Goal: Information Seeking & Learning: Learn about a topic

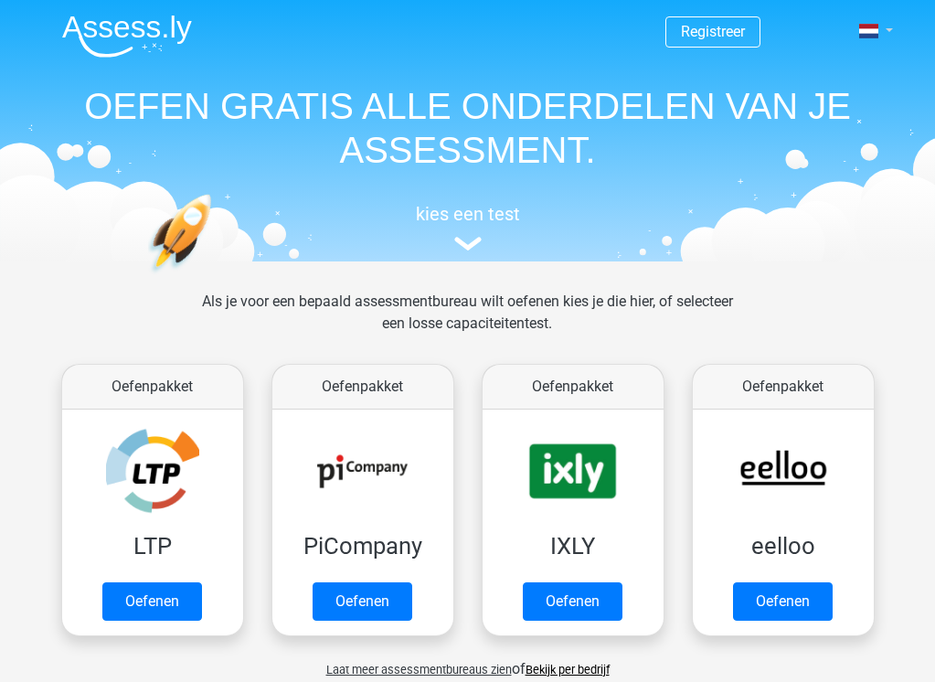
click at [870, 28] on span at bounding box center [868, 31] width 19 height 15
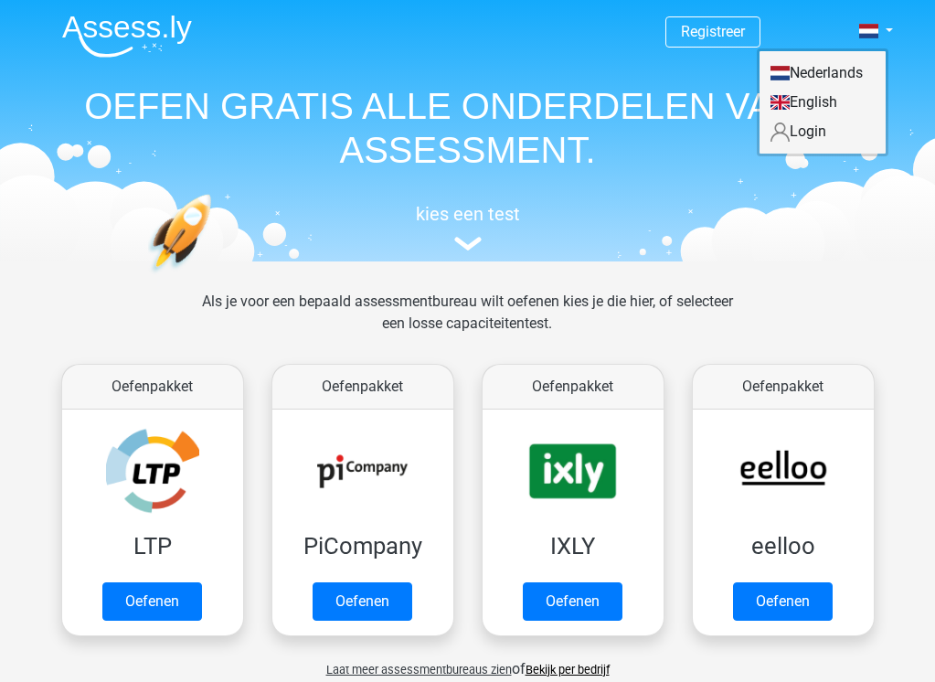
click at [631, 111] on h1 "OEFEN GRATIS ALLE ONDERDELEN VAN JE ASSESSMENT." at bounding box center [468, 128] width 841 height 88
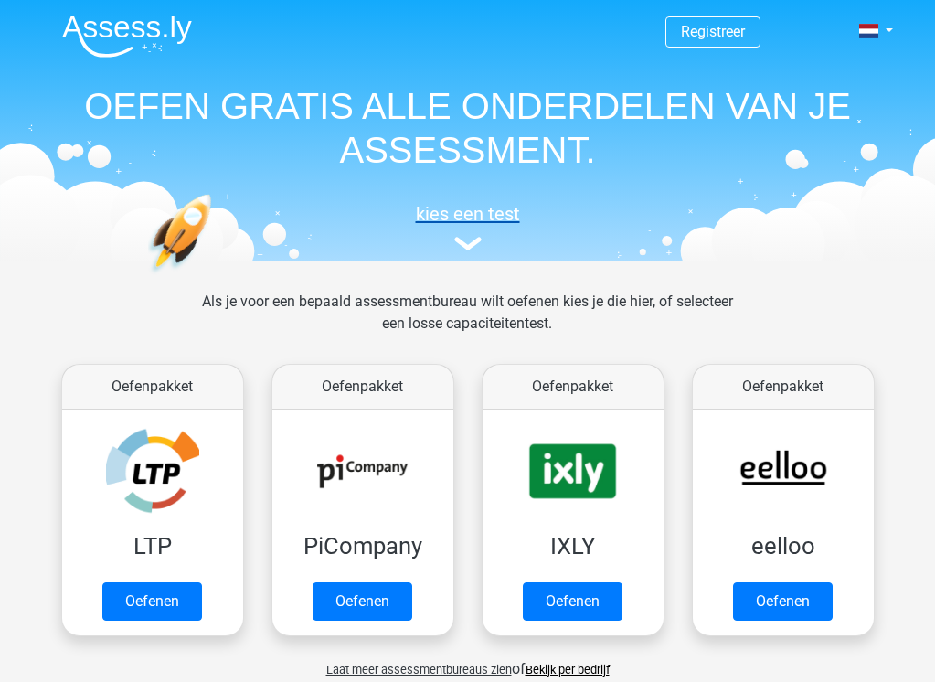
click at [462, 241] on img at bounding box center [467, 244] width 27 height 14
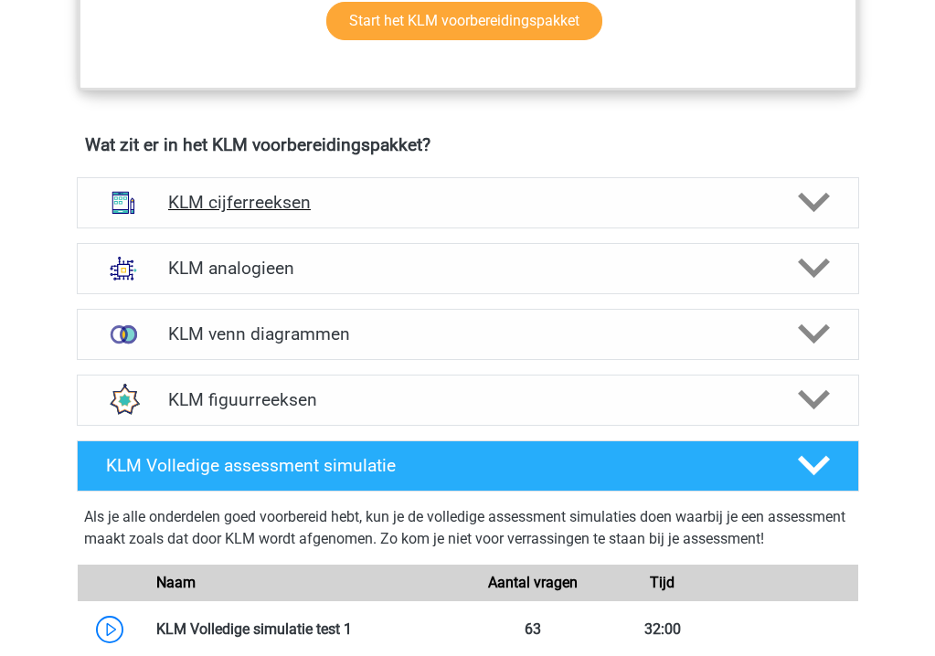
scroll to position [1185, 0]
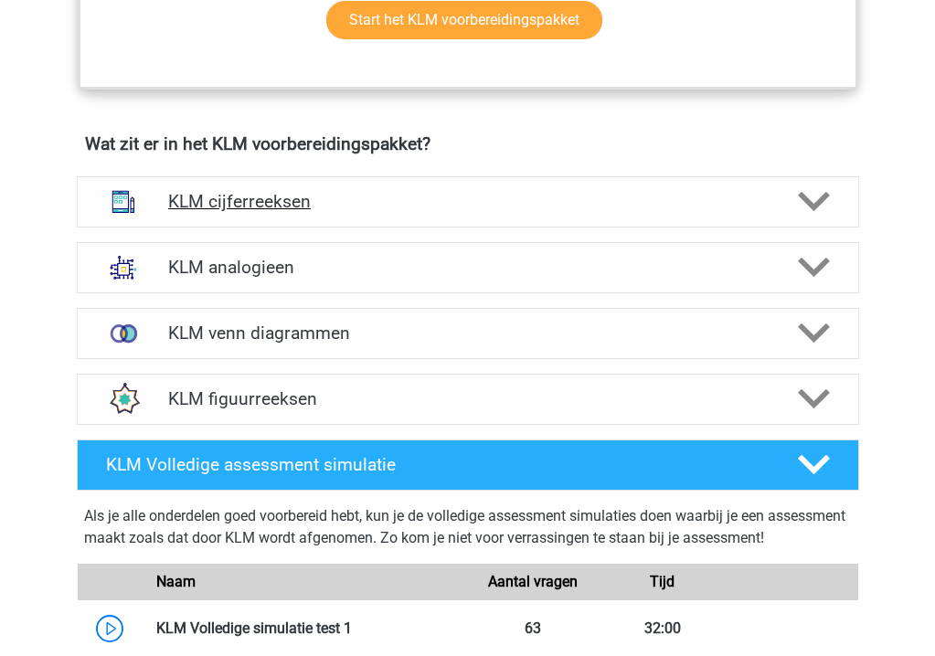
click at [813, 200] on icon at bounding box center [814, 202] width 32 height 32
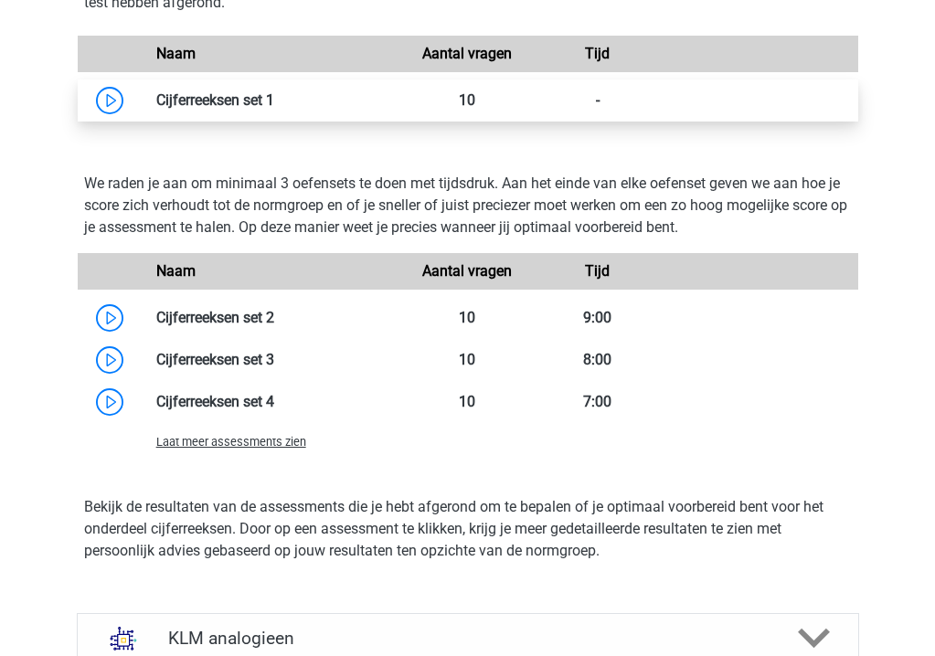
scroll to position [1932, 0]
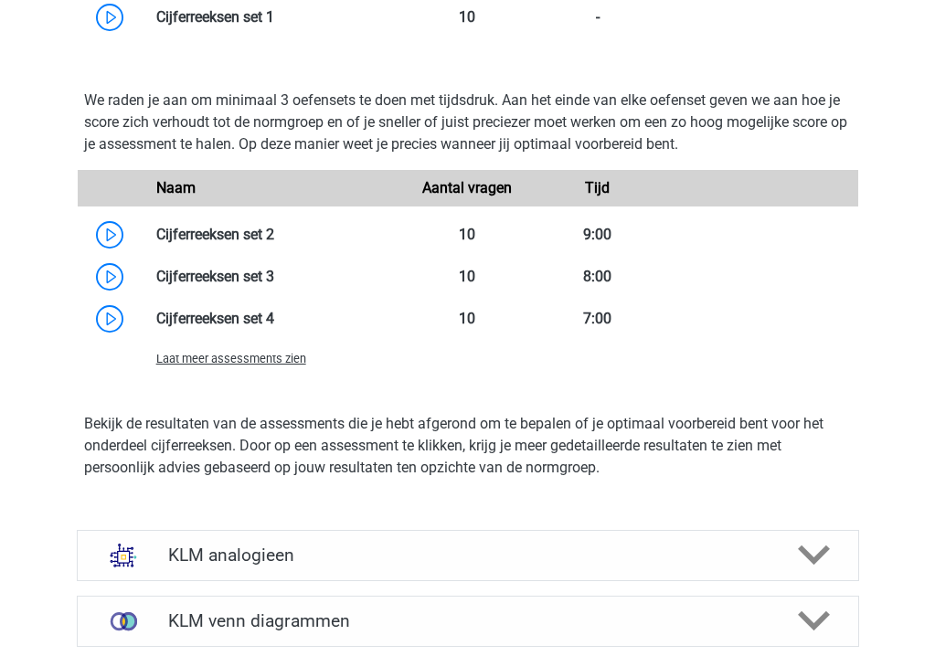
click at [260, 361] on span "Laat meer assessments zien" at bounding box center [231, 359] width 150 height 14
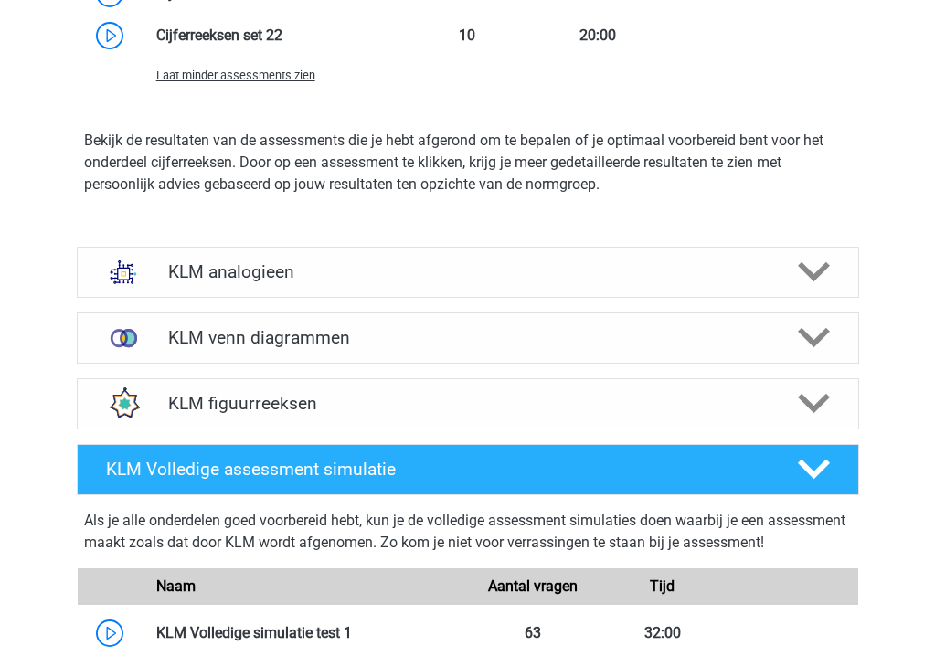
scroll to position [2984, 0]
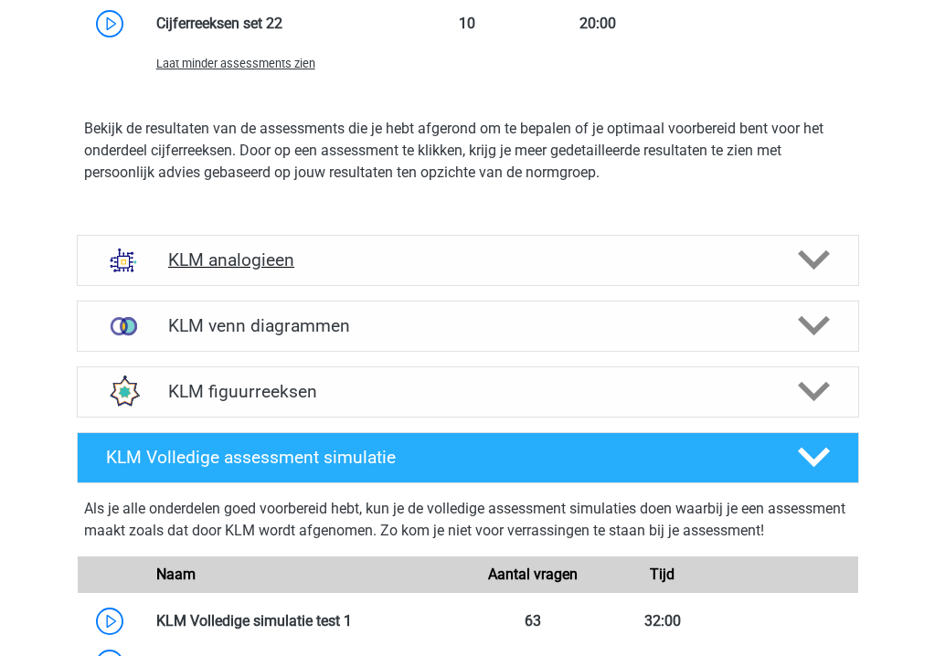
click at [802, 262] on icon at bounding box center [814, 260] width 32 height 32
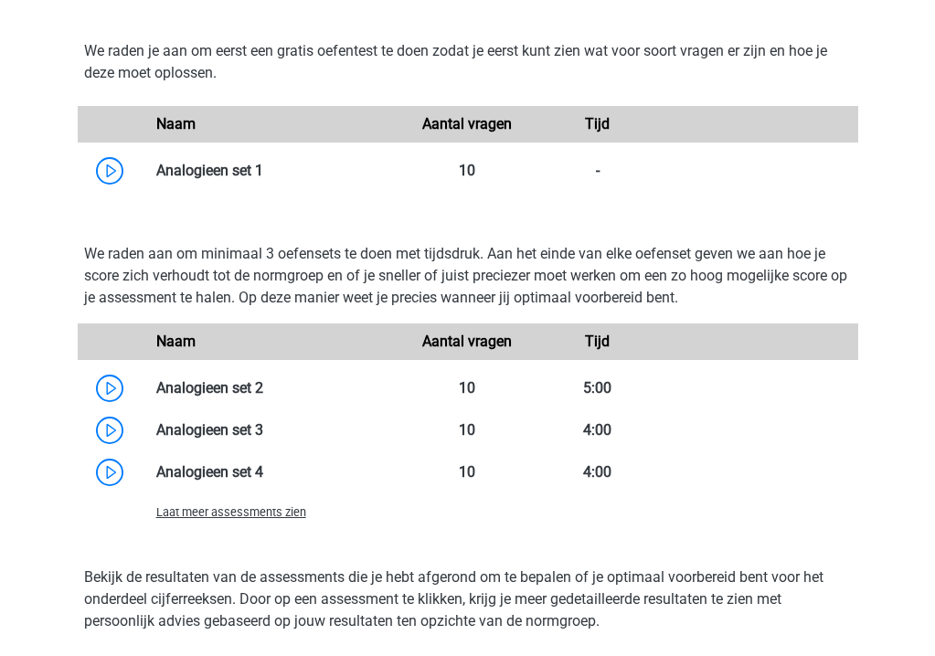
scroll to position [3814, 0]
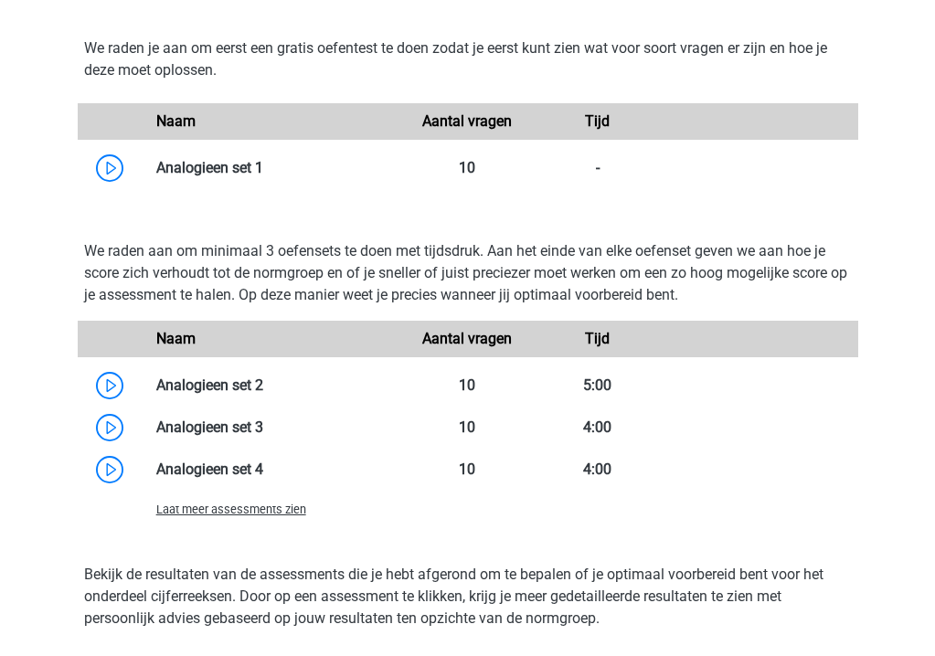
click at [223, 509] on span "Laat meer assessments zien" at bounding box center [231, 510] width 150 height 14
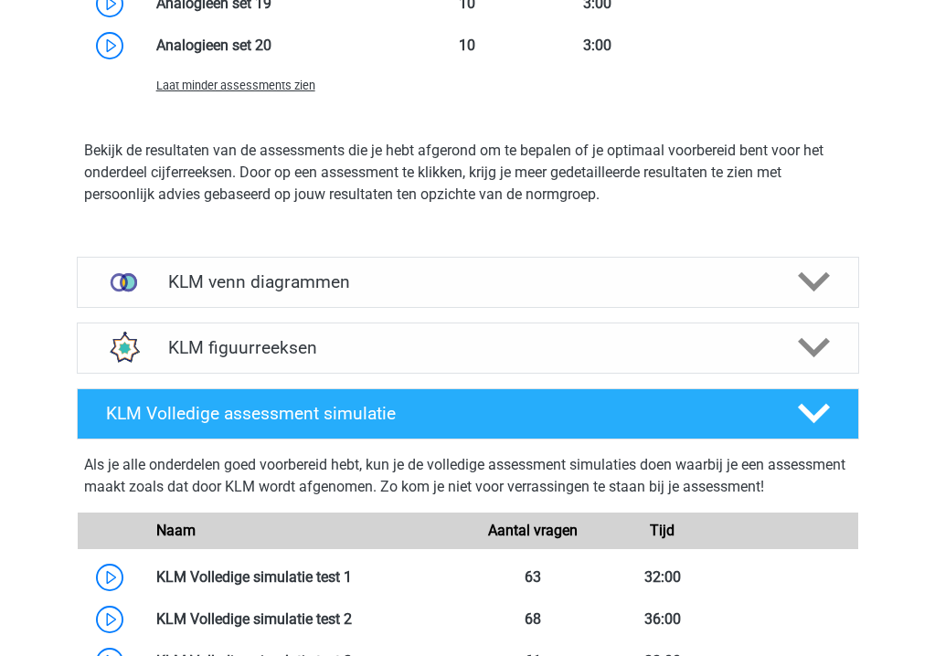
scroll to position [4924, 0]
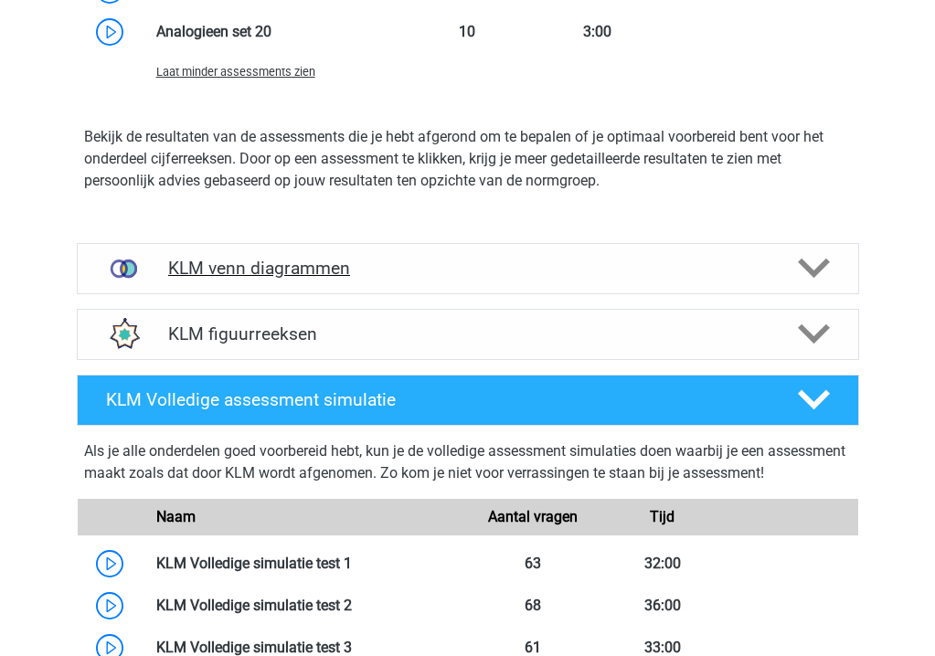
click at [810, 273] on polygon at bounding box center [814, 269] width 32 height 20
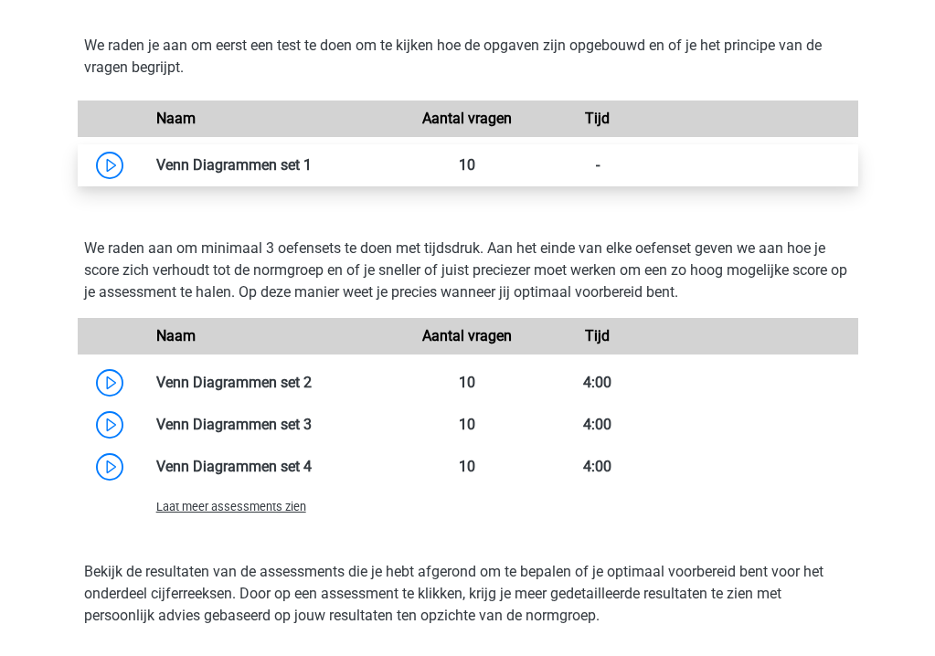
scroll to position [5324, 0]
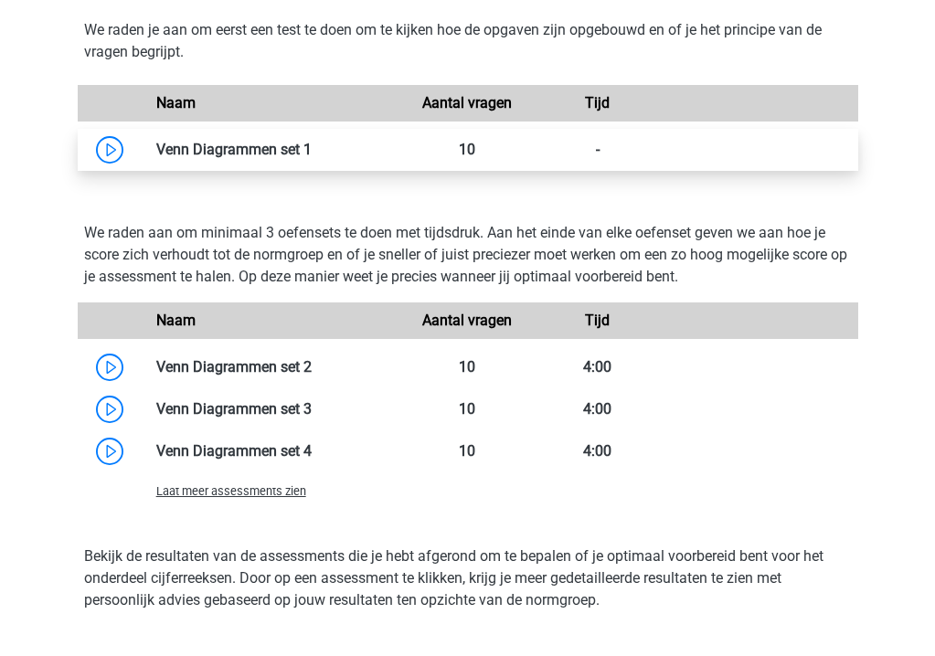
click at [312, 144] on link at bounding box center [312, 149] width 0 height 17
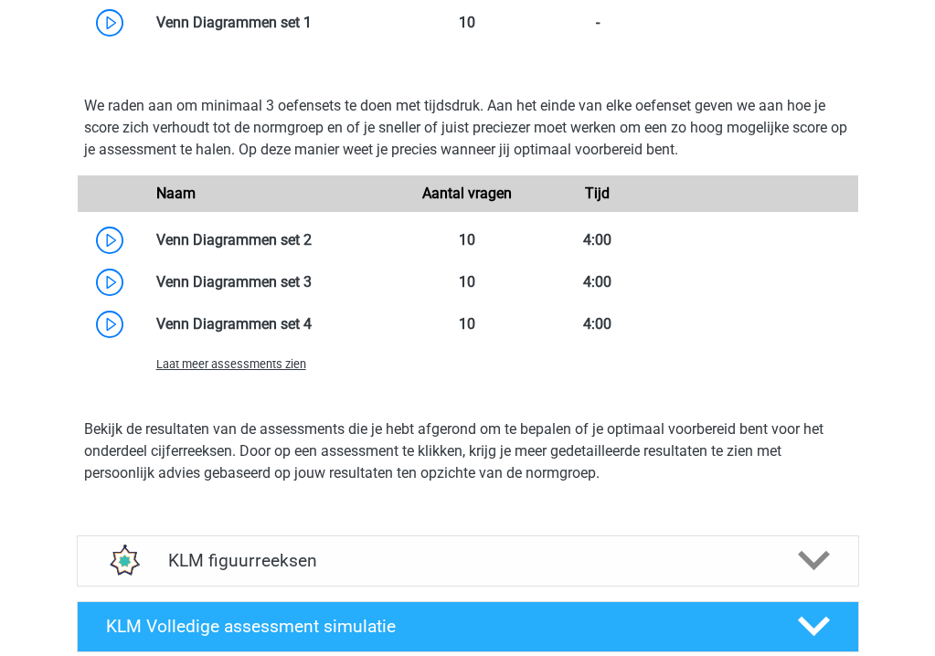
scroll to position [5452, 0]
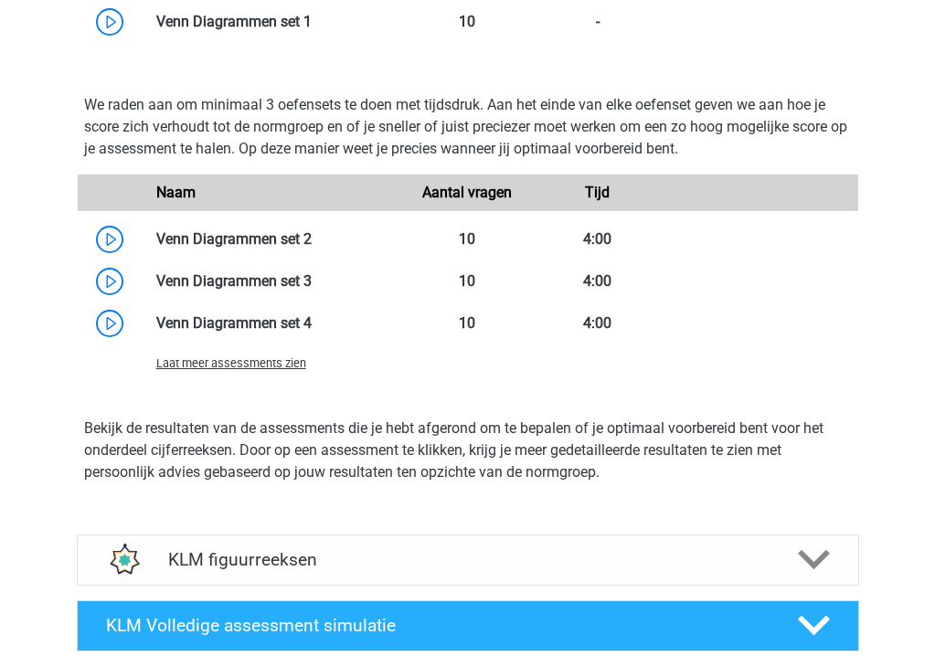
click at [250, 359] on span "Laat meer assessments zien" at bounding box center [231, 363] width 150 height 14
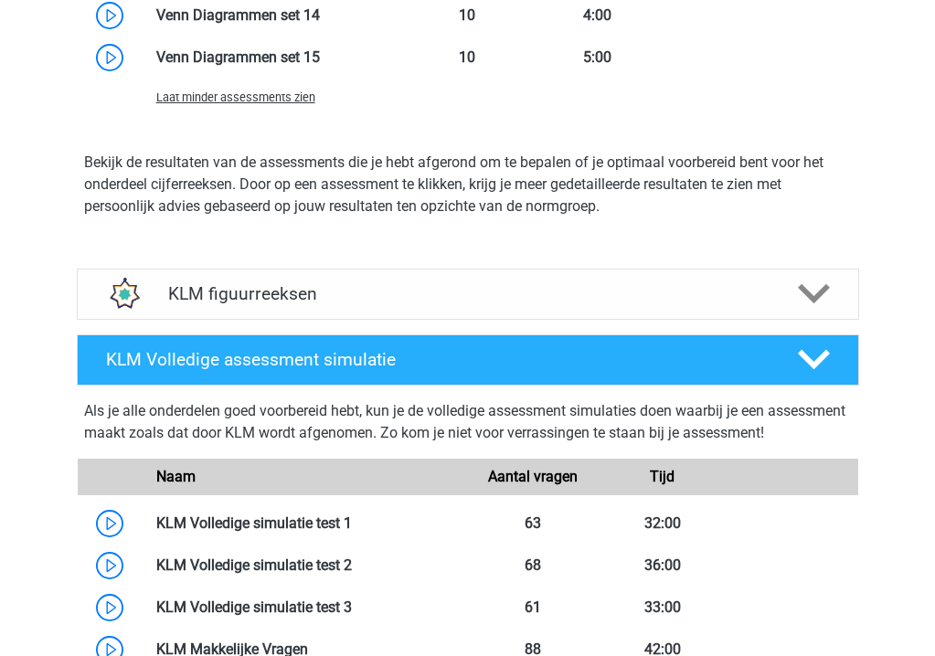
scroll to position [6183, 0]
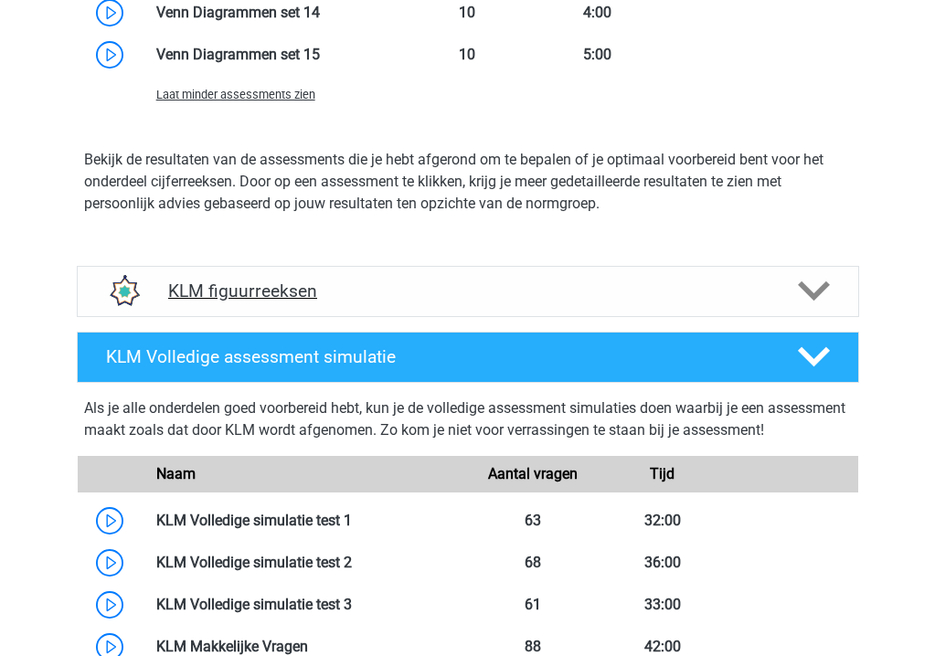
click at [821, 293] on polygon at bounding box center [814, 291] width 32 height 20
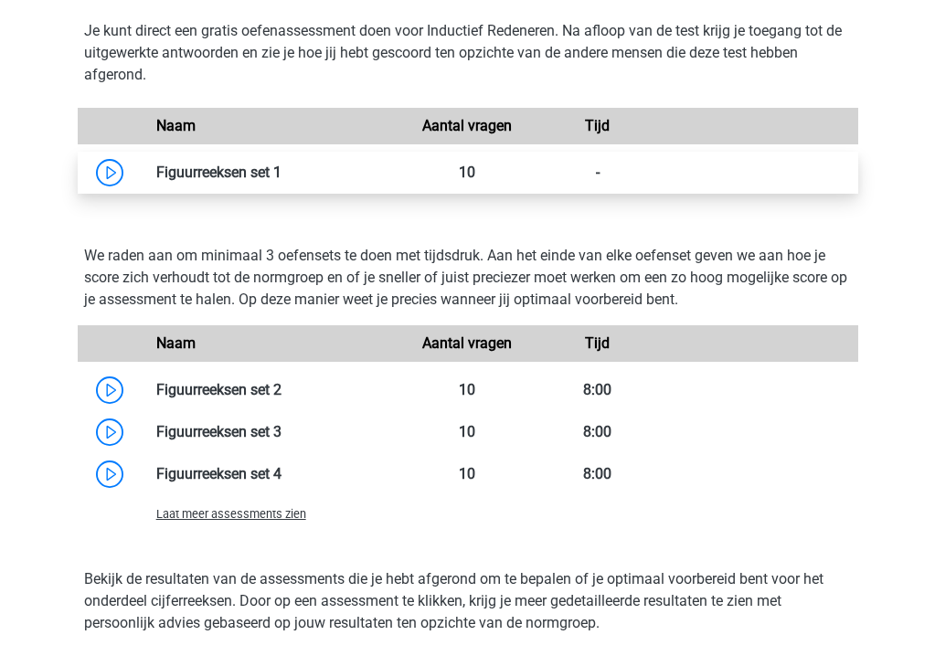
scroll to position [6609, 0]
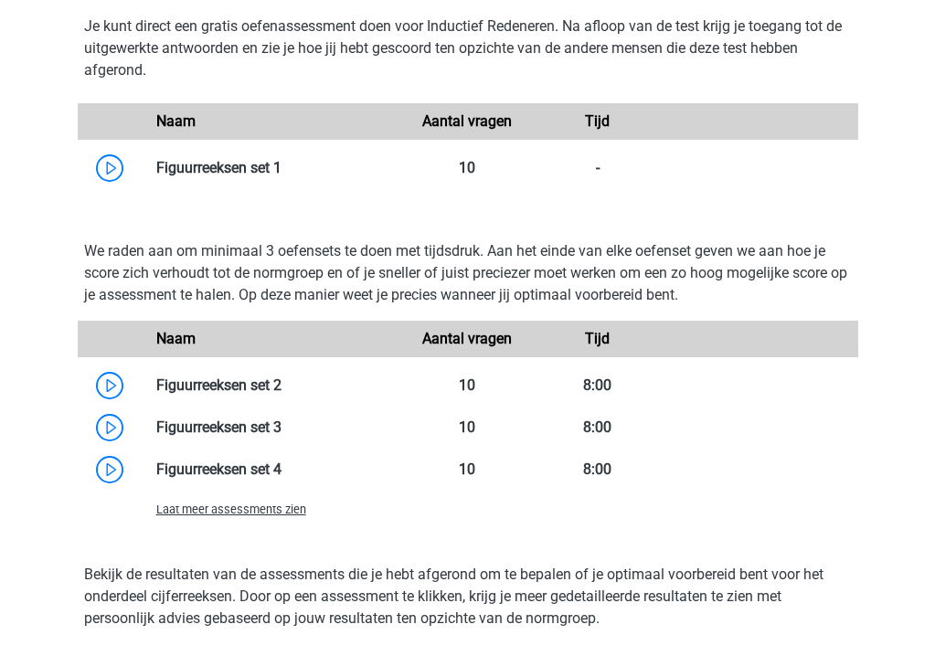
click at [242, 518] on div "Laat meer assessments zien" at bounding box center [273, 509] width 260 height 22
click at [247, 504] on span "Laat meer assessments zien" at bounding box center [231, 510] width 150 height 14
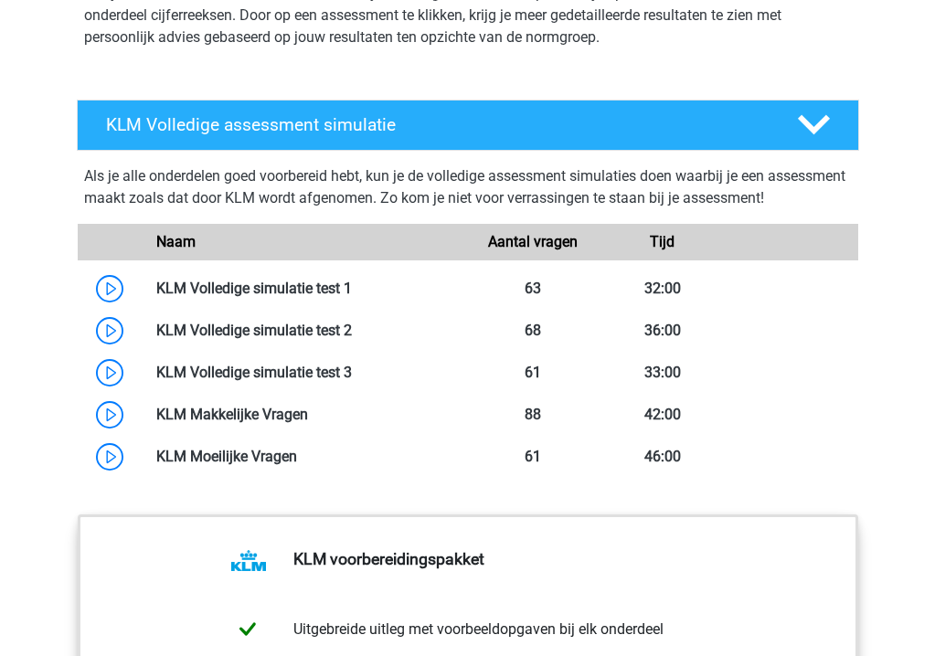
scroll to position [7312, 0]
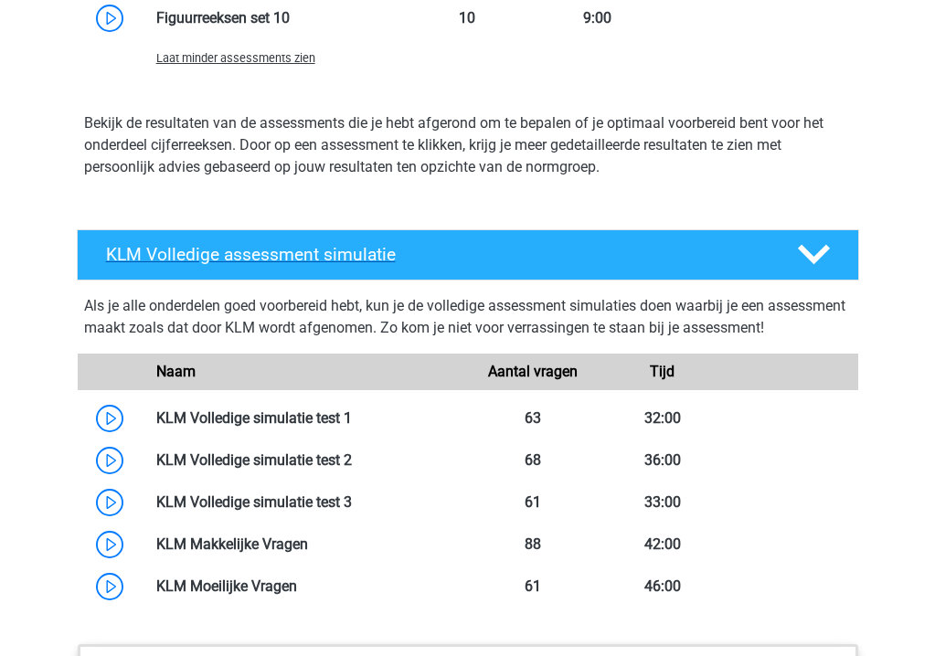
click at [820, 255] on polygon at bounding box center [814, 255] width 32 height 20
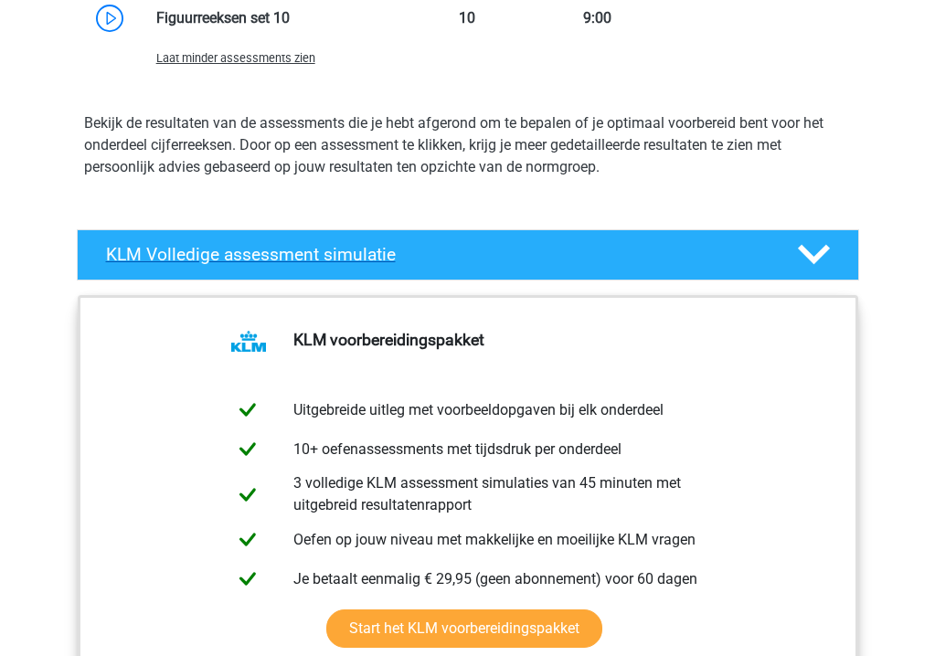
click at [820, 255] on polygon at bounding box center [814, 255] width 32 height 20
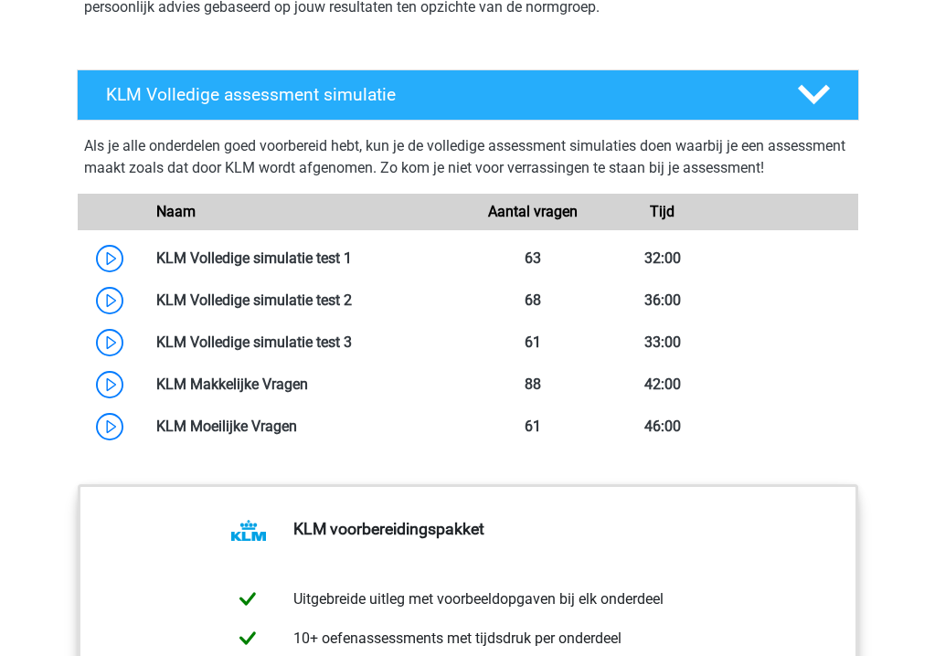
scroll to position [7502, 0]
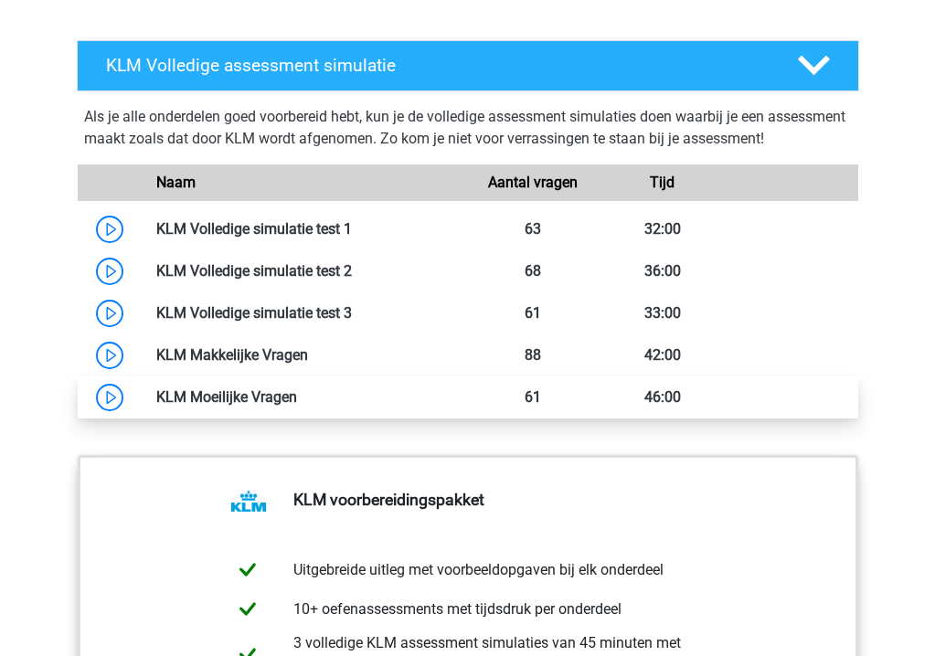
click at [297, 398] on link at bounding box center [297, 396] width 0 height 17
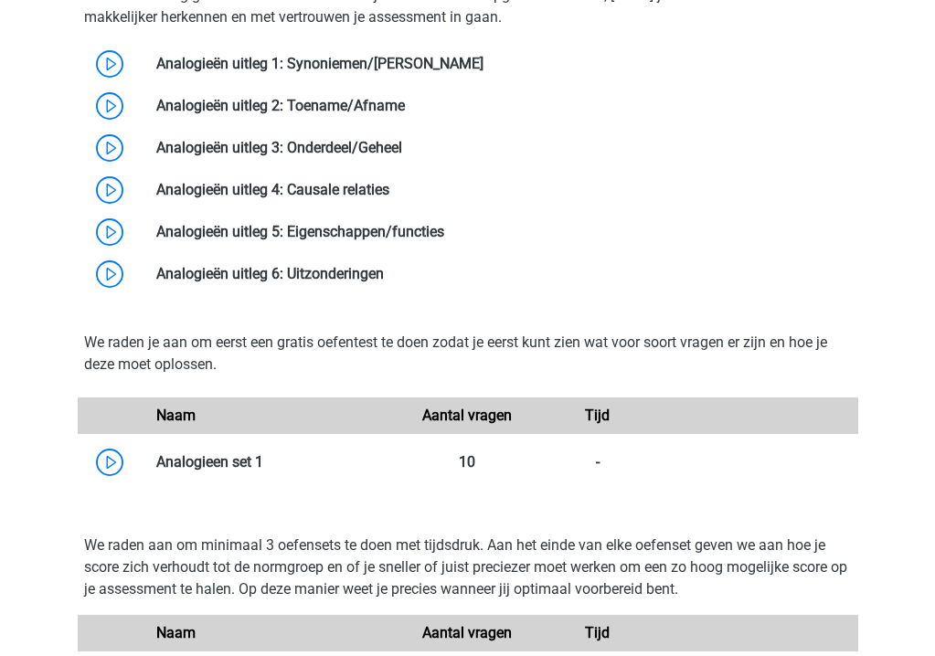
scroll to position [3545, 0]
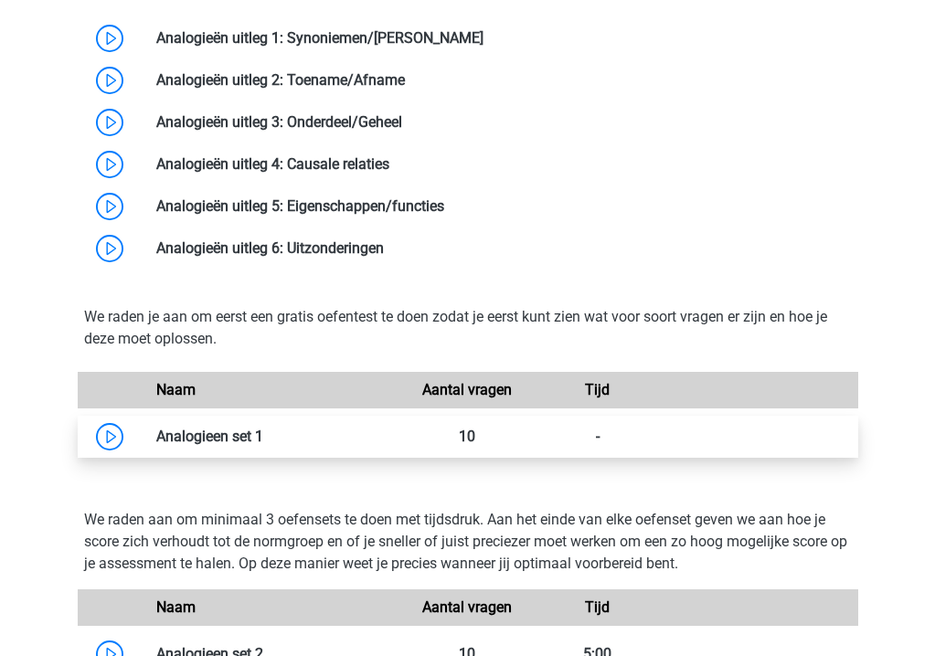
click at [263, 436] on link at bounding box center [263, 436] width 0 height 17
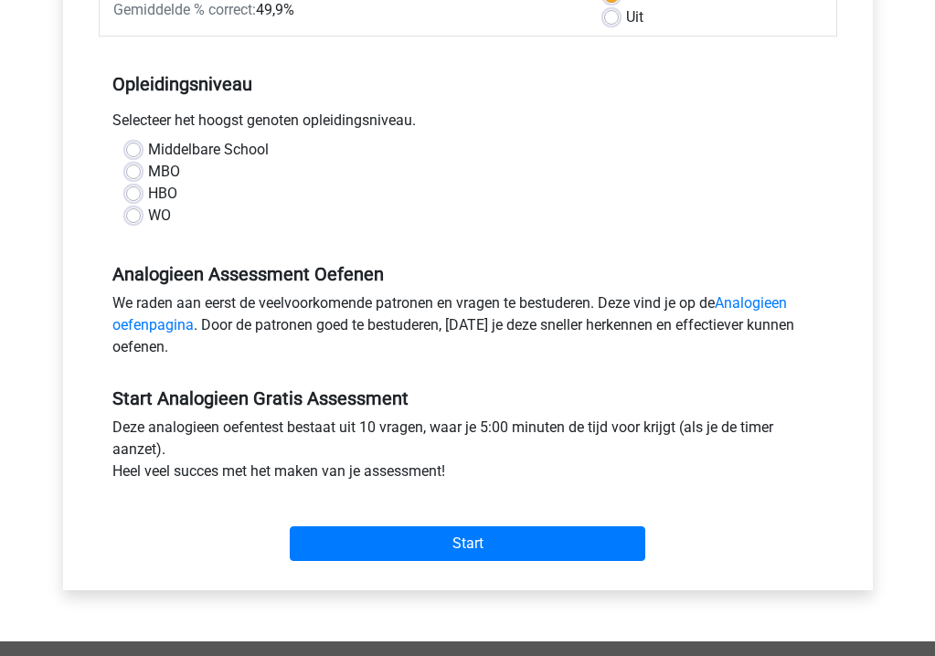
scroll to position [312, 0]
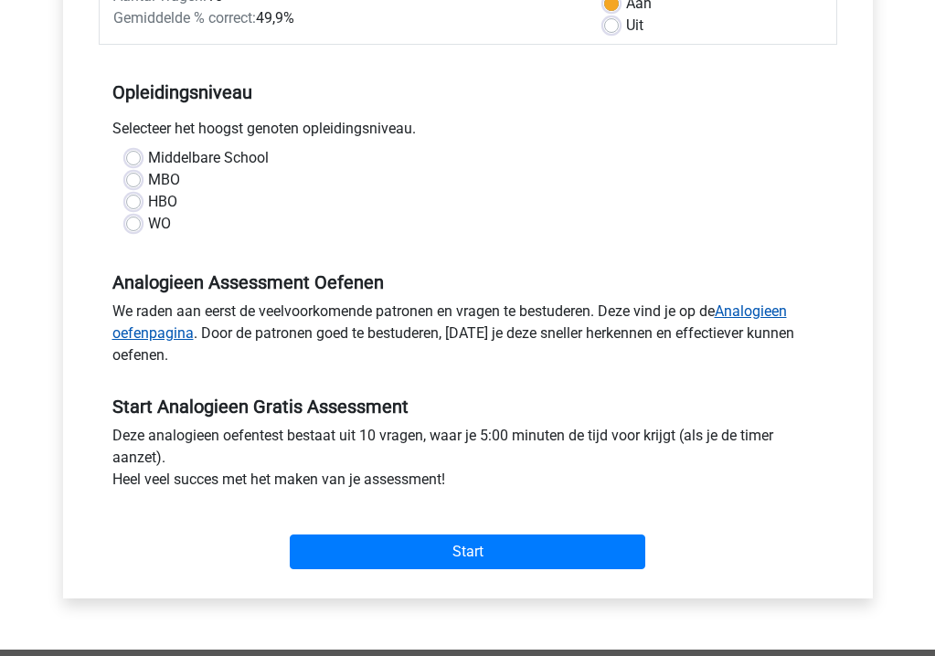
click at [761, 312] on link "Analogieen oefenpagina" at bounding box center [449, 322] width 674 height 39
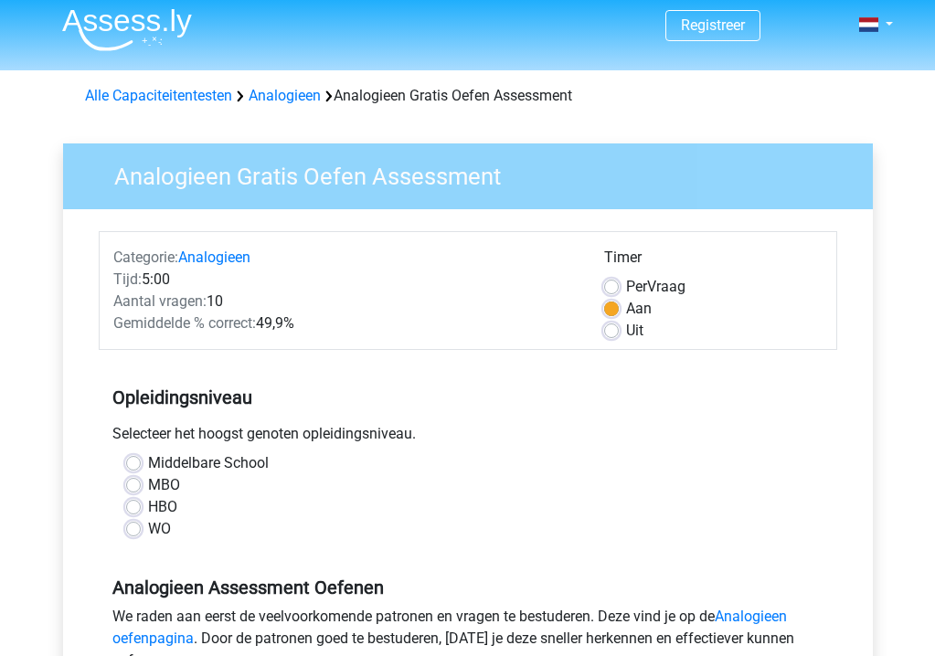
scroll to position [5, 0]
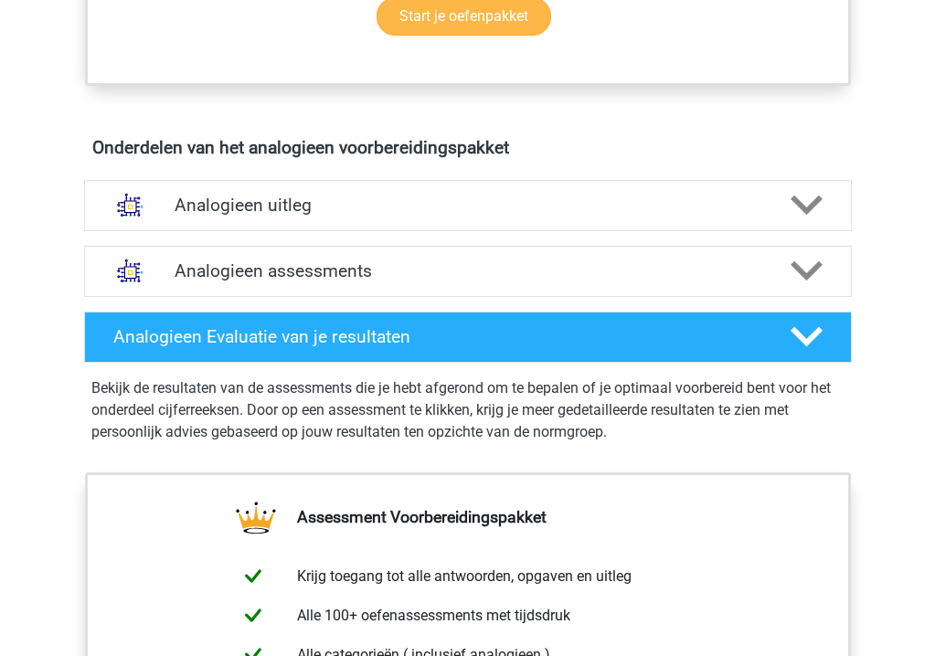
scroll to position [964, 0]
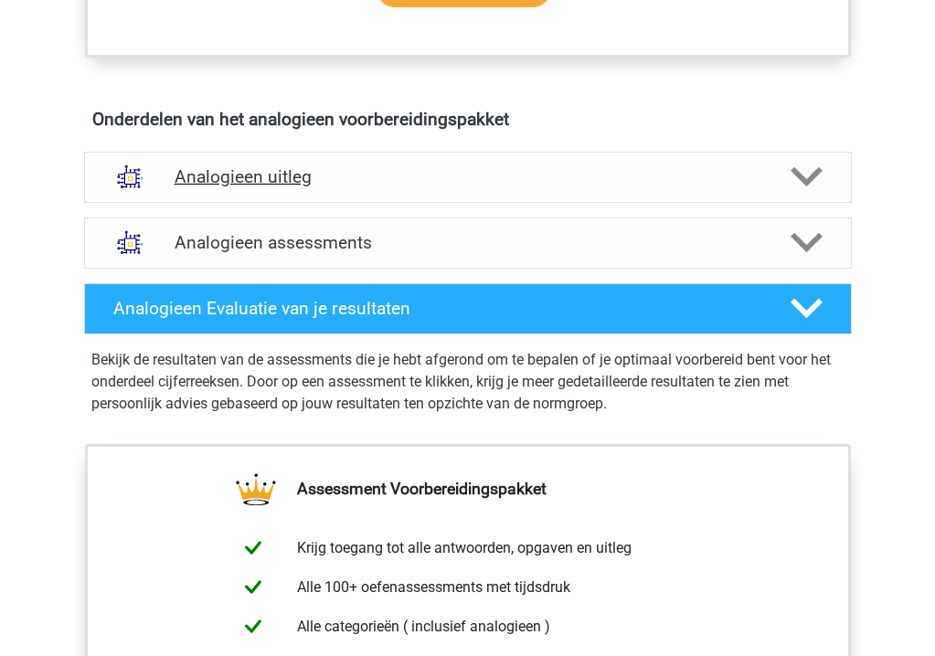
click at [803, 179] on polygon at bounding box center [807, 177] width 32 height 20
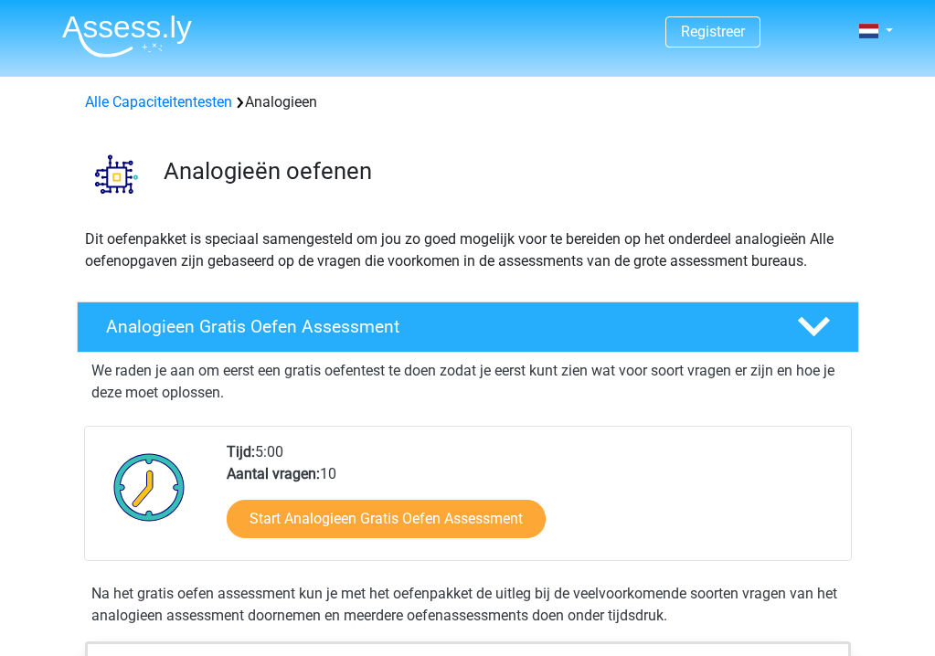
scroll to position [0, 0]
click at [818, 332] on icon at bounding box center [814, 327] width 32 height 32
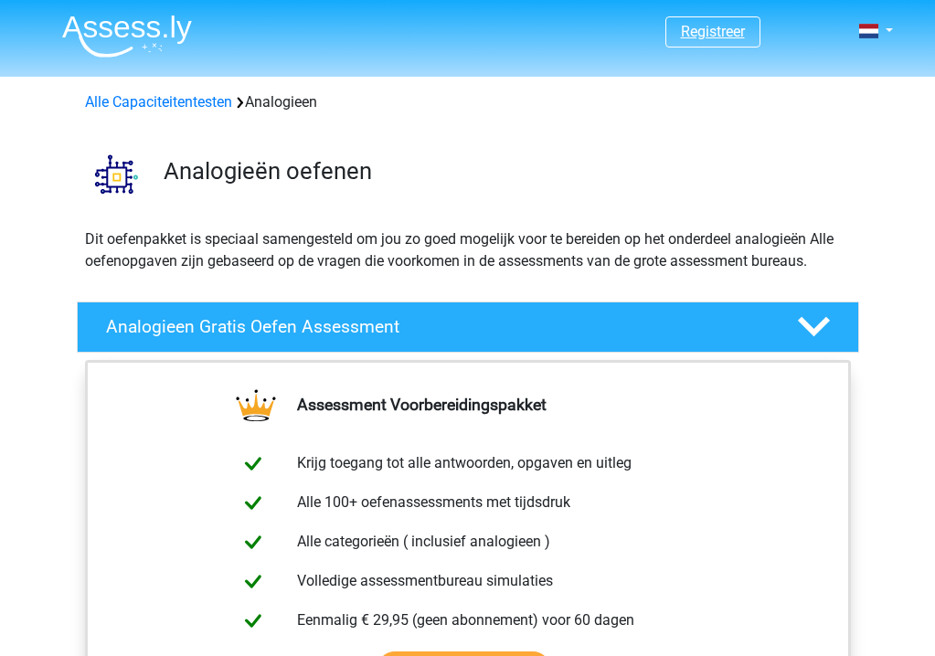
click at [719, 35] on link "Registreer" at bounding box center [713, 31] width 64 height 17
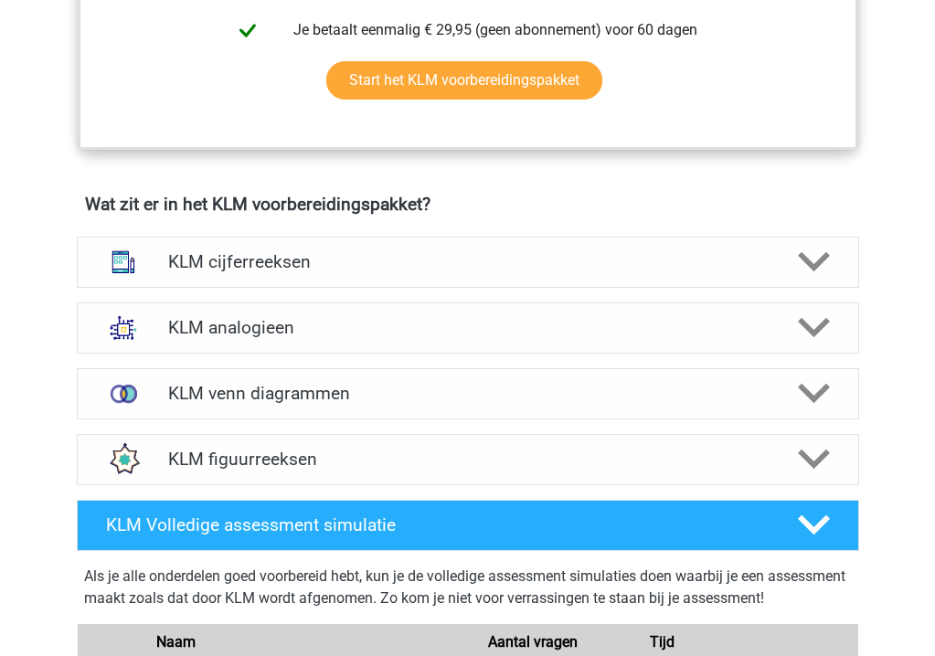
scroll to position [1130, 0]
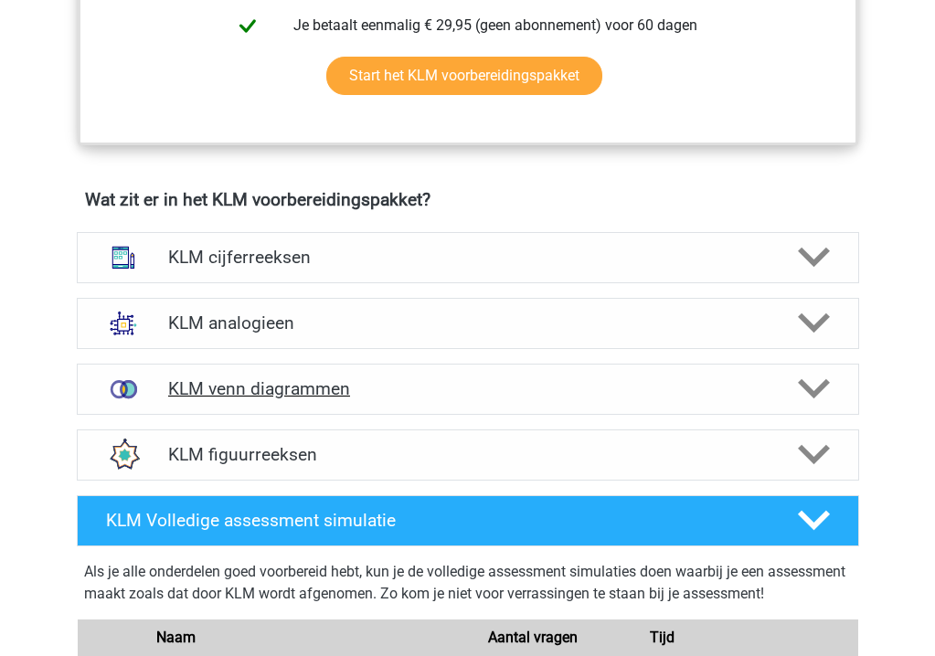
click at [813, 384] on icon at bounding box center [814, 389] width 32 height 32
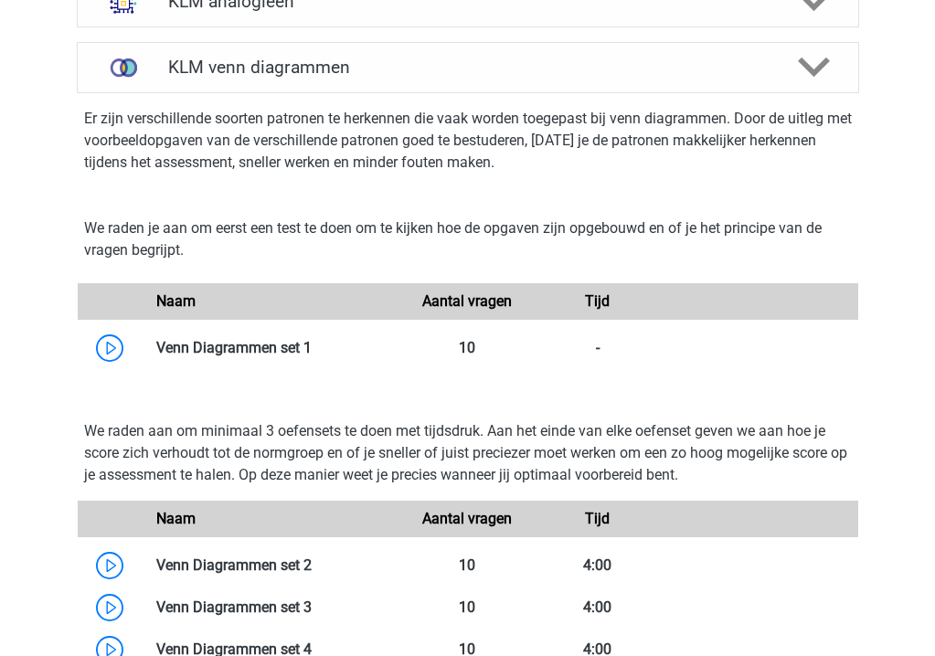
scroll to position [1418, 0]
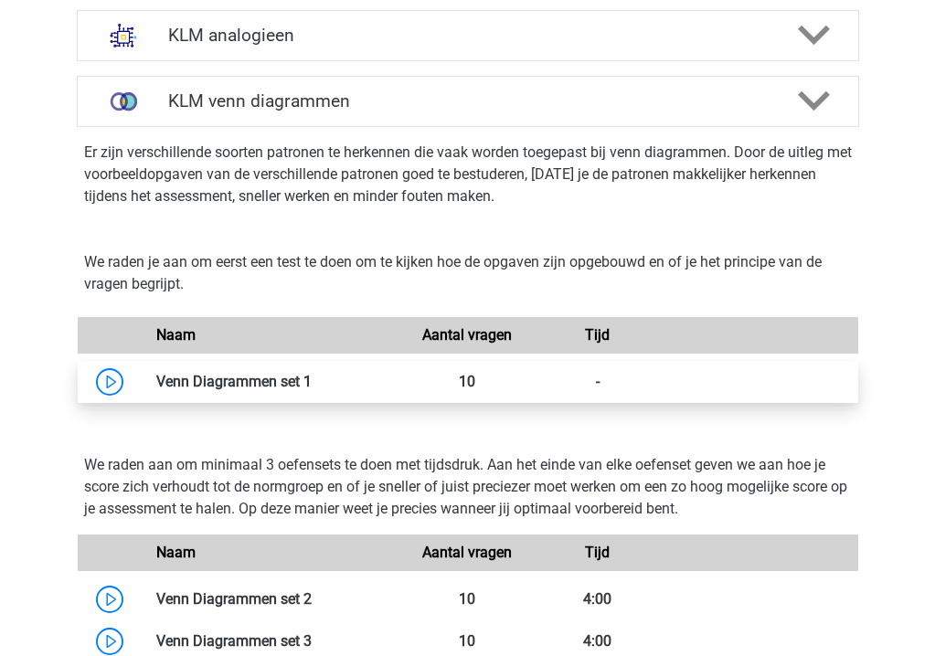
click at [312, 377] on link at bounding box center [312, 381] width 0 height 17
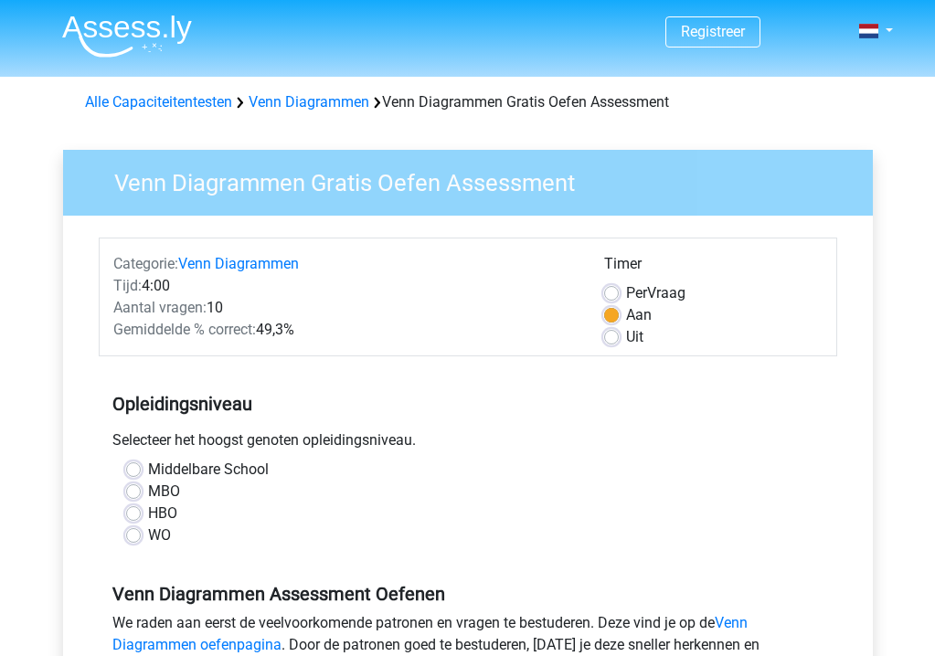
click at [141, 514] on div "HBO" at bounding box center [468, 514] width 684 height 22
click at [148, 514] on label "HBO" at bounding box center [162, 514] width 29 height 22
click at [132, 514] on input "HBO" at bounding box center [133, 512] width 15 height 18
radio input "true"
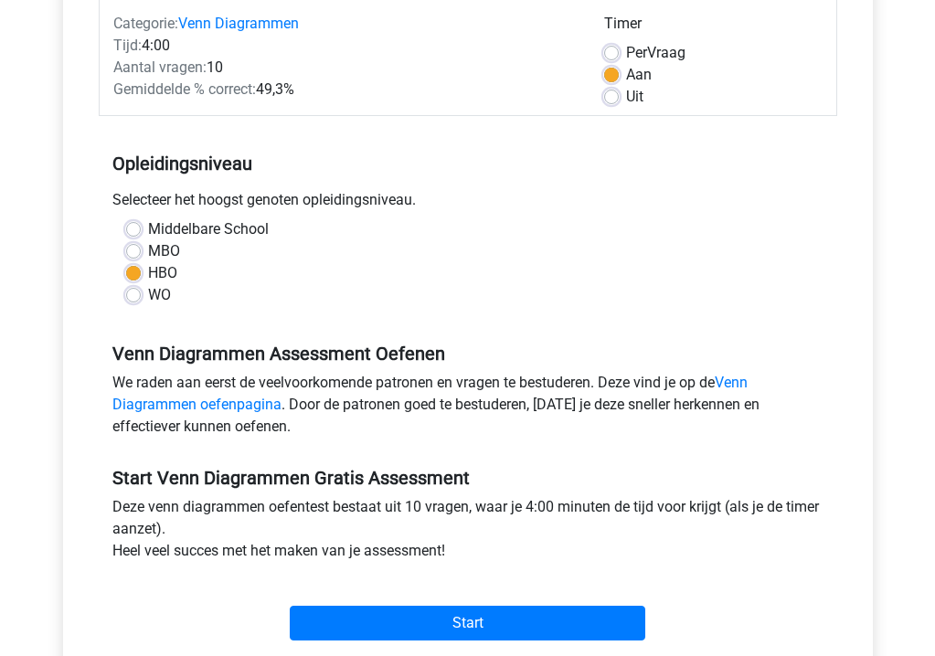
scroll to position [368, 0]
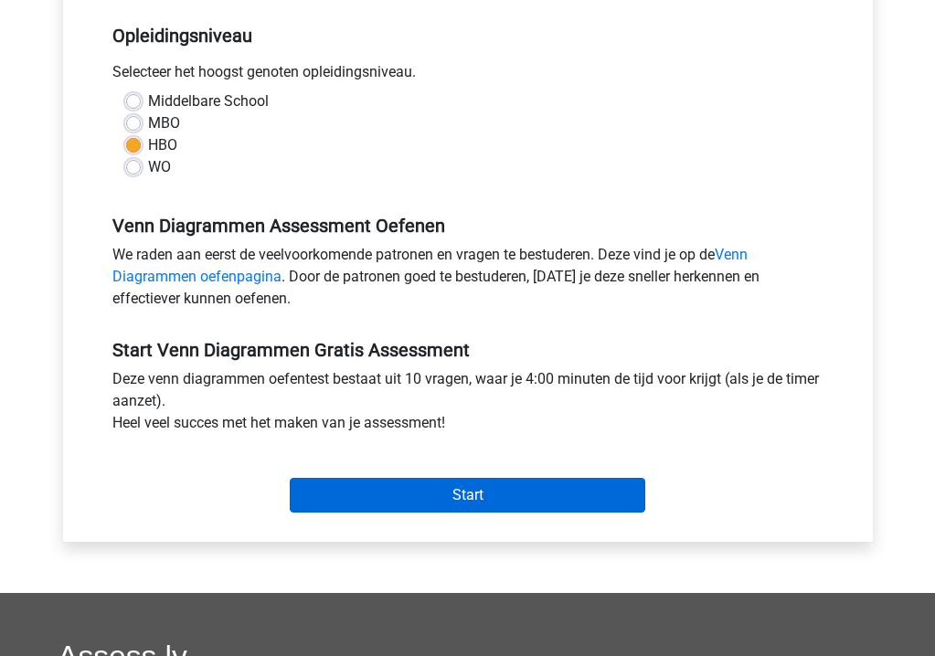
click at [462, 495] on input "Start" at bounding box center [468, 495] width 356 height 35
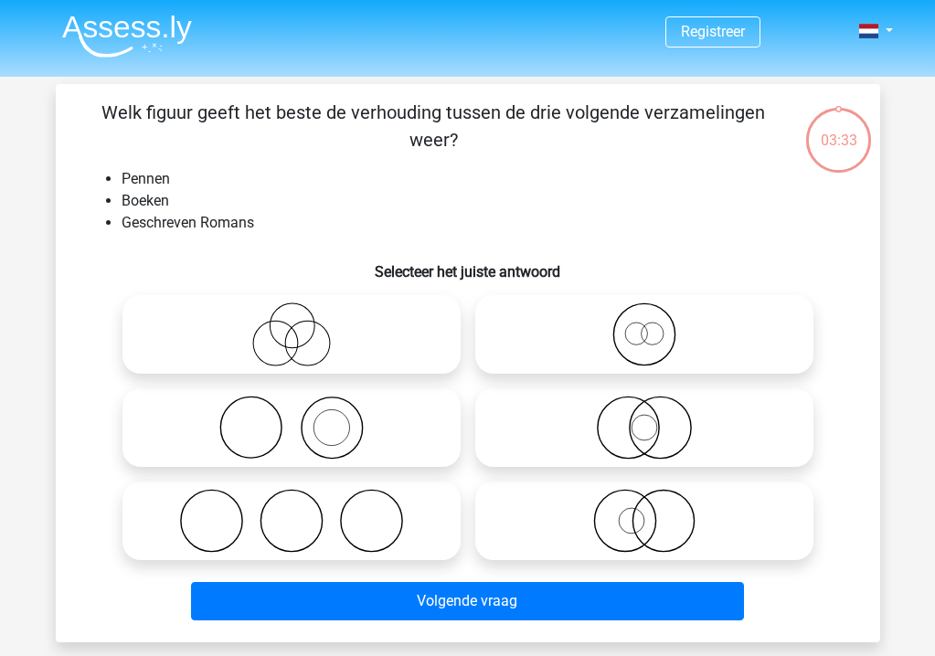
click at [285, 421] on icon at bounding box center [292, 428] width 324 height 64
click at [292, 419] on input "radio" at bounding box center [298, 413] width 12 height 12
radio input "true"
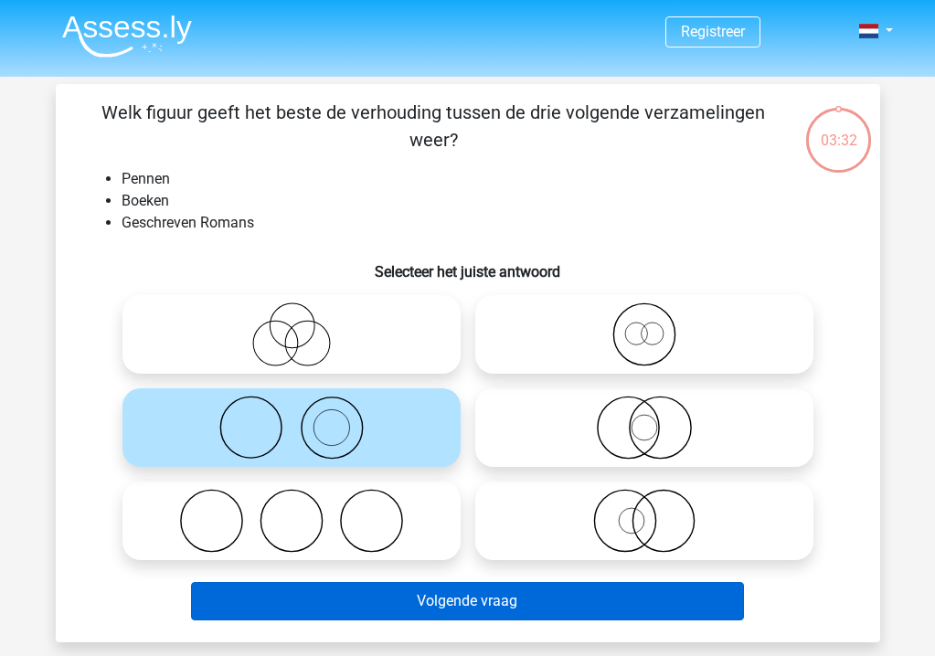
click at [472, 603] on button "Volgende vraag" at bounding box center [467, 601] width 553 height 38
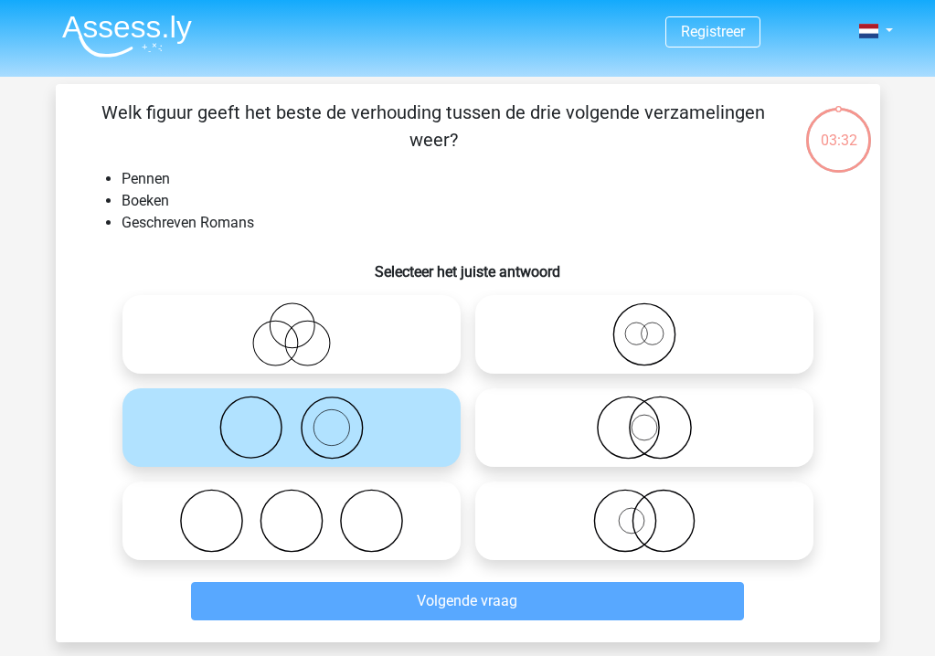
scroll to position [84, 0]
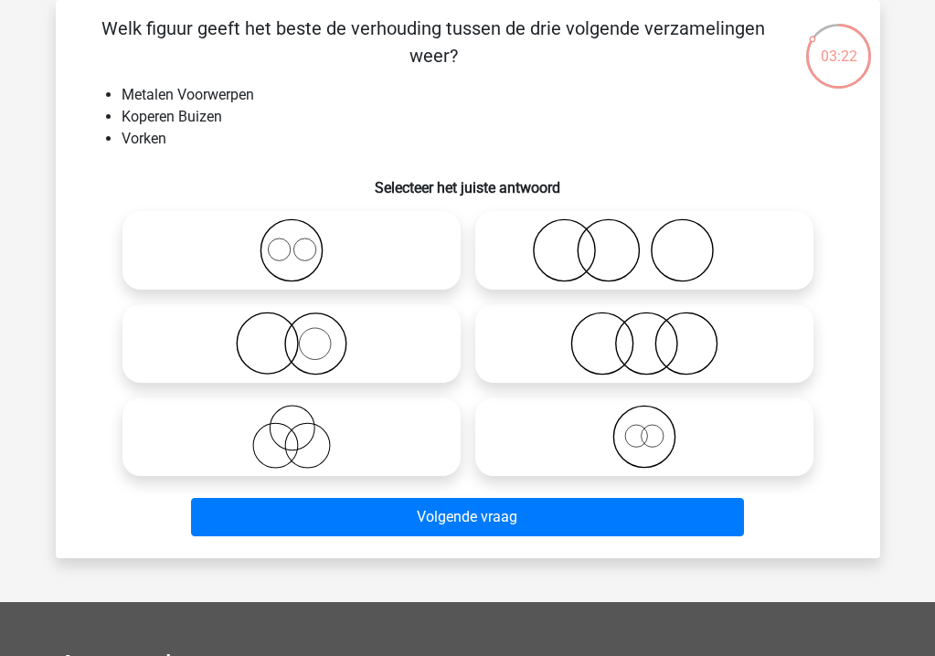
click at [330, 251] on icon at bounding box center [292, 250] width 324 height 64
click at [303, 241] on input "radio" at bounding box center [298, 235] width 12 height 12
radio input "true"
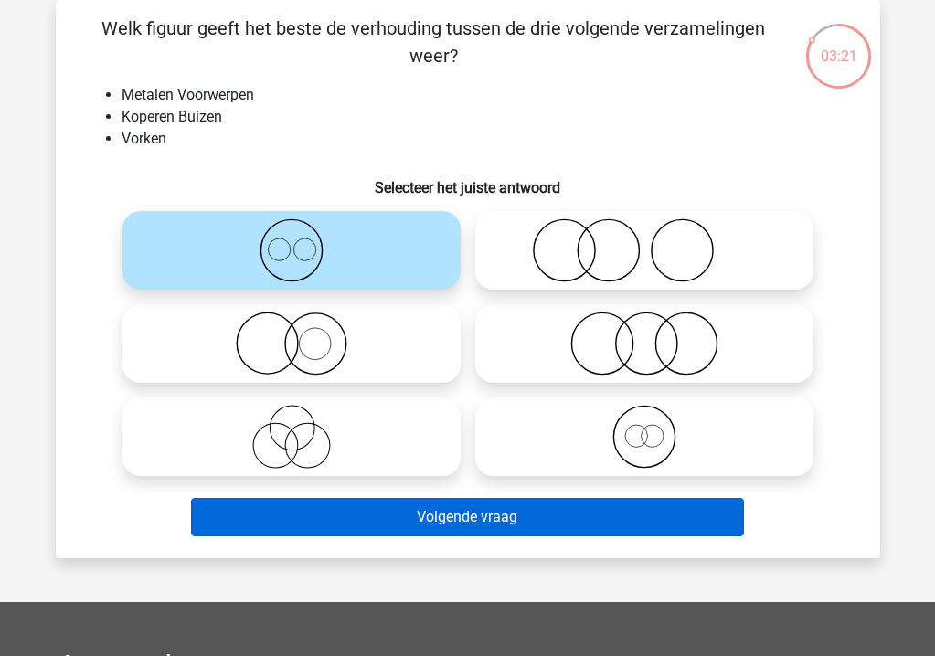
click at [487, 520] on button "Volgende vraag" at bounding box center [467, 517] width 553 height 38
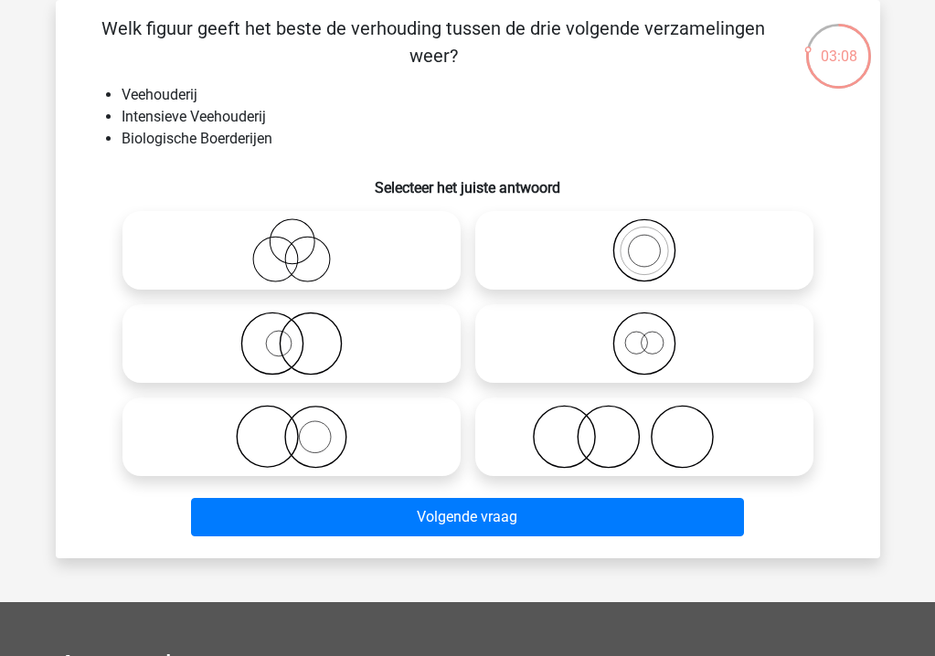
click at [284, 432] on icon at bounding box center [292, 437] width 324 height 64
click at [292, 428] on input "radio" at bounding box center [298, 422] width 12 height 12
radio input "true"
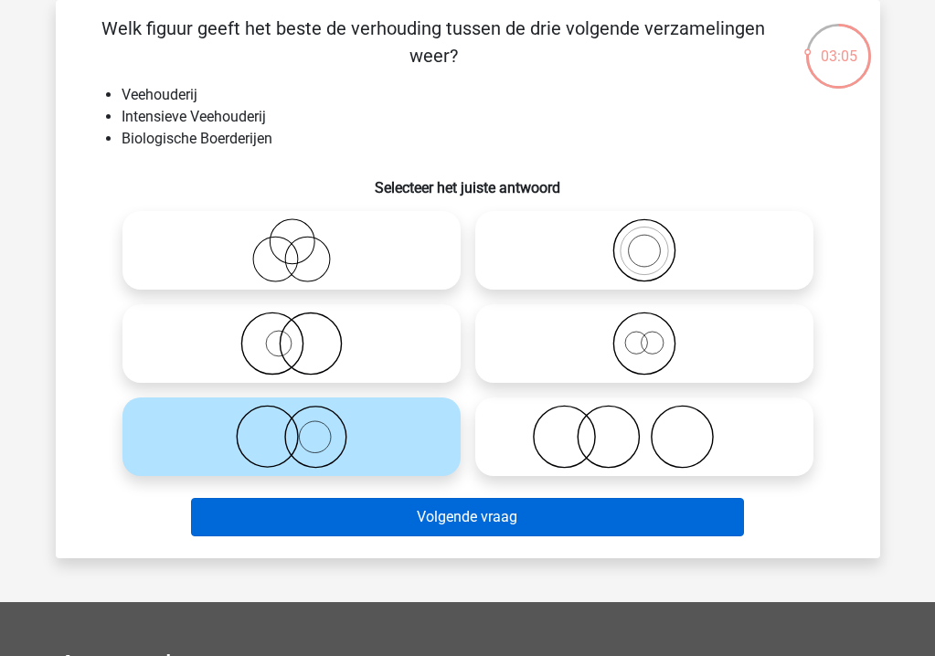
click at [457, 529] on button "Volgende vraag" at bounding box center [467, 517] width 553 height 38
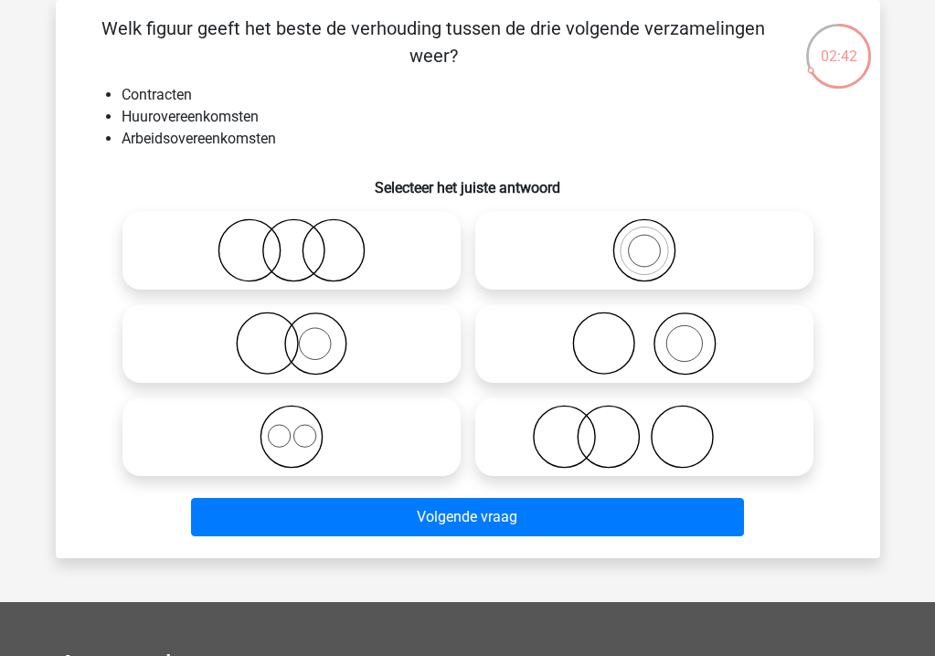
click at [300, 436] on icon at bounding box center [292, 437] width 324 height 64
click at [300, 428] on input "radio" at bounding box center [298, 422] width 12 height 12
radio input "true"
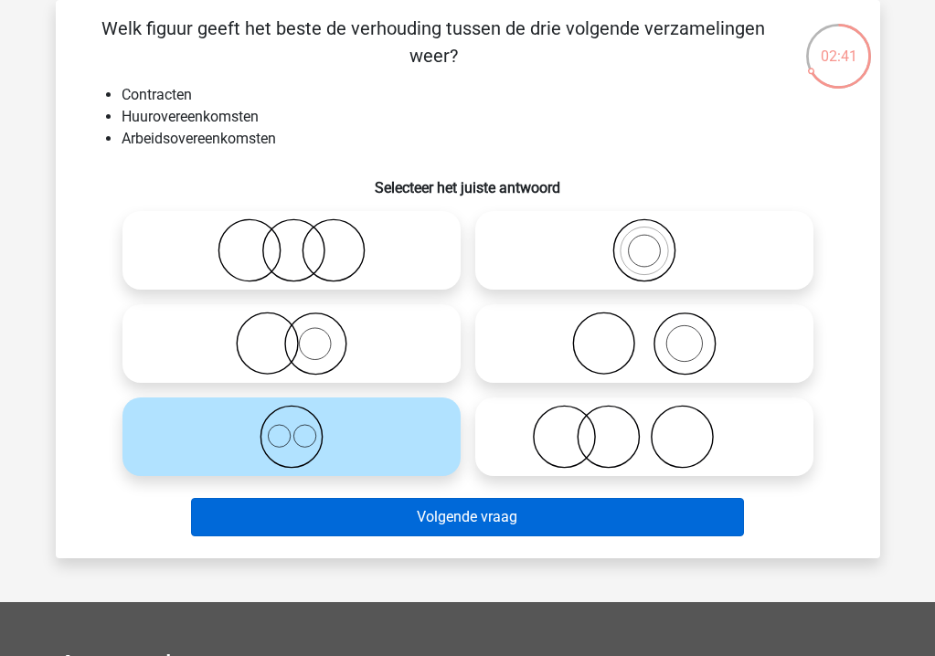
click at [496, 528] on button "Volgende vraag" at bounding box center [467, 517] width 553 height 38
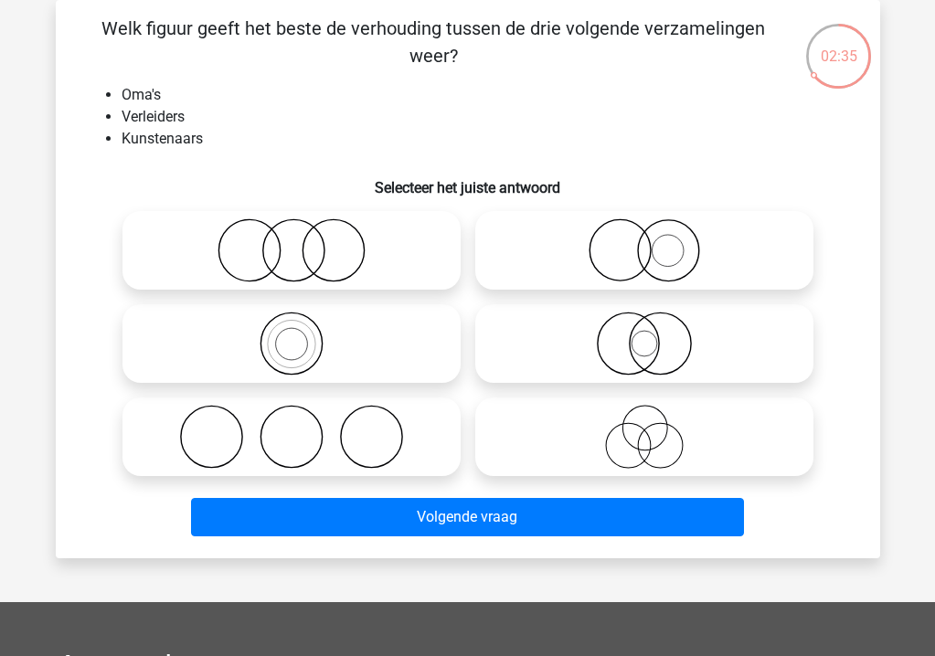
click at [377, 442] on icon at bounding box center [292, 437] width 324 height 64
click at [303, 428] on input "radio" at bounding box center [298, 422] width 12 height 12
radio input "true"
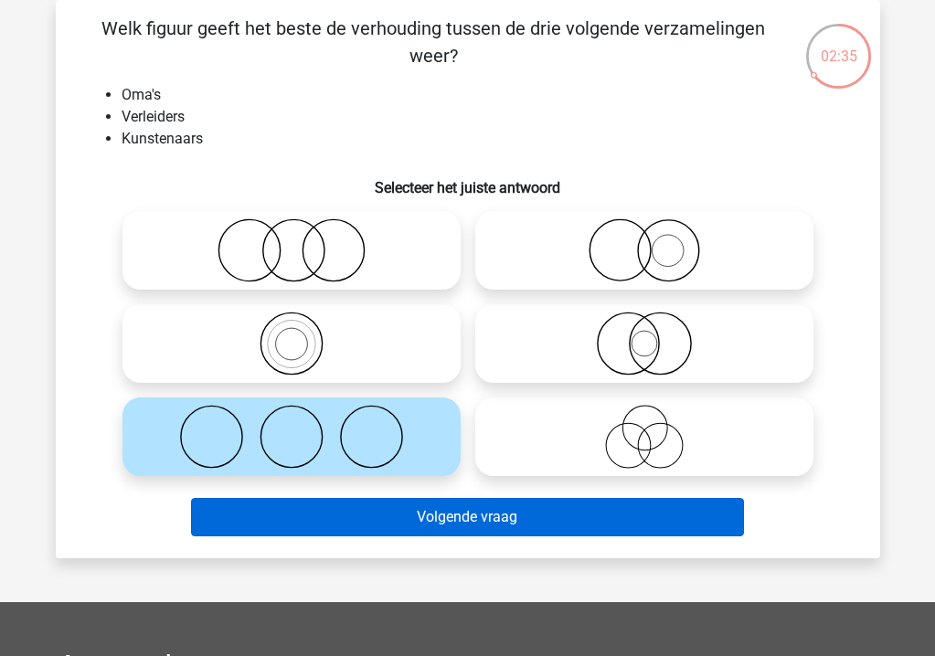
click at [427, 515] on button "Volgende vraag" at bounding box center [467, 517] width 553 height 38
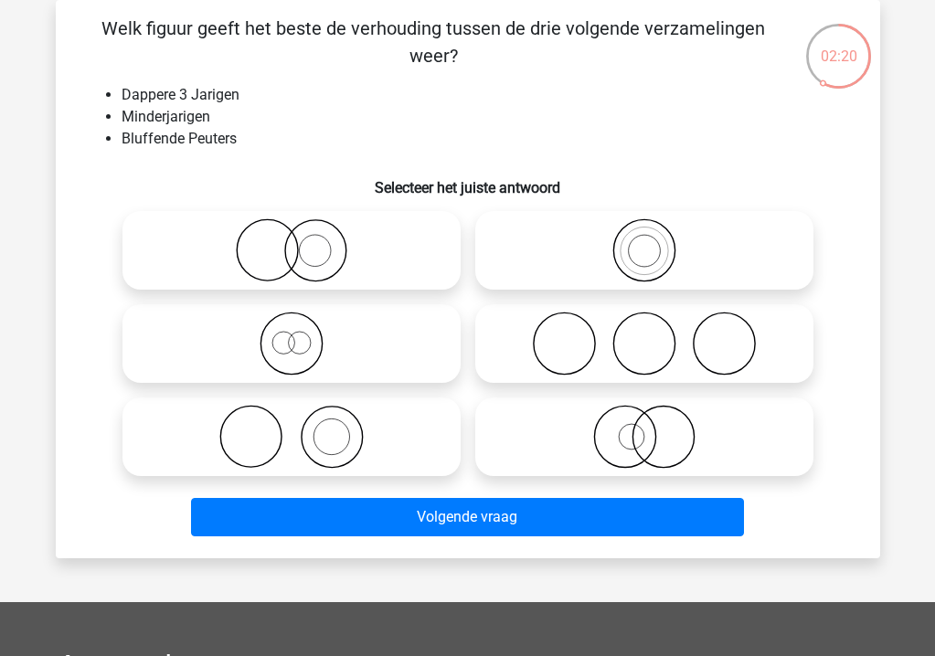
click at [280, 437] on icon at bounding box center [292, 437] width 324 height 64
click at [292, 428] on input "radio" at bounding box center [298, 422] width 12 height 12
radio input "true"
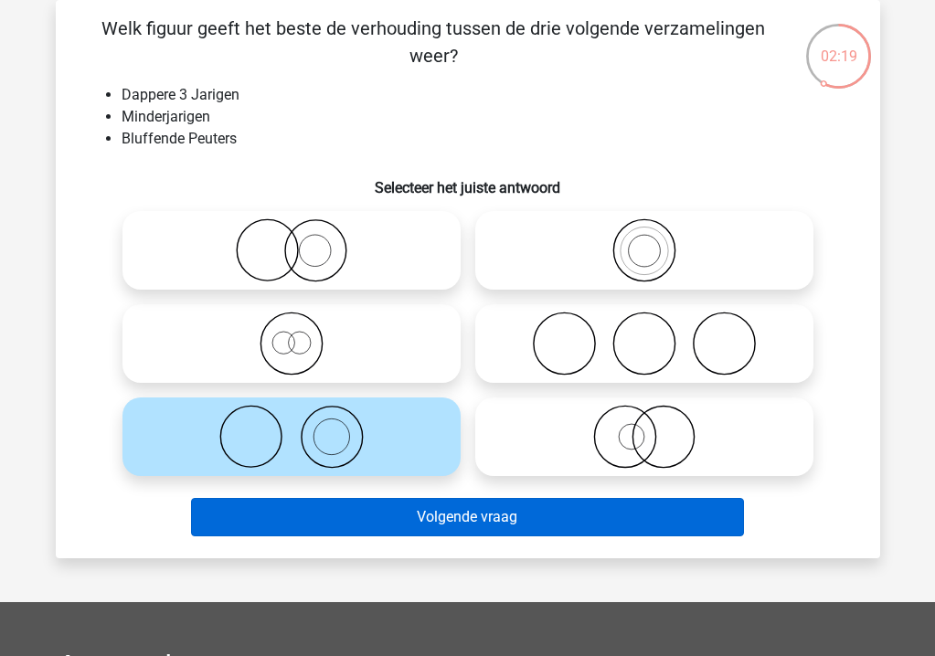
click at [377, 528] on button "Volgende vraag" at bounding box center [467, 517] width 553 height 38
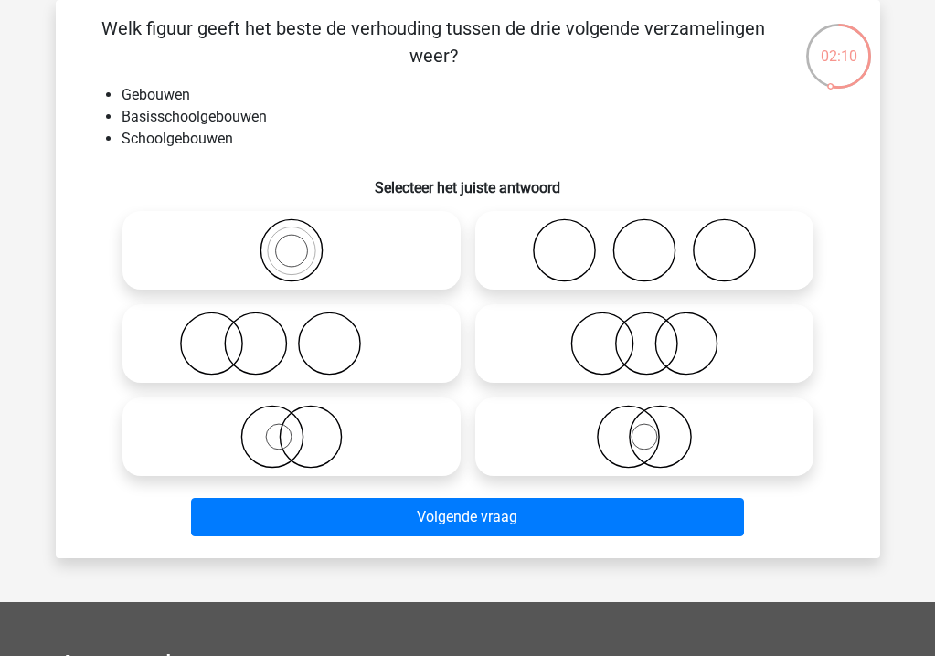
click at [250, 342] on icon at bounding box center [292, 344] width 324 height 64
click at [292, 334] on input "radio" at bounding box center [298, 329] width 12 height 12
radio input "true"
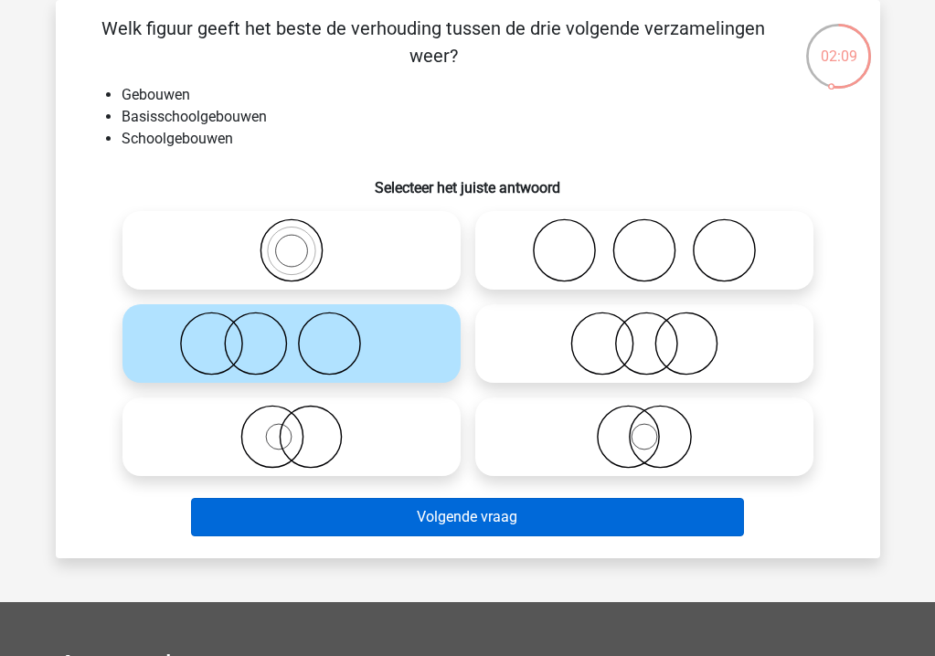
click at [433, 512] on button "Volgende vraag" at bounding box center [467, 517] width 553 height 38
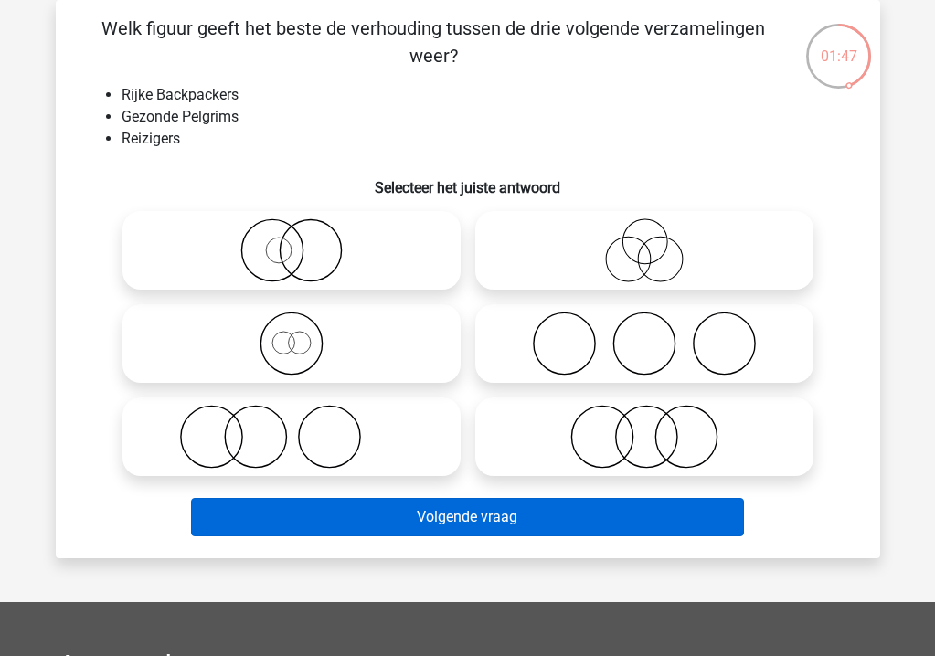
click at [590, 509] on button "Volgende vraag" at bounding box center [467, 517] width 553 height 38
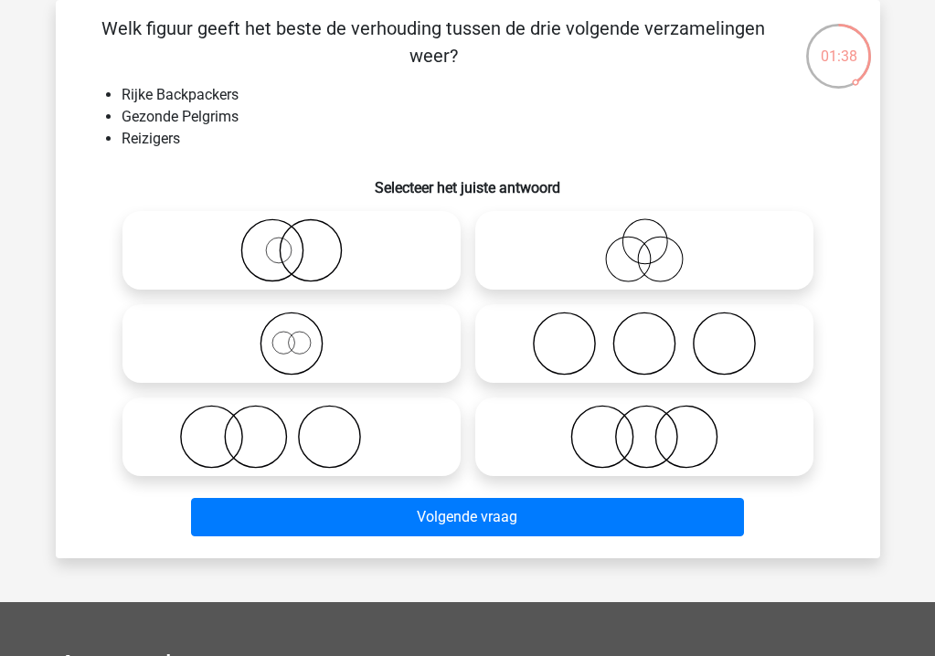
click at [681, 171] on h6 "Selecteer het juiste antwoord" at bounding box center [468, 181] width 766 height 32
click at [283, 349] on icon at bounding box center [292, 344] width 324 height 64
click at [292, 334] on input "radio" at bounding box center [298, 329] width 12 height 12
radio input "true"
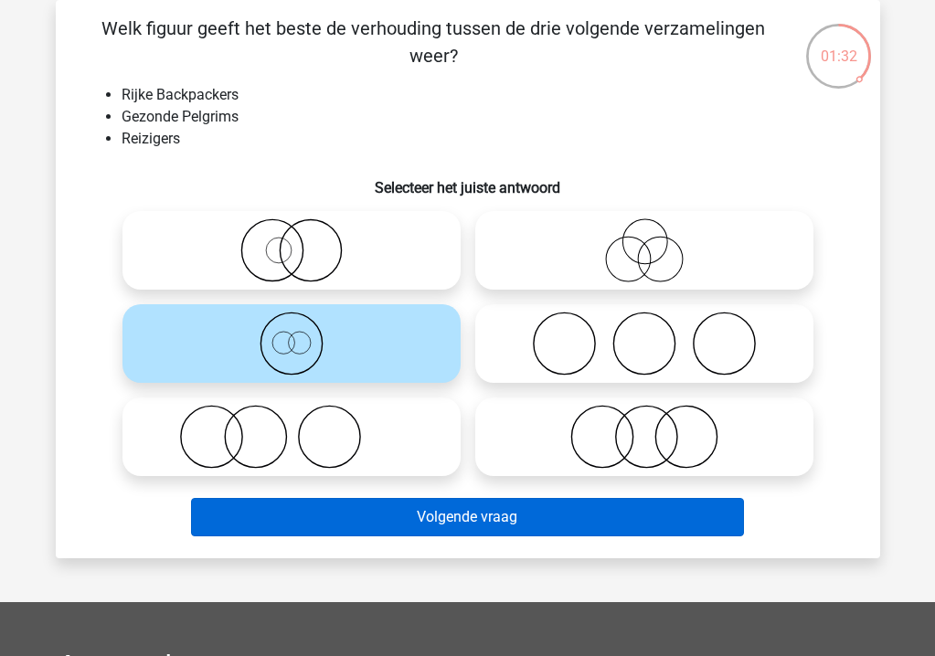
click at [432, 515] on button "Volgende vraag" at bounding box center [467, 517] width 553 height 38
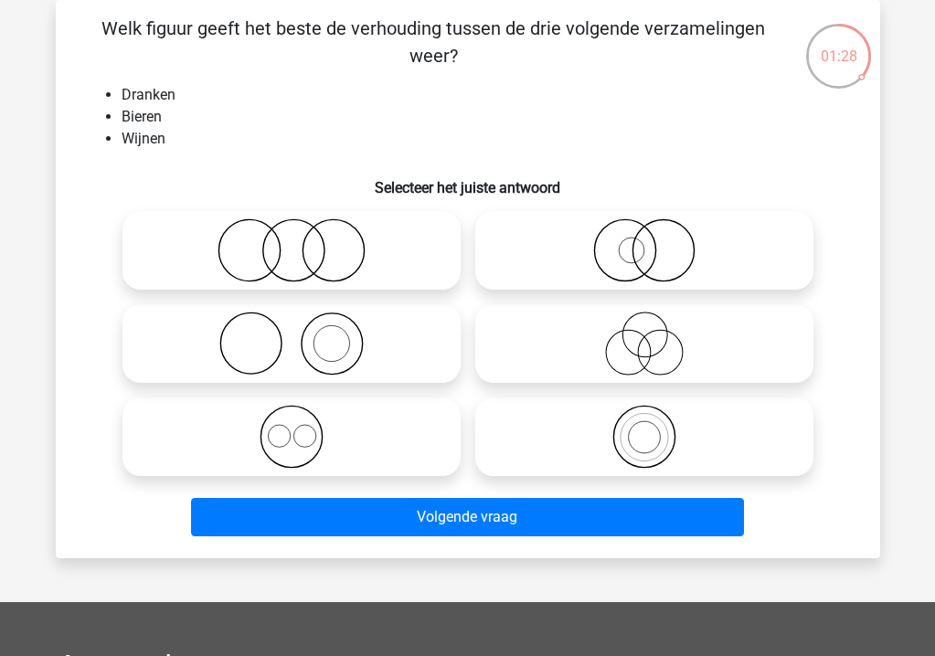
click at [287, 431] on icon at bounding box center [292, 437] width 324 height 64
click at [292, 428] on input "radio" at bounding box center [298, 422] width 12 height 12
radio input "true"
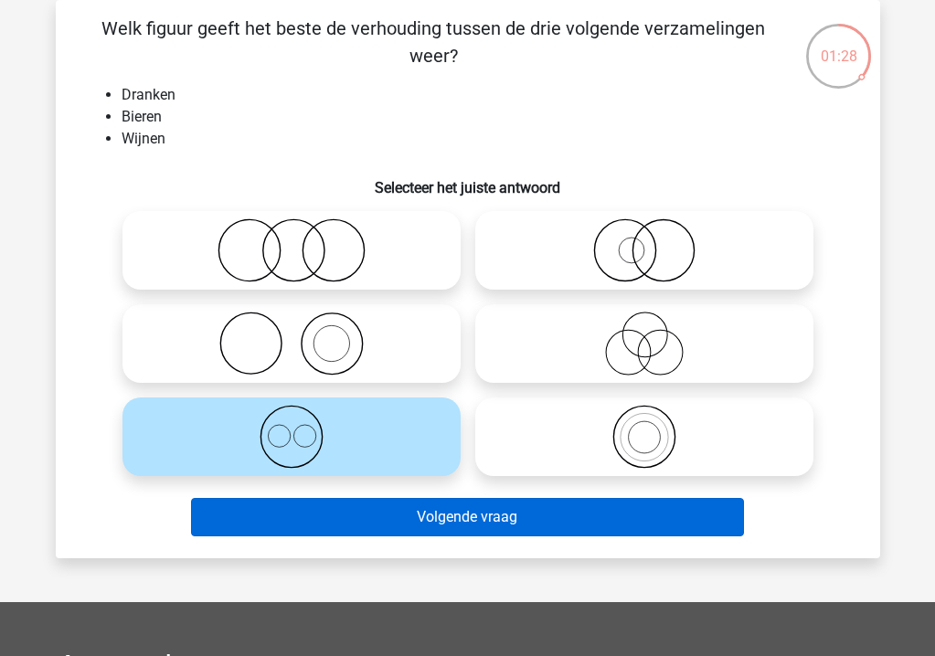
click at [402, 516] on button "Volgende vraag" at bounding box center [467, 517] width 553 height 38
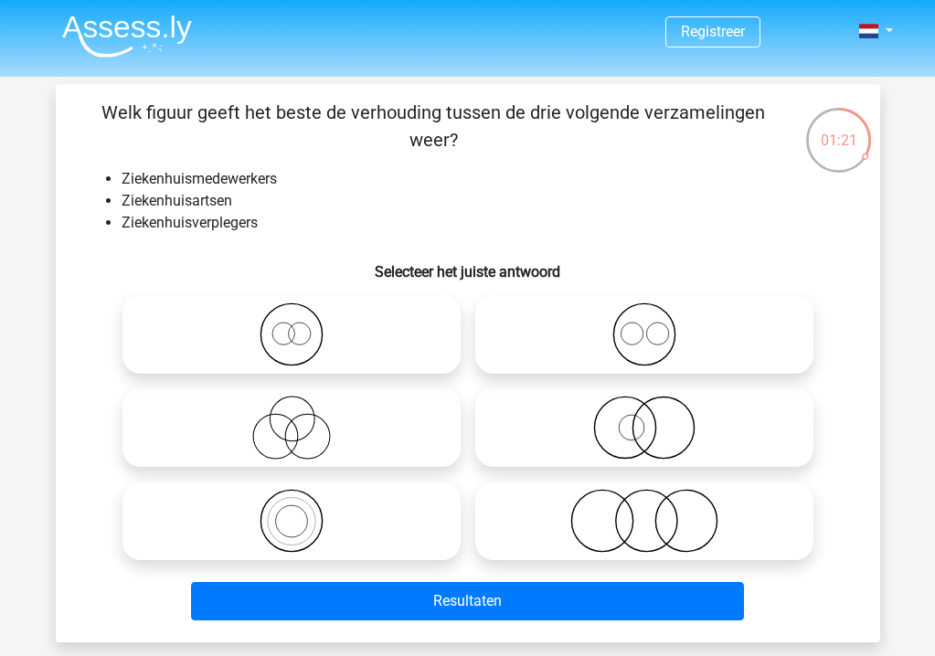
scroll to position [14, 0]
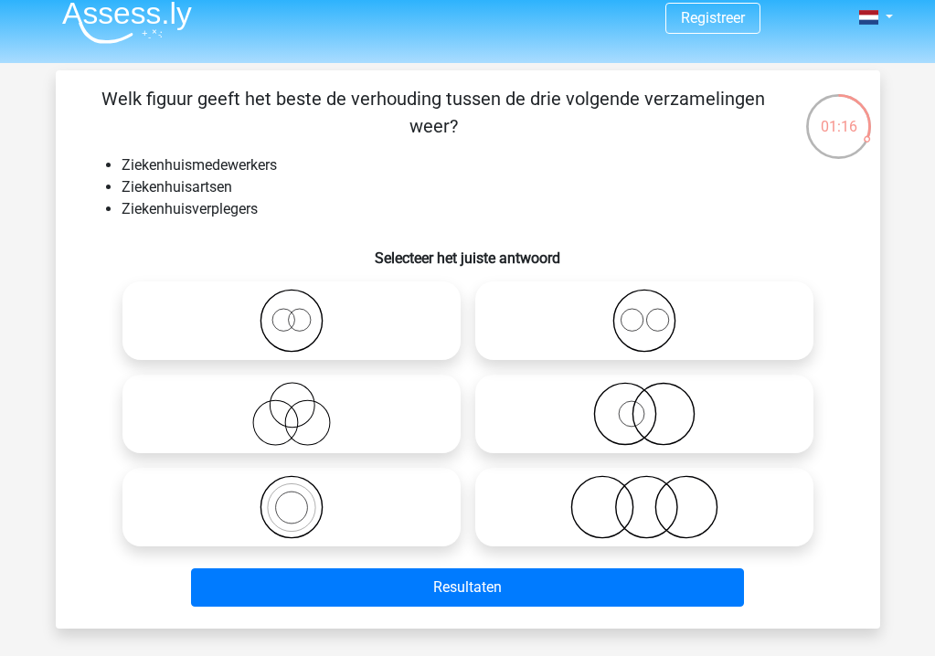
click at [291, 510] on icon at bounding box center [292, 507] width 324 height 64
click at [292, 498] on input "radio" at bounding box center [298, 492] width 12 height 12
radio input "true"
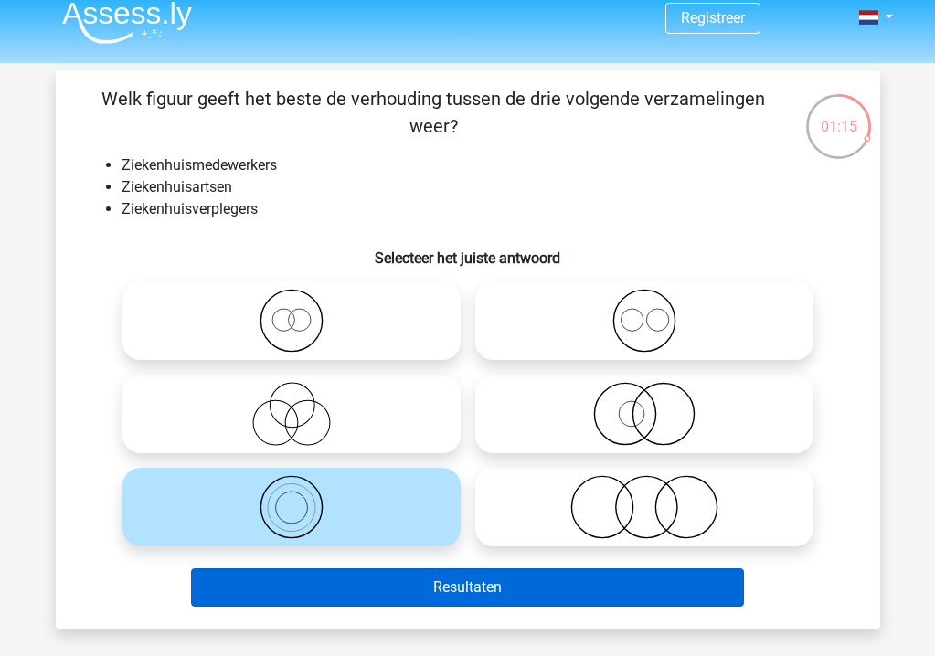
click at [379, 597] on button "Resultaten" at bounding box center [467, 587] width 553 height 38
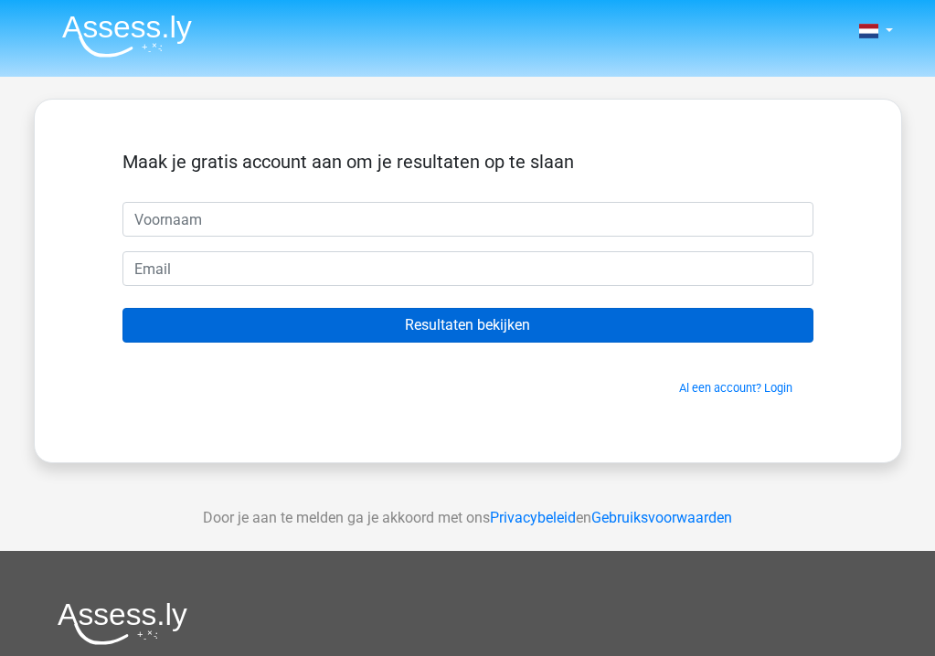
click at [504, 326] on input "Resultaten bekijken" at bounding box center [467, 325] width 691 height 35
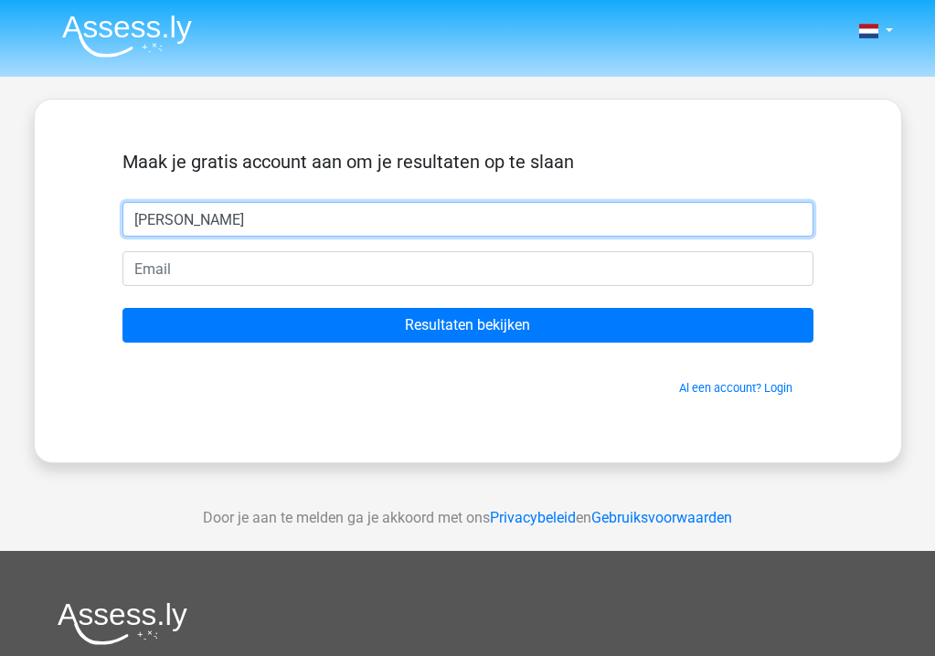
type input "Chris"
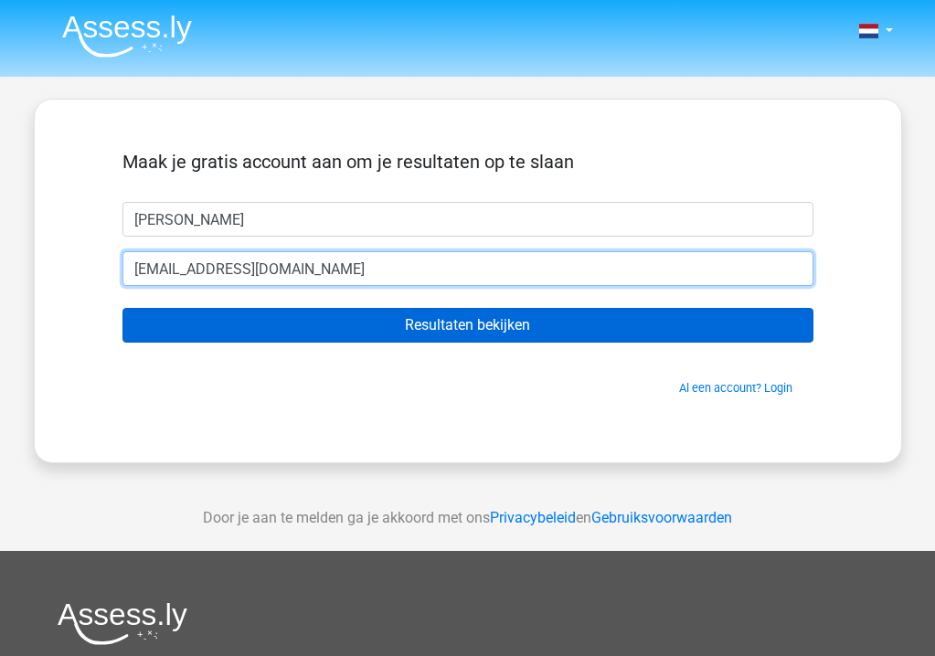
type input "ccvos@hotmail.com"
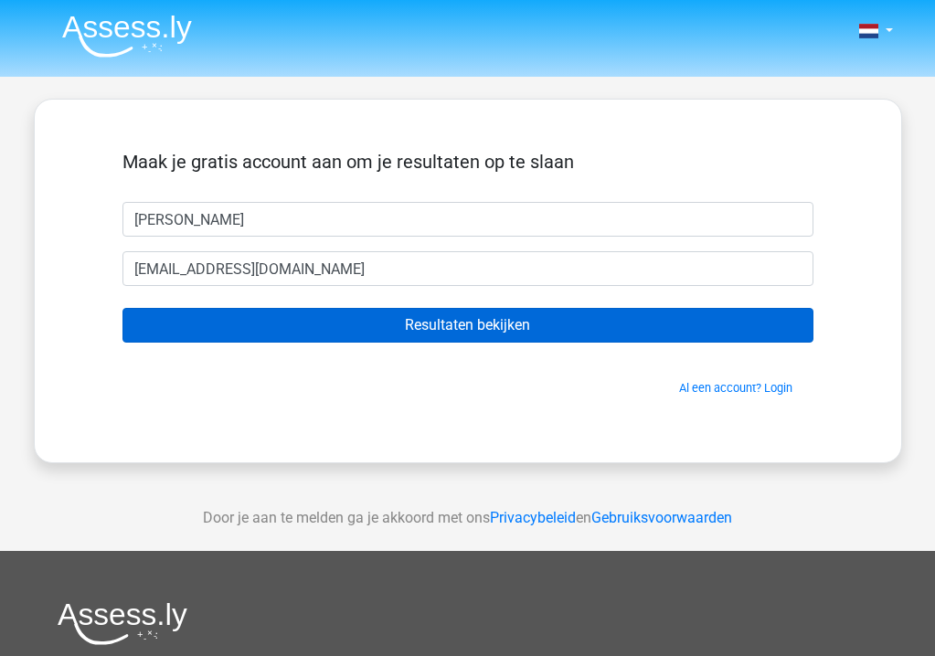
click at [451, 328] on input "Resultaten bekijken" at bounding box center [467, 325] width 691 height 35
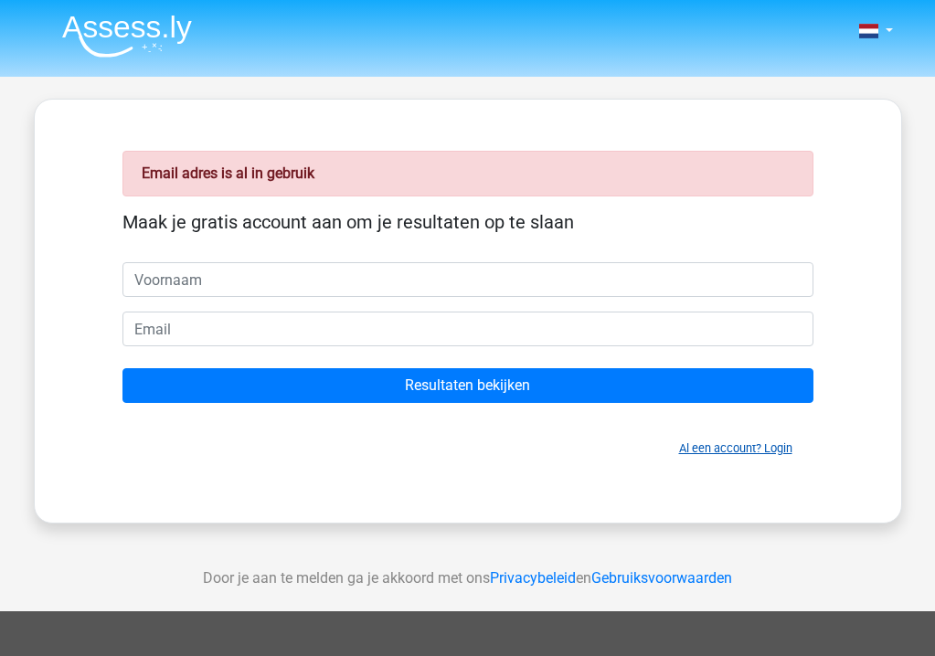
click at [730, 443] on link "Al een account? Login" at bounding box center [735, 448] width 113 height 14
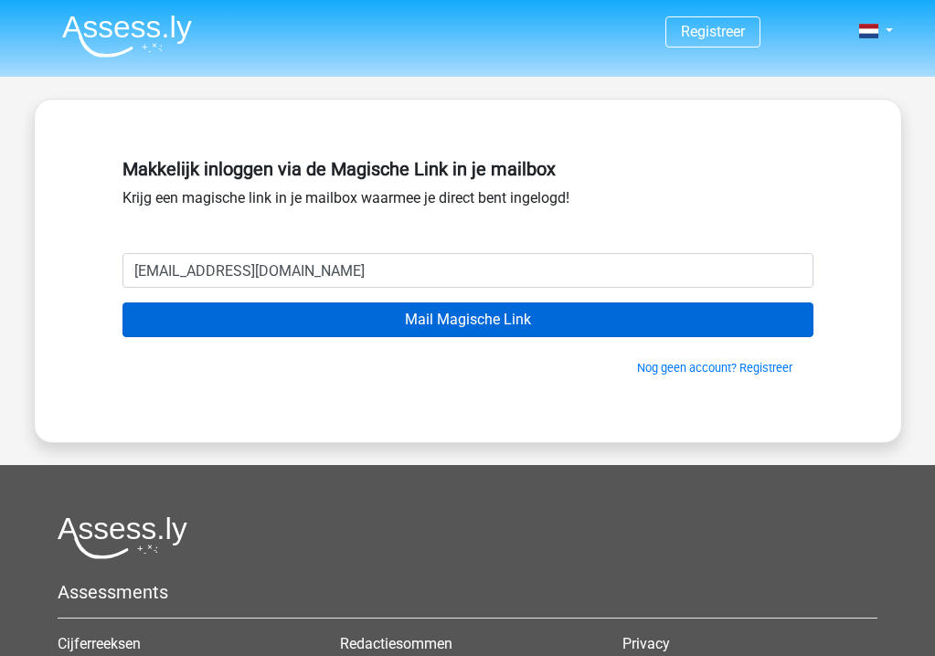
type input "[EMAIL_ADDRESS][DOMAIN_NAME]"
click at [412, 323] on input "Mail Magische Link" at bounding box center [467, 320] width 691 height 35
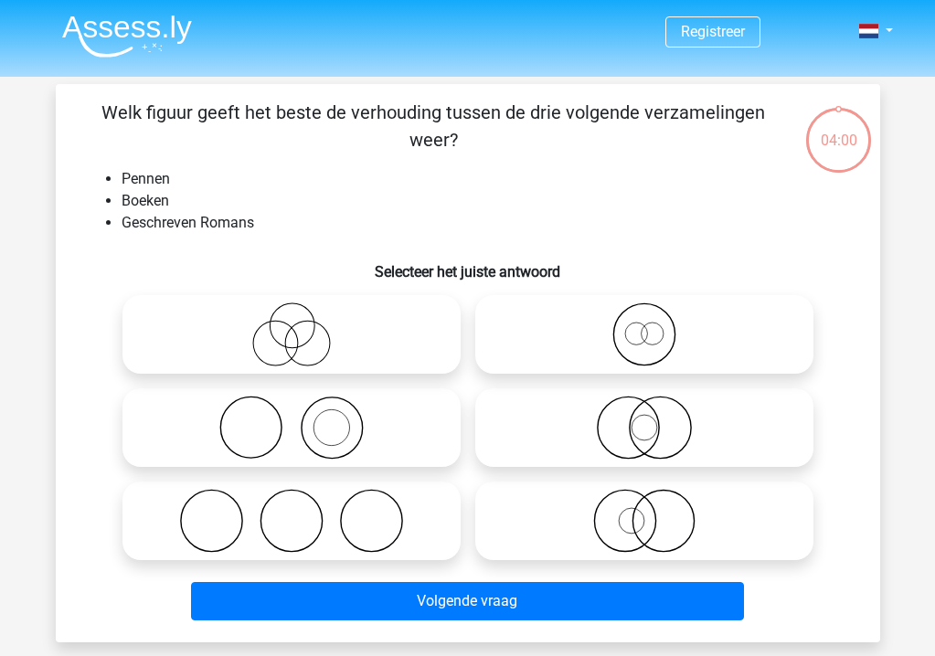
scroll to position [14, 0]
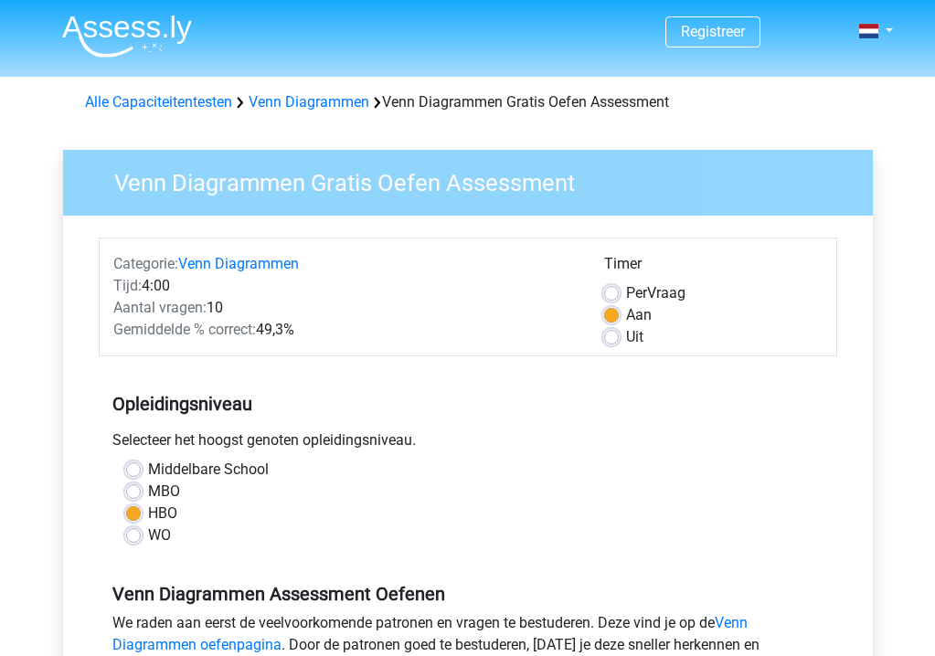
scroll to position [368, 0]
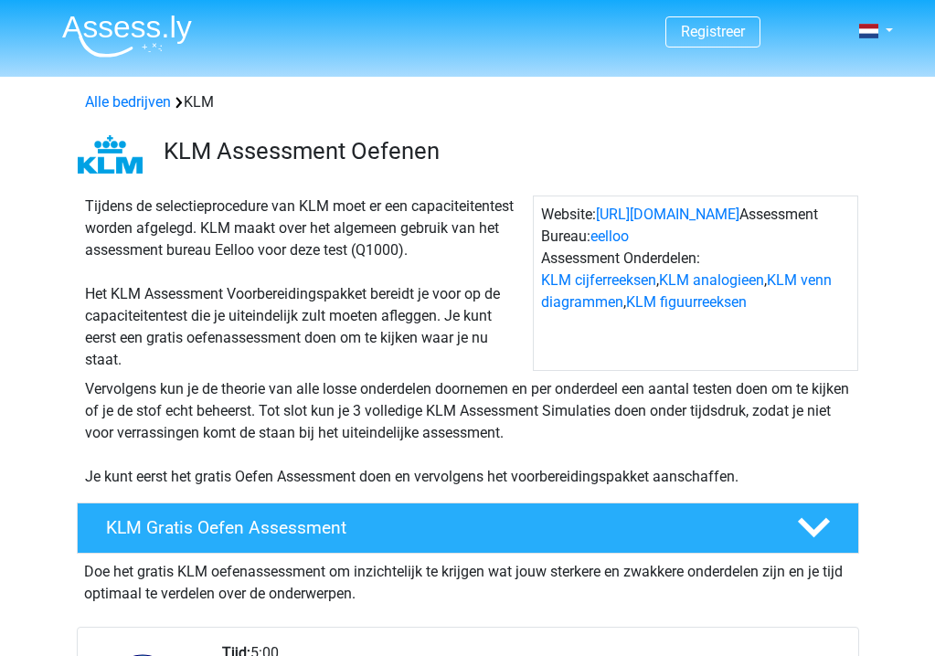
scroll to position [1418, 0]
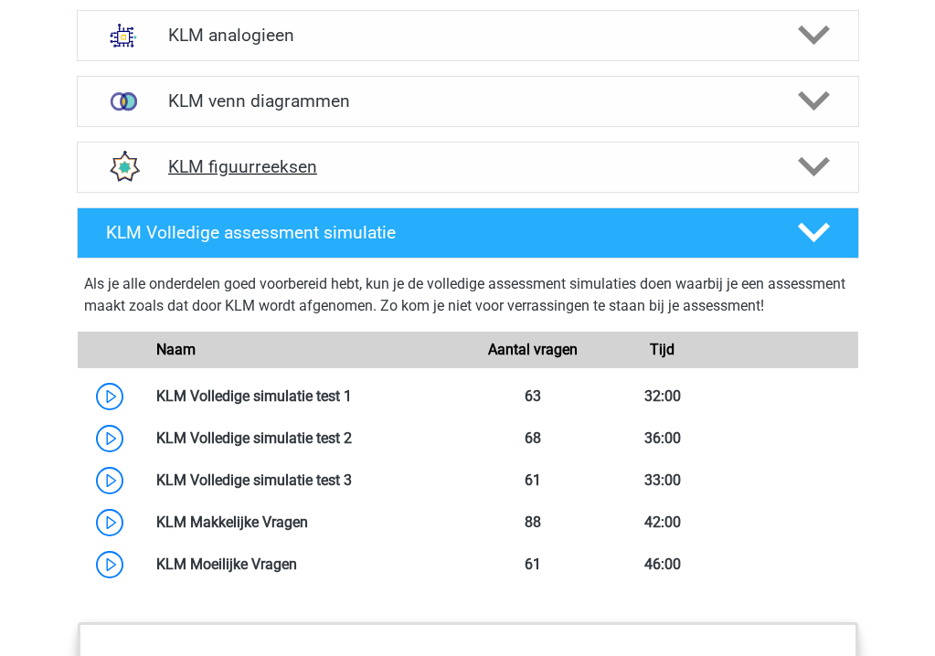
click at [330, 176] on h4 "KLM figuurreeksen" at bounding box center [467, 166] width 599 height 21
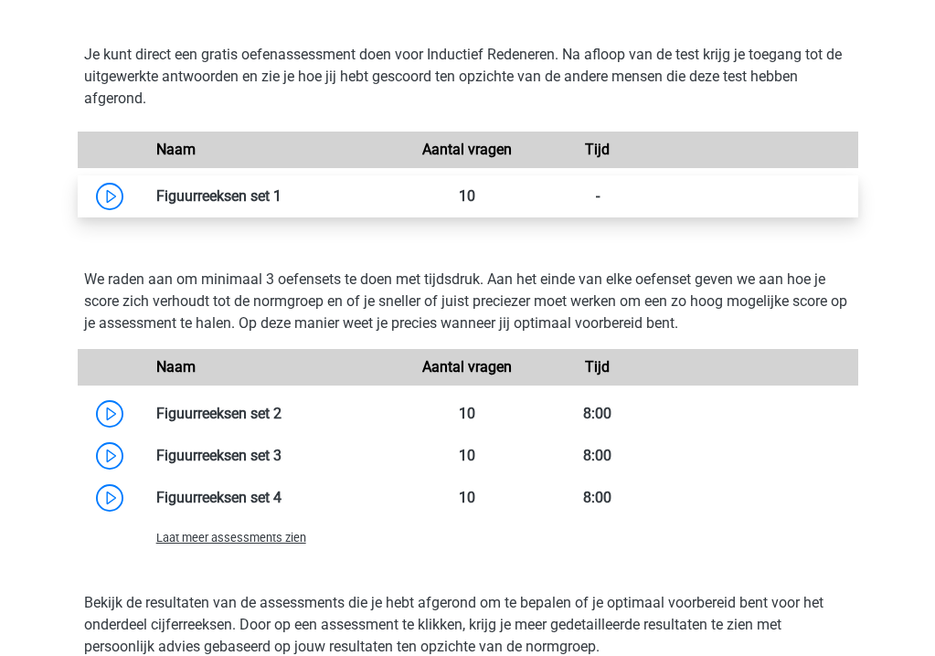
scroll to position [1698, 0]
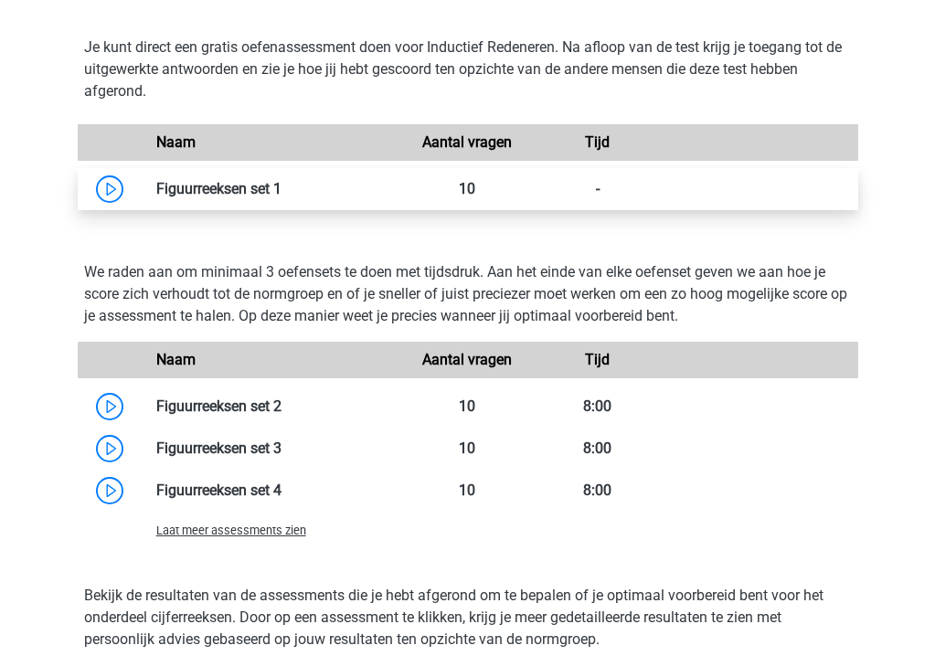
click at [281, 187] on link at bounding box center [281, 188] width 0 height 17
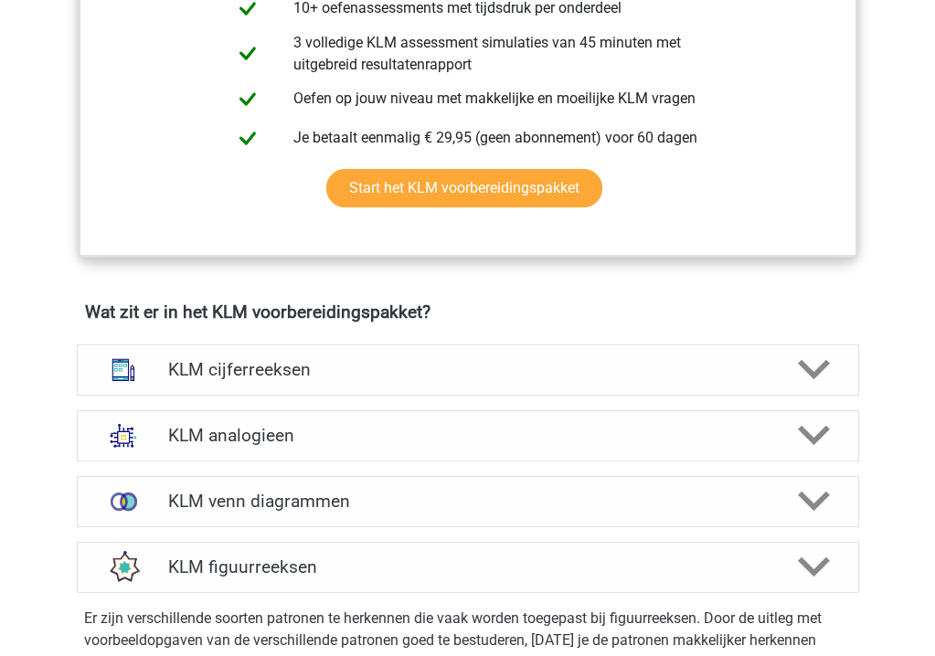
scroll to position [1040, 0]
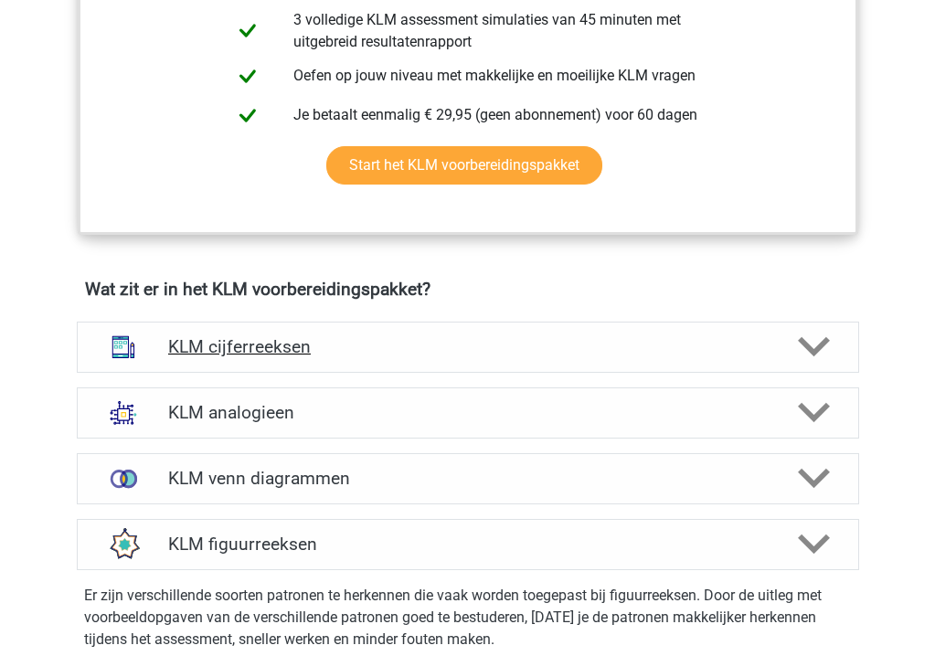
click at [792, 344] on div at bounding box center [811, 347] width 62 height 32
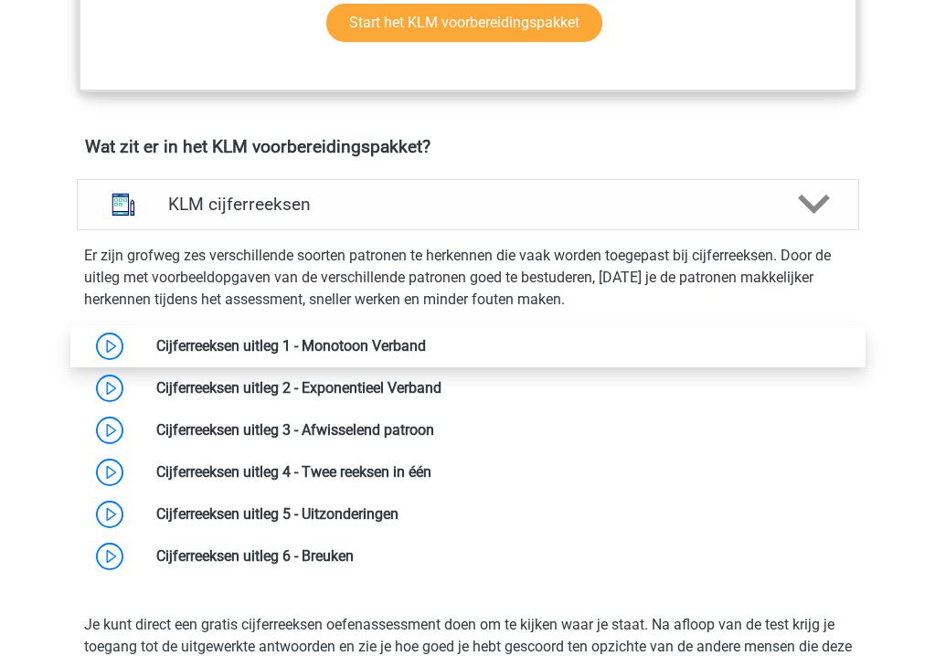
scroll to position [1187, 0]
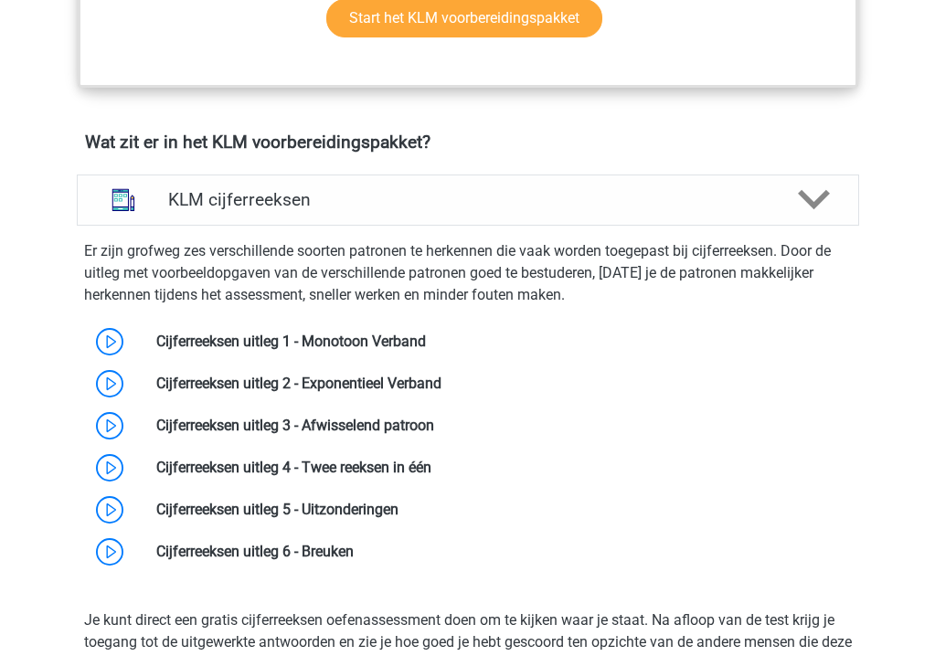
drag, startPoint x: 528, startPoint y: 584, endPoint x: 36, endPoint y: 315, distance: 561.1
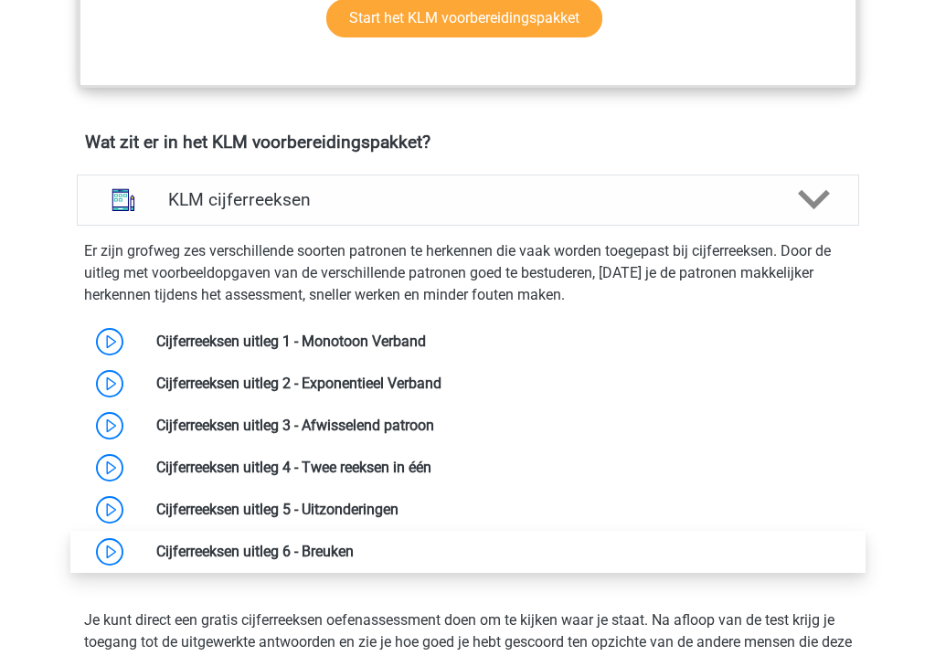
copy div "Cijferreeksen uitleg 1 - Monotoon Verband Cijferreeksen uitleg 2 - Exponentieel…"
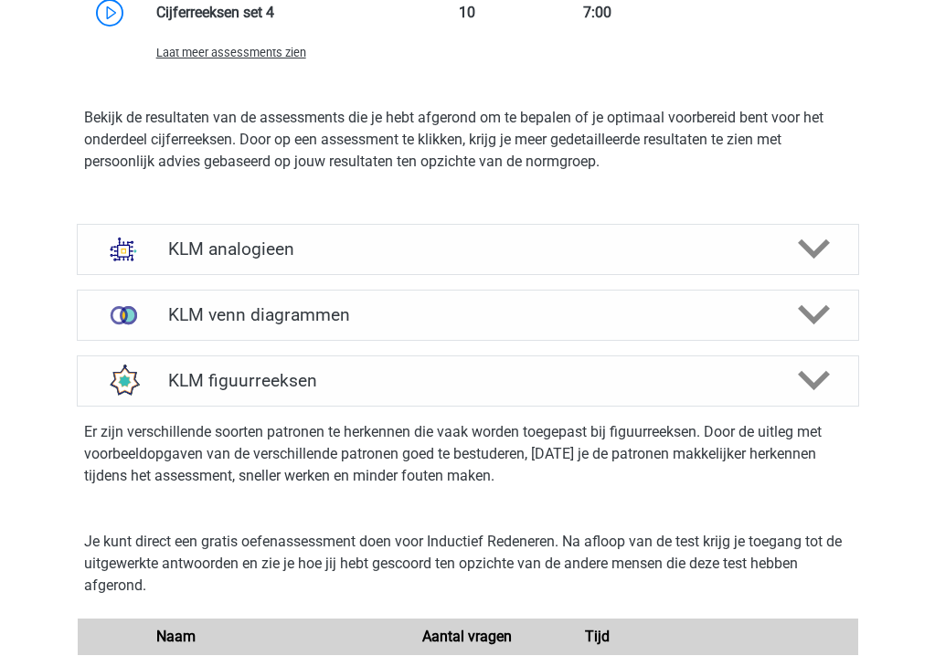
scroll to position [2284, 0]
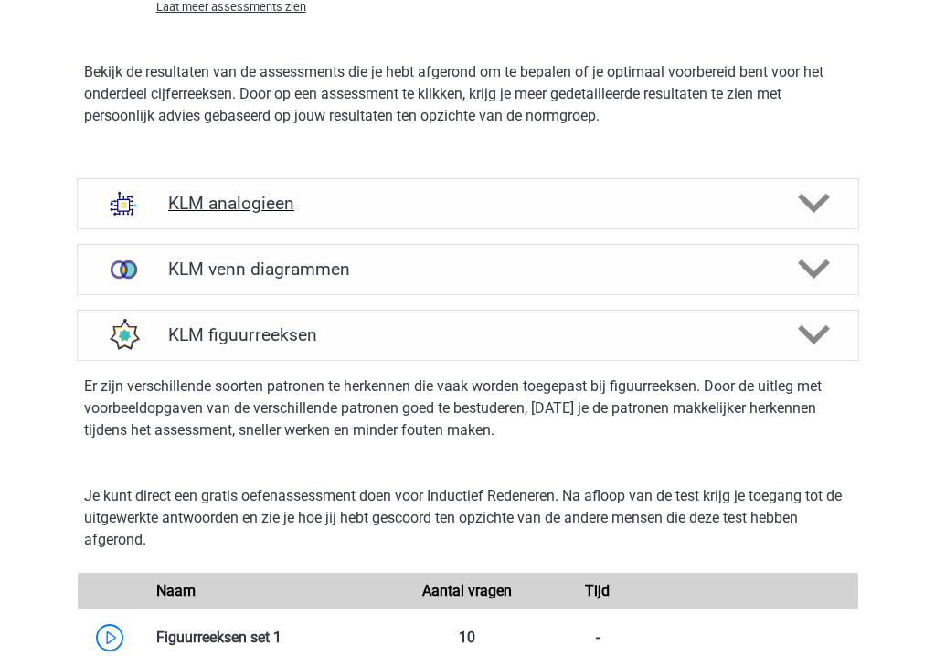
click at [815, 199] on icon at bounding box center [814, 203] width 32 height 32
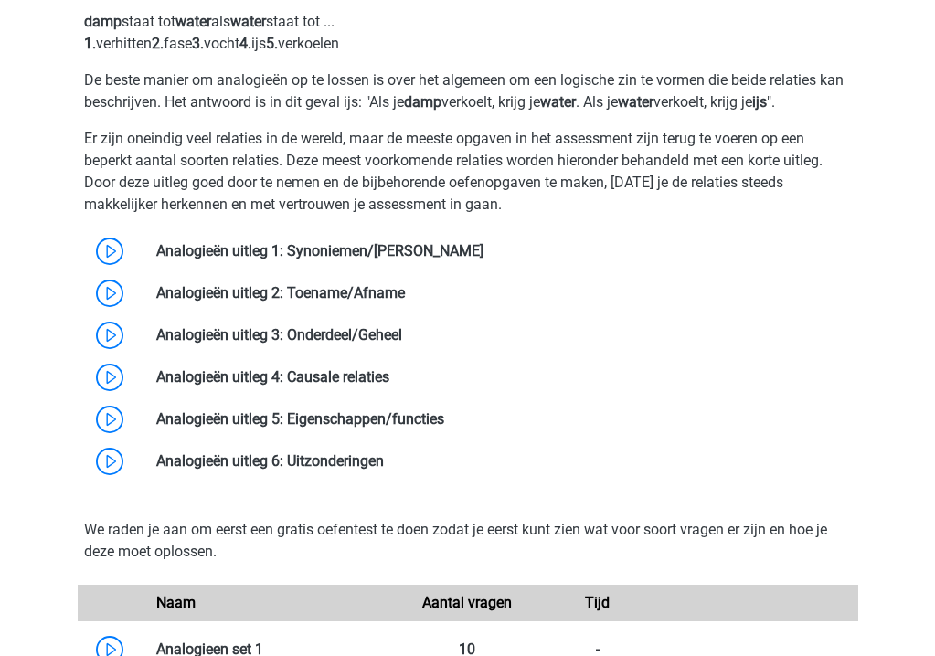
scroll to position [2635, 0]
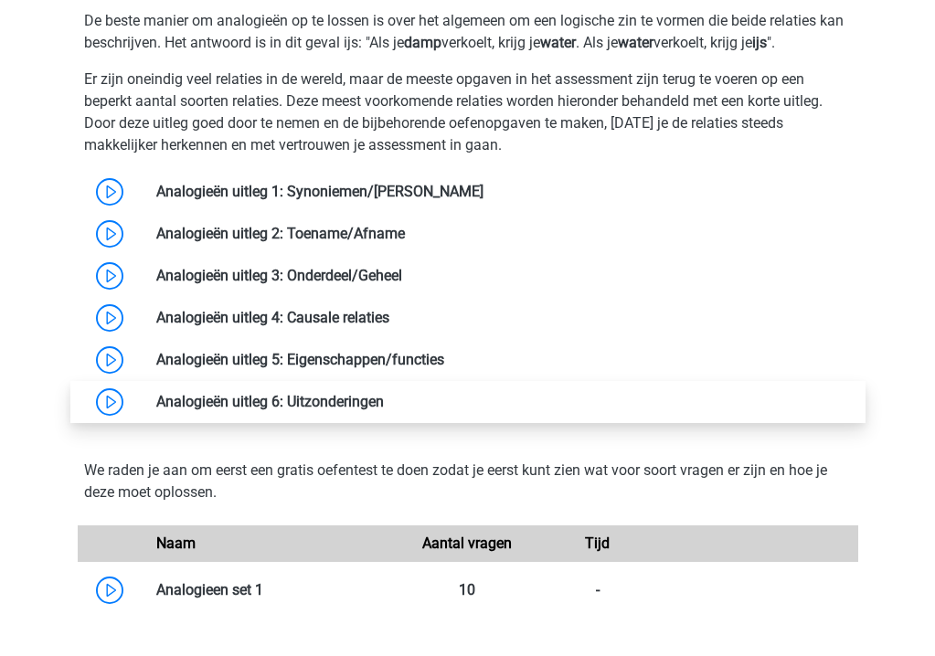
drag, startPoint x: 600, startPoint y: 411, endPoint x: 557, endPoint y: 408, distance: 44.0
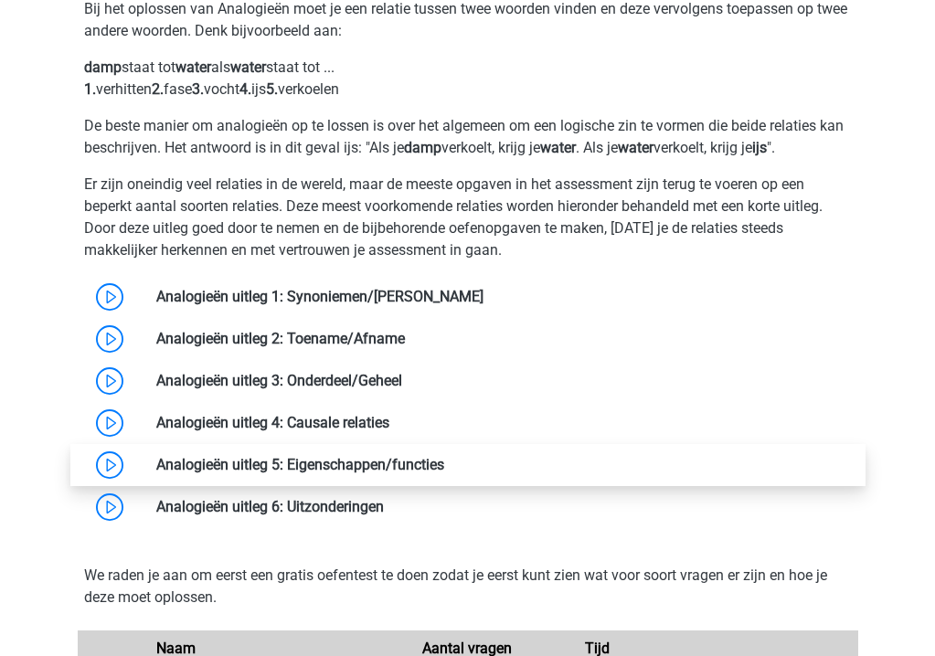
scroll to position [2570, 0]
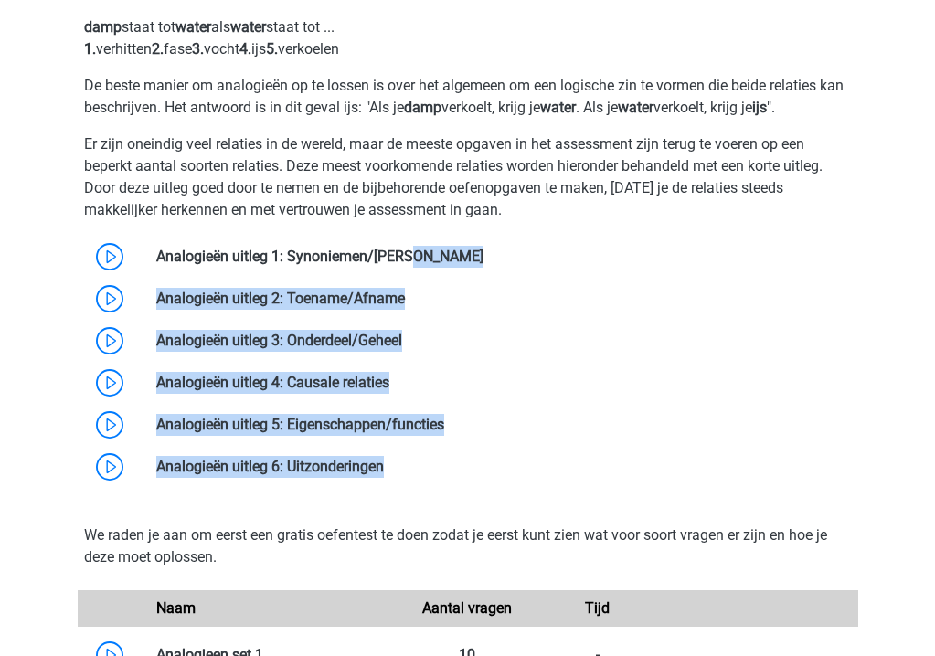
drag, startPoint x: 589, startPoint y: 510, endPoint x: 45, endPoint y: 227, distance: 614.0
click at [45, 227] on div "KLM analogieen Bij het oplossen van Analogieën moet je een relatie tussen twee …" at bounding box center [468, 523] width 854 height 1276
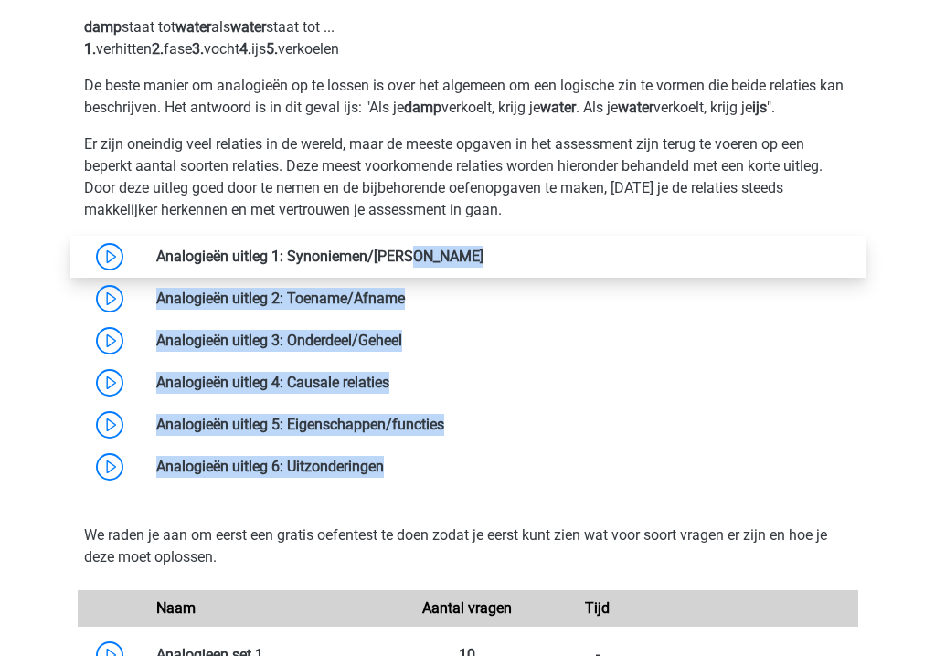
copy div "Analogieën uitleg 1: Synoniemen/Antoniemen Analogieën uitleg 2: Toename/Afname …"
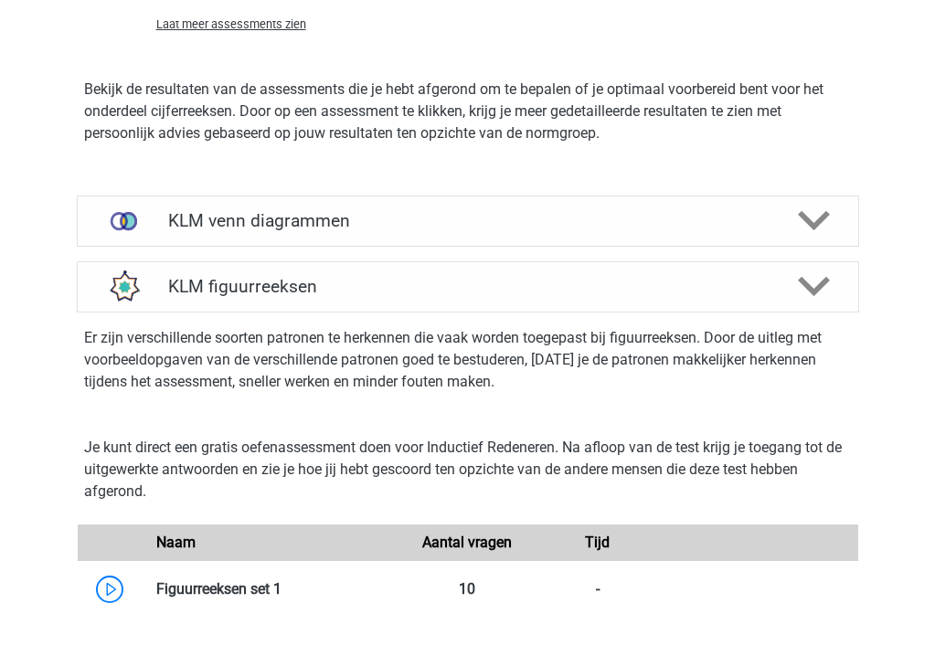
scroll to position [3526, 0]
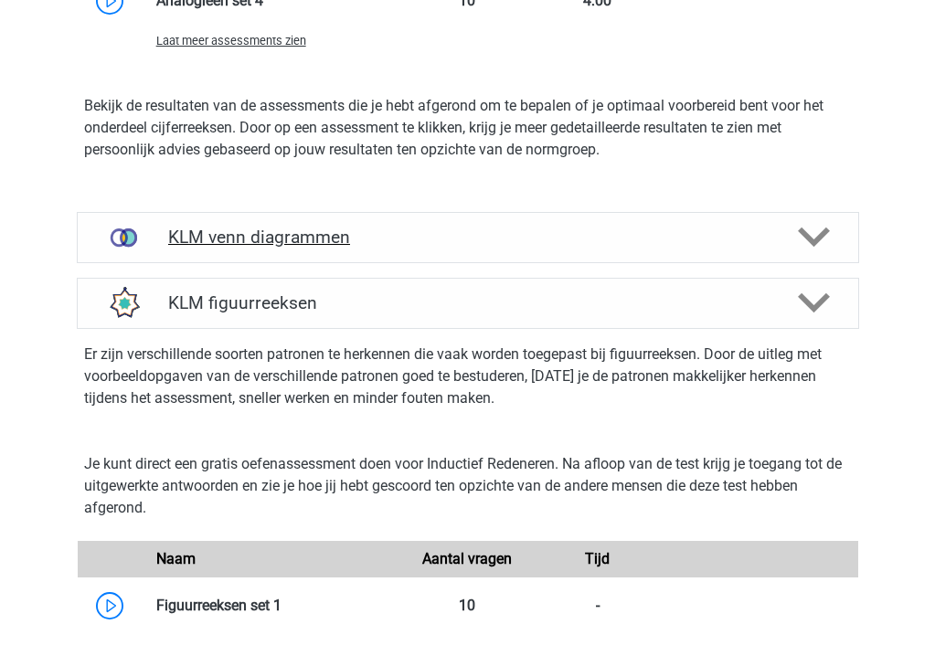
click at [802, 235] on polygon at bounding box center [814, 238] width 32 height 20
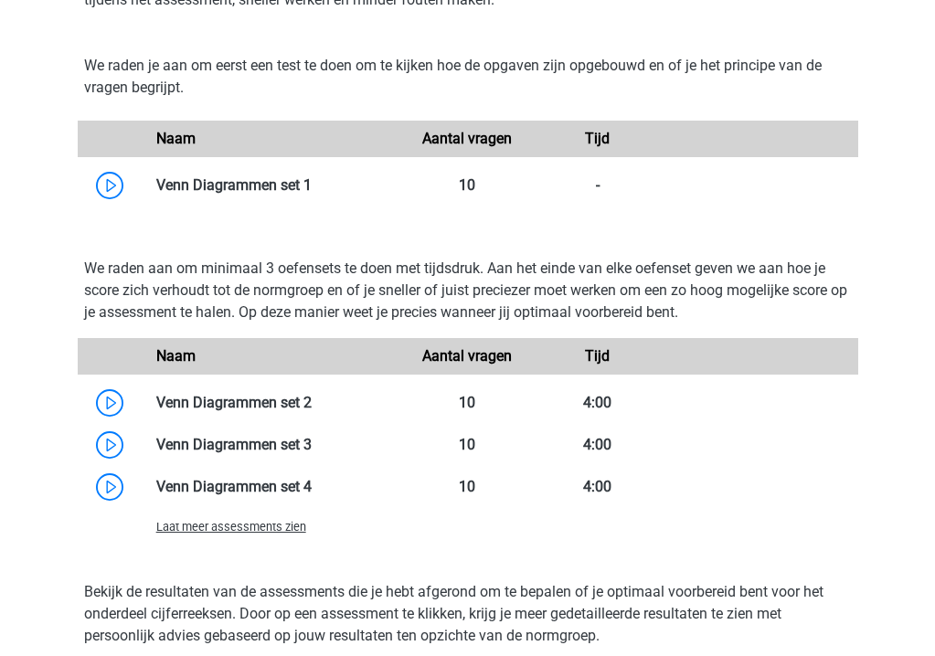
scroll to position [3951, 0]
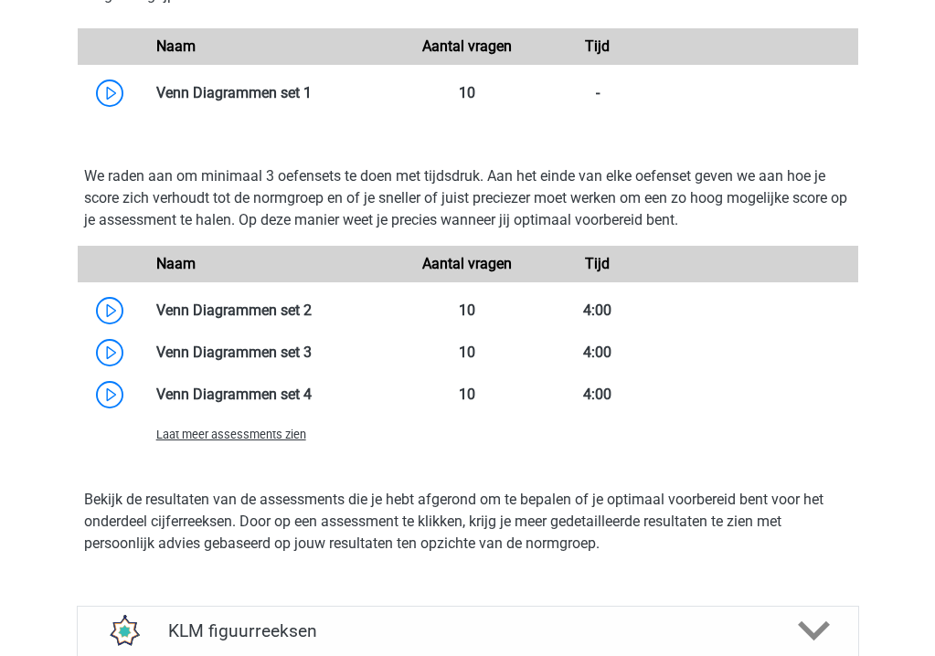
click at [278, 447] on div "Laat meer assessments zien" at bounding box center [468, 434] width 780 height 37
click at [278, 440] on span "Laat meer assessments zien" at bounding box center [231, 435] width 150 height 14
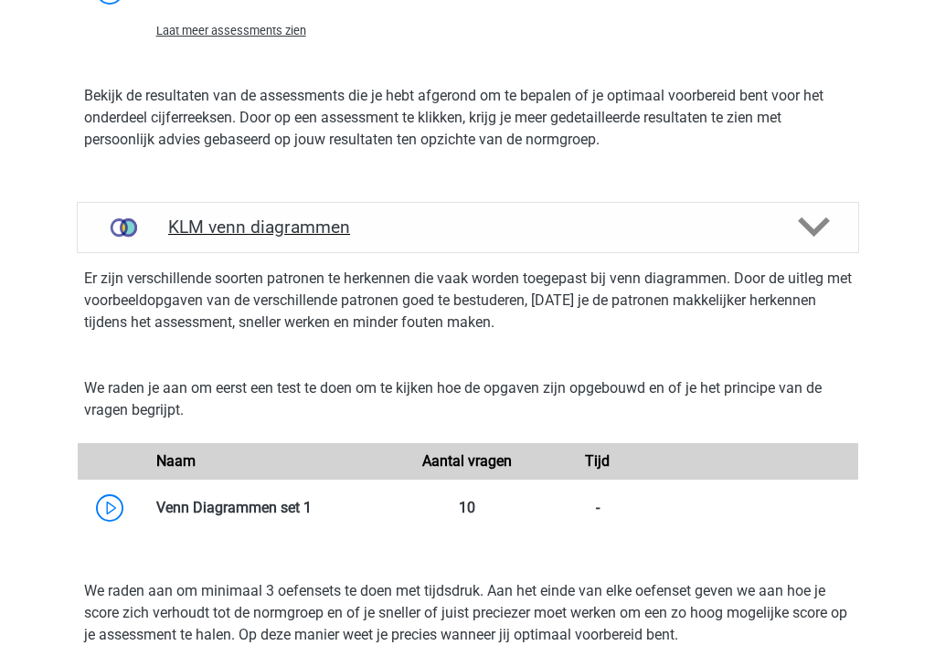
scroll to position [3538, 0]
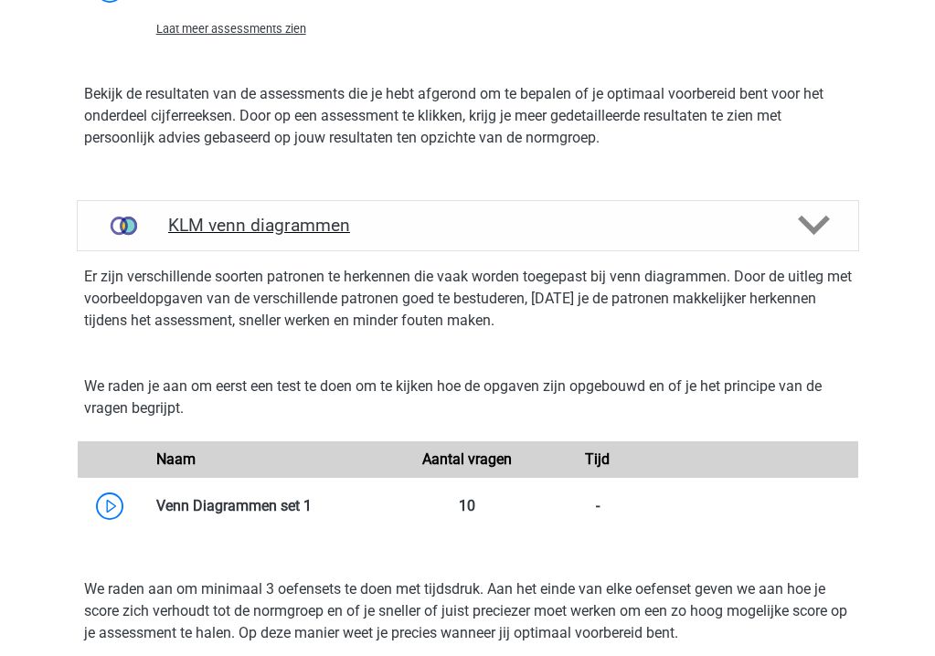
click at [811, 220] on icon at bounding box center [814, 225] width 32 height 32
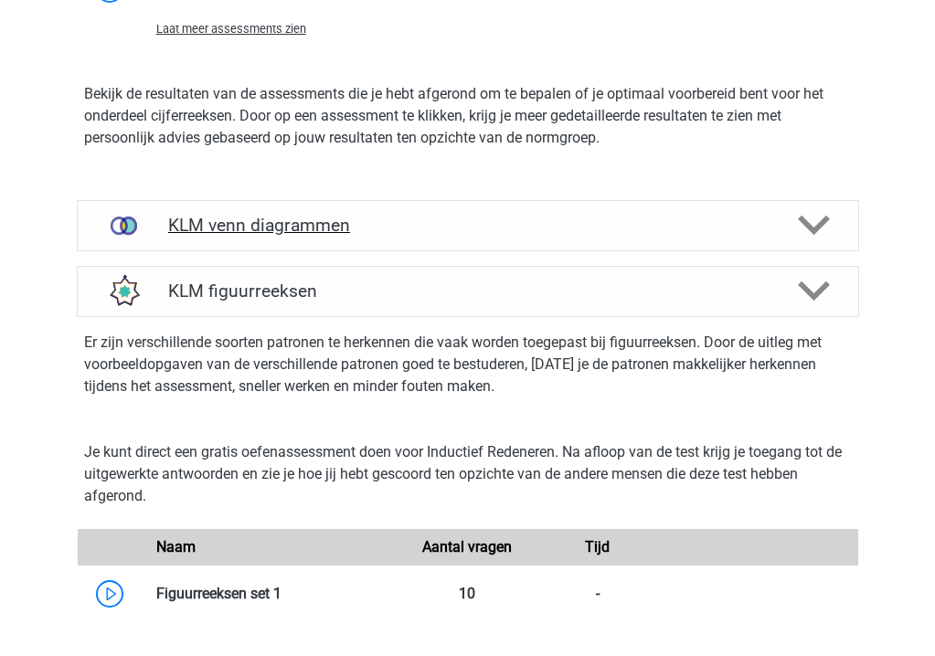
click at [812, 222] on icon at bounding box center [814, 225] width 32 height 32
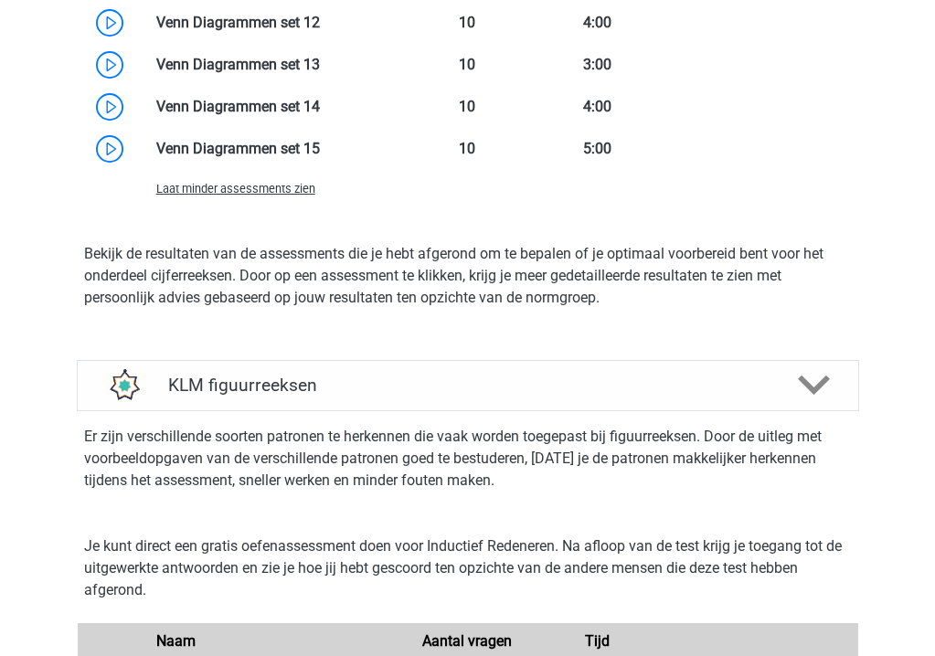
scroll to position [4691, 0]
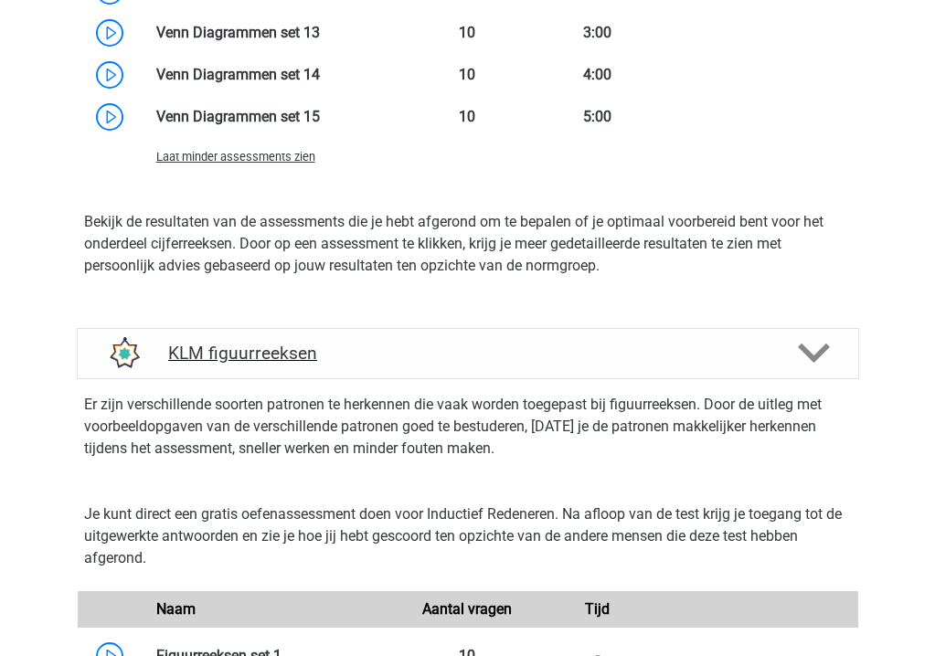
click at [812, 354] on icon at bounding box center [814, 353] width 32 height 32
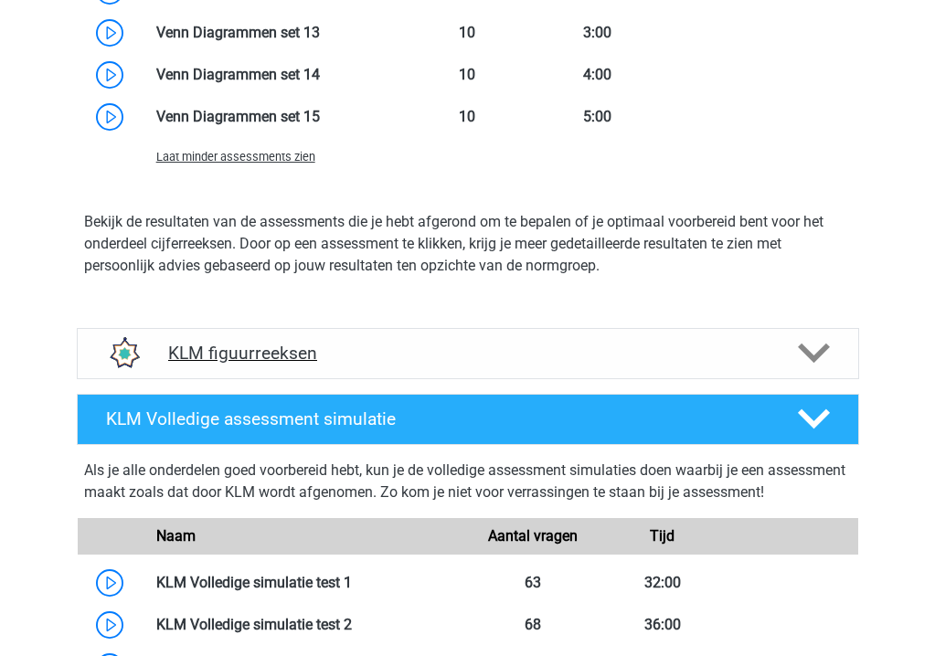
click at [812, 354] on icon at bounding box center [814, 353] width 32 height 32
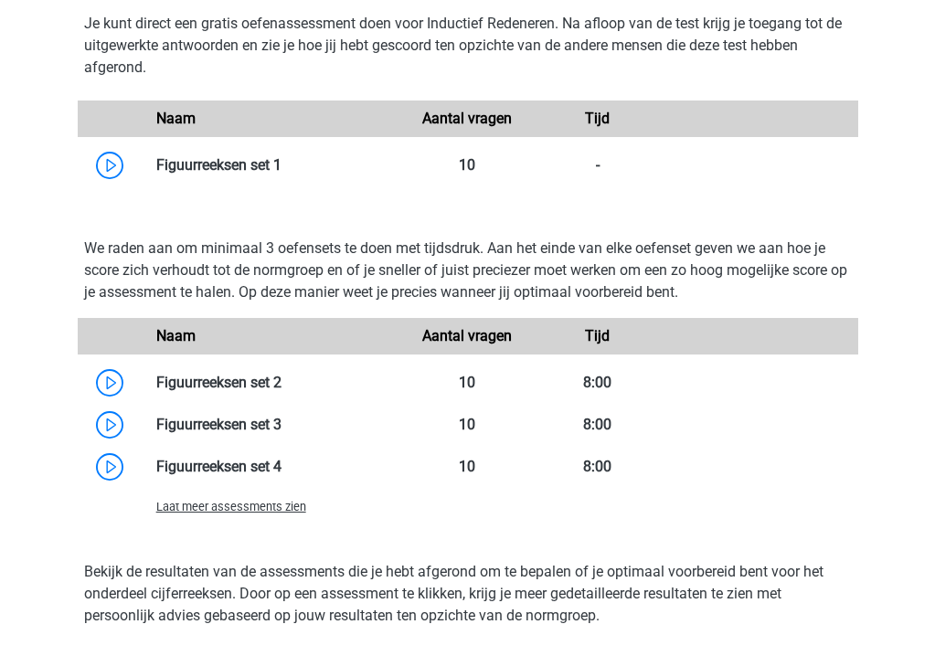
scroll to position [5184, 0]
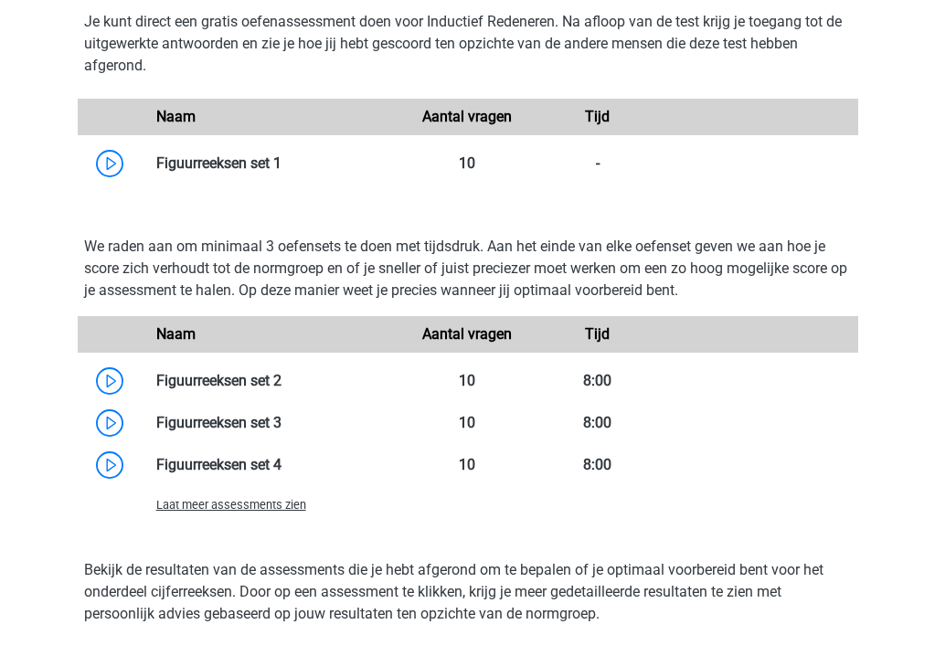
click at [281, 503] on span "Laat meer assessments zien" at bounding box center [231, 505] width 150 height 14
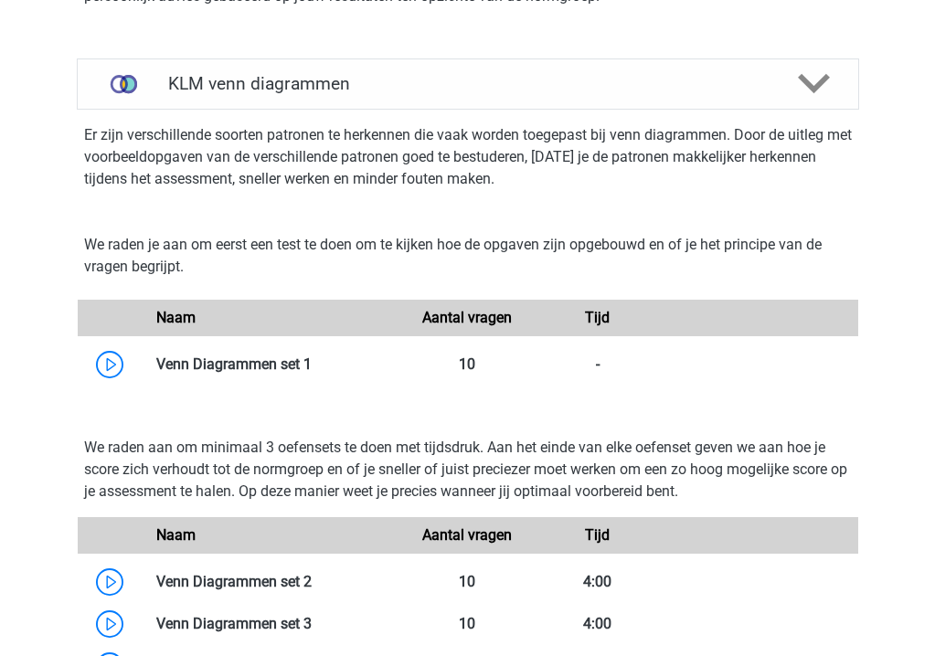
scroll to position [3687, 0]
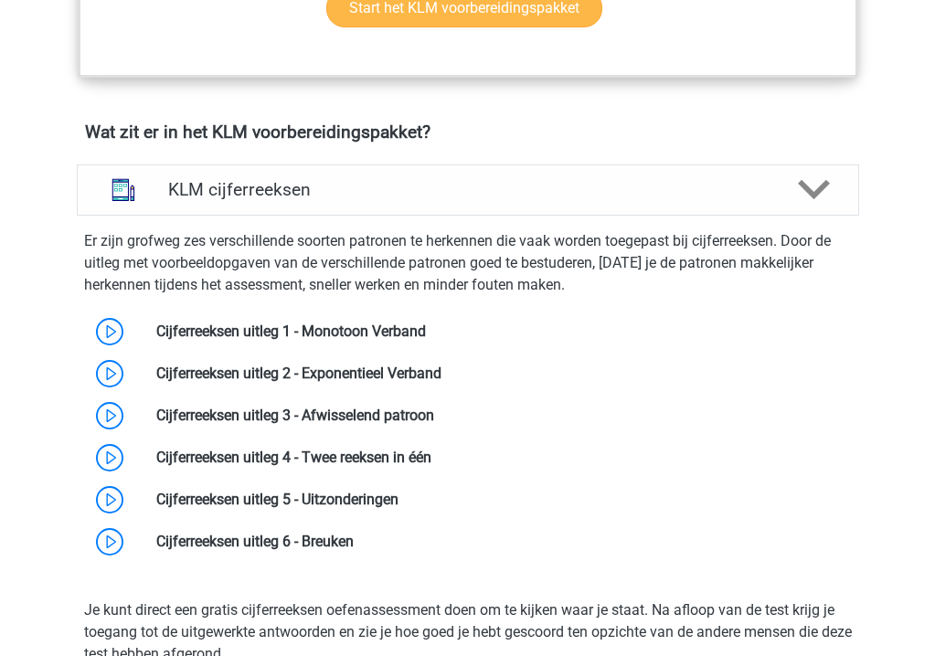
scroll to position [1379, 0]
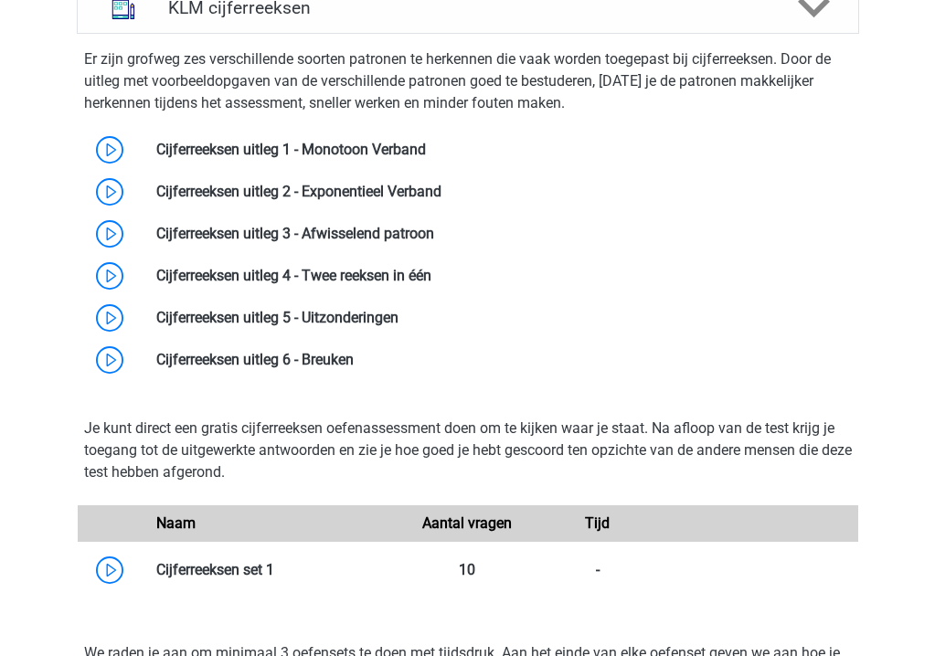
drag, startPoint x: 579, startPoint y: 385, endPoint x: 60, endPoint y: 131, distance: 578.0
click at [62, 129] on div "KLM cijferreeksen Er zijn grofweg zes verschillende soorten patronen te herkenn…" at bounding box center [468, 526] width 824 height 1086
click at [558, 405] on div "Je kunt direct een gratis cijferreeksen oefenassessment doen om te kijken waar …" at bounding box center [467, 504] width 797 height 203
drag, startPoint x: 610, startPoint y: 383, endPoint x: 469, endPoint y: 383, distance: 140.7
click at [471, 383] on div "Er zijn grofweg zes verschillende soorten patronen te herkennen die vaak worden…" at bounding box center [467, 215] width 797 height 362
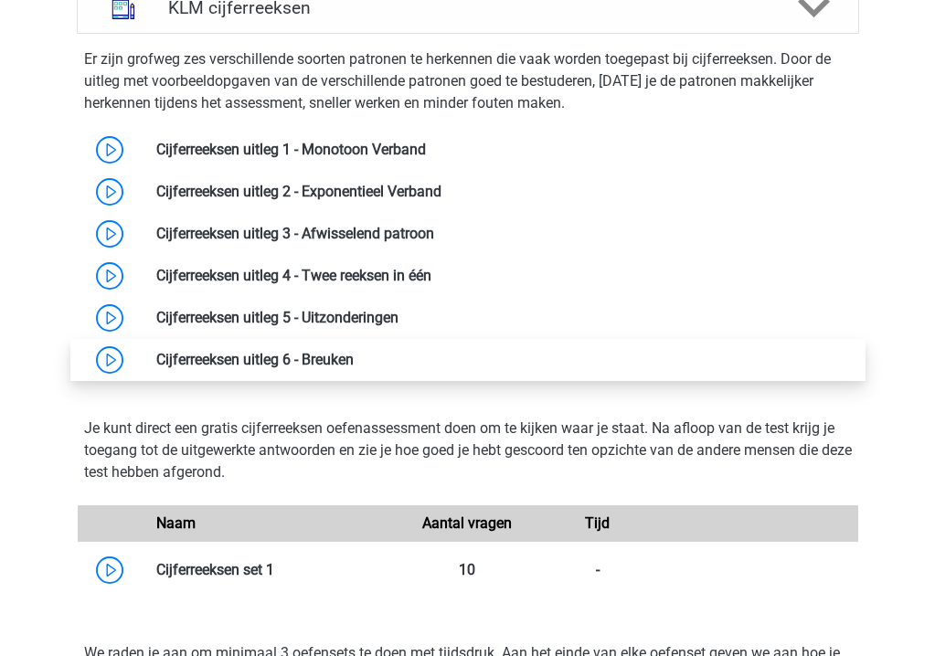
drag, startPoint x: 400, startPoint y: 355, endPoint x: 357, endPoint y: 347, distance: 43.6
drag, startPoint x: 50, startPoint y: 138, endPoint x: 497, endPoint y: 338, distance: 489.7
click at [500, 346] on div "KLM cijferreeksen Er zijn grofweg zes verschillende soorten patronen te herkenn…" at bounding box center [468, 525] width 854 height 1100
copy div "Cijferreeksen uitleg 1 - Monotoon Verband Cijferreeksen uitleg 2 - Exponentieel…"
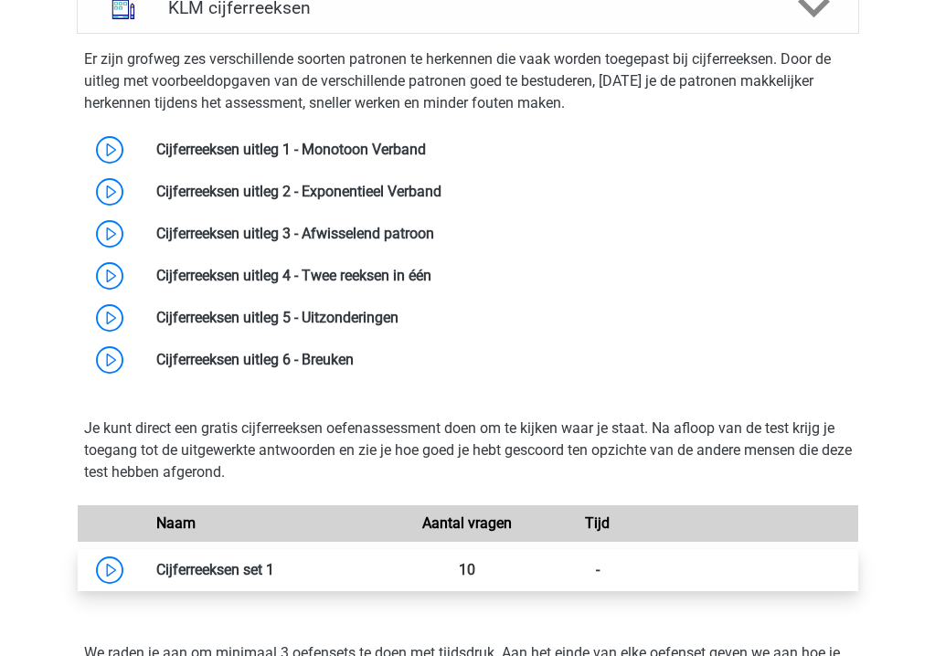
click at [274, 561] on link at bounding box center [274, 569] width 0 height 17
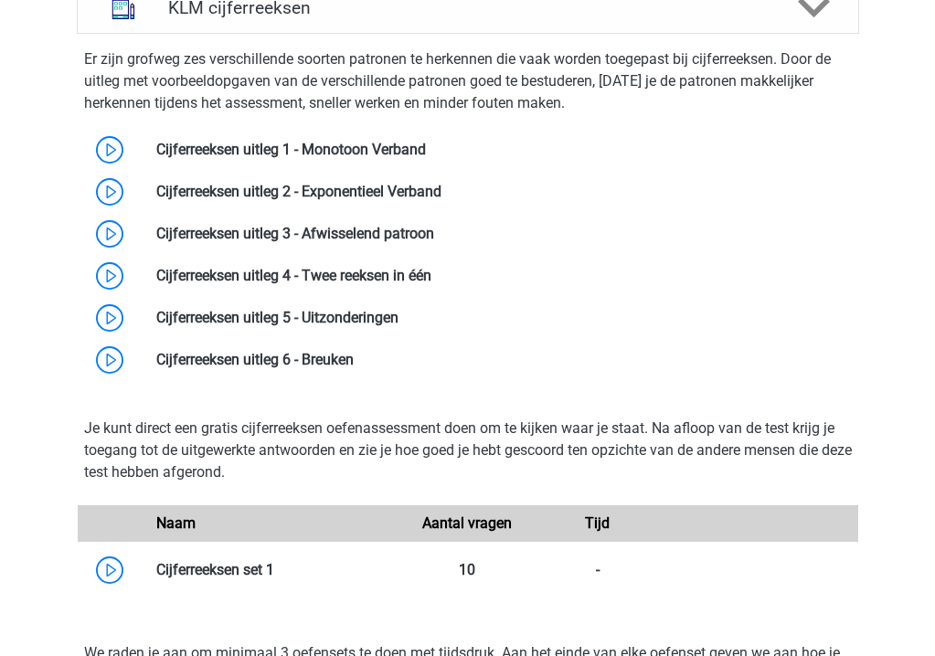
click at [285, 426] on p "Je kunt direct een gratis cijferreeksen oefenassessment doen om te kijken waar …" at bounding box center [468, 451] width 768 height 66
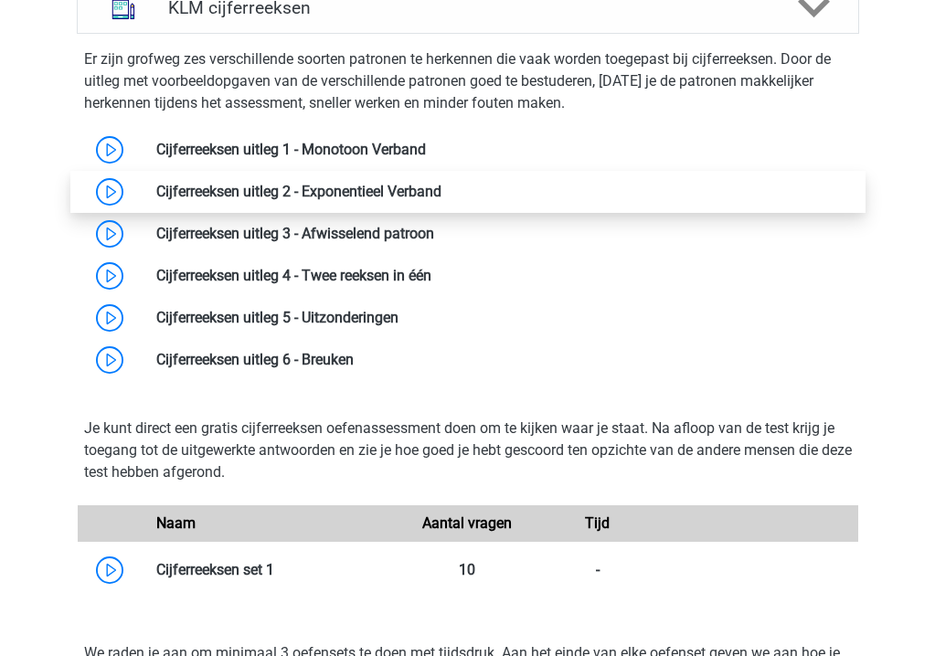
click at [441, 183] on link at bounding box center [441, 191] width 0 height 17
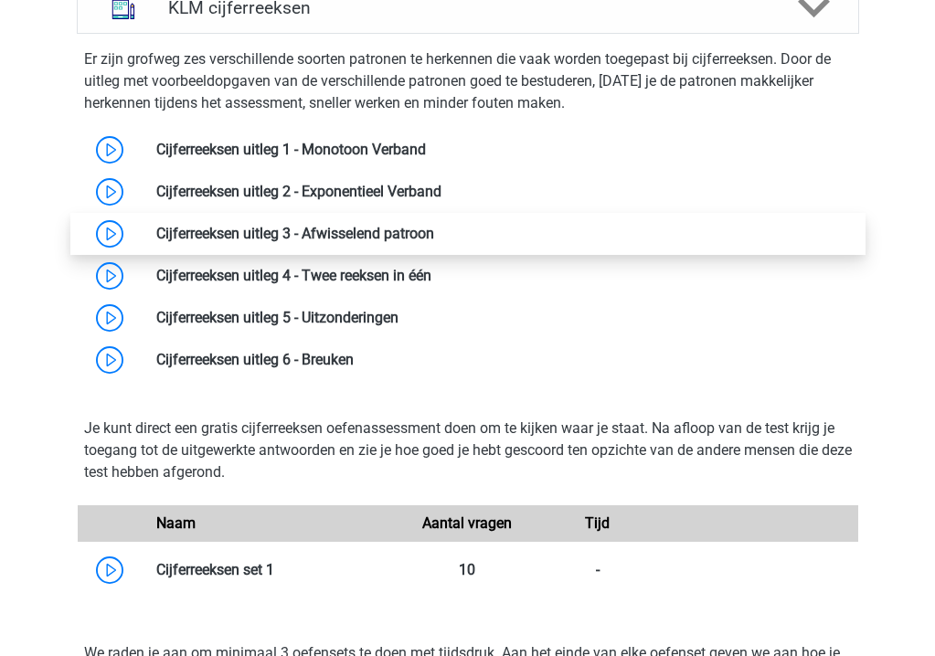
click at [434, 225] on link at bounding box center [434, 233] width 0 height 17
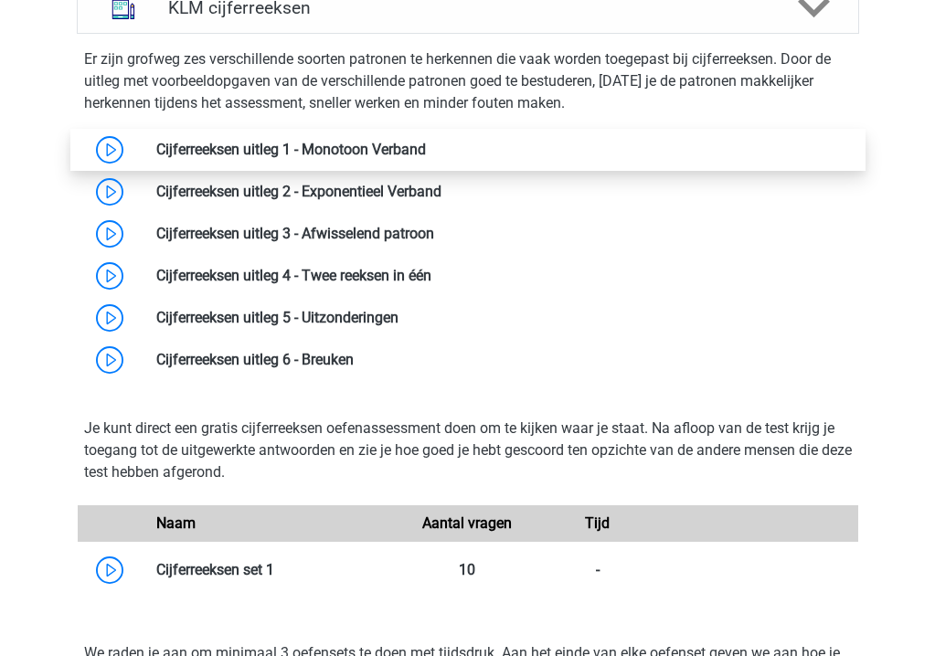
click at [426, 141] on link at bounding box center [426, 149] width 0 height 17
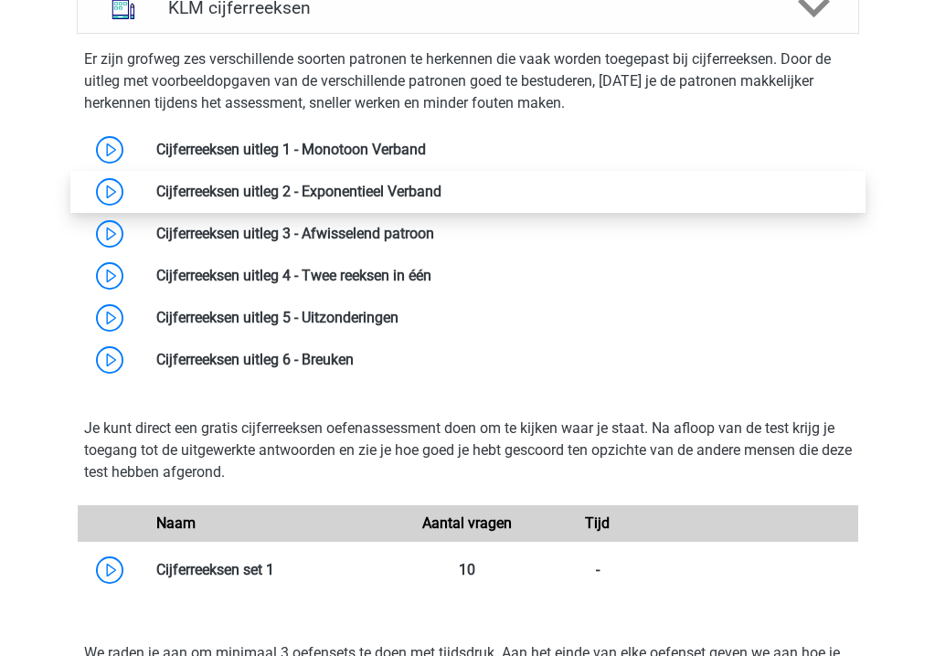
drag, startPoint x: 643, startPoint y: 145, endPoint x: 644, endPoint y: 186, distance: 40.2
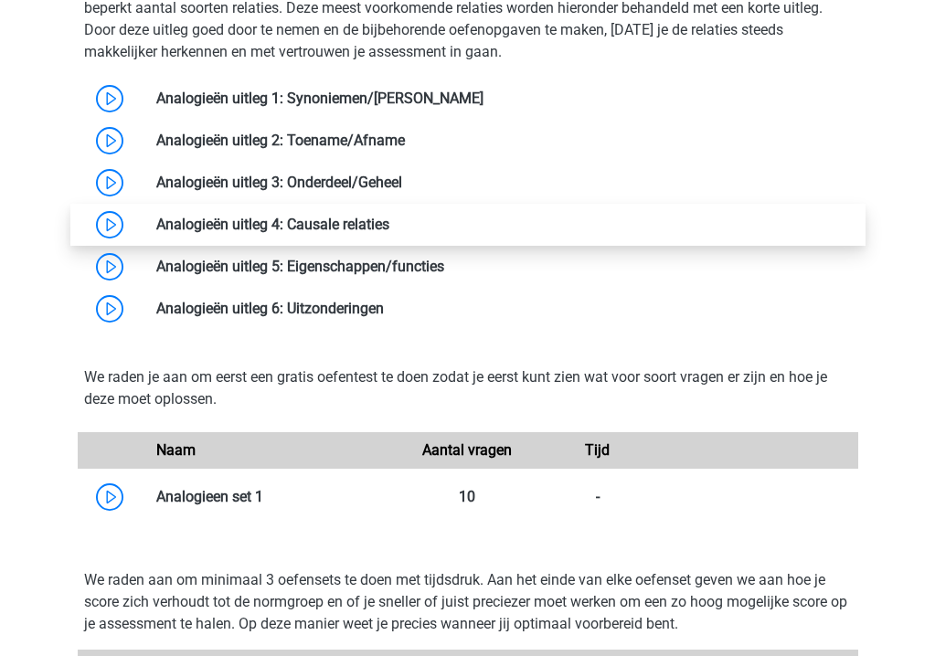
scroll to position [2726, 0]
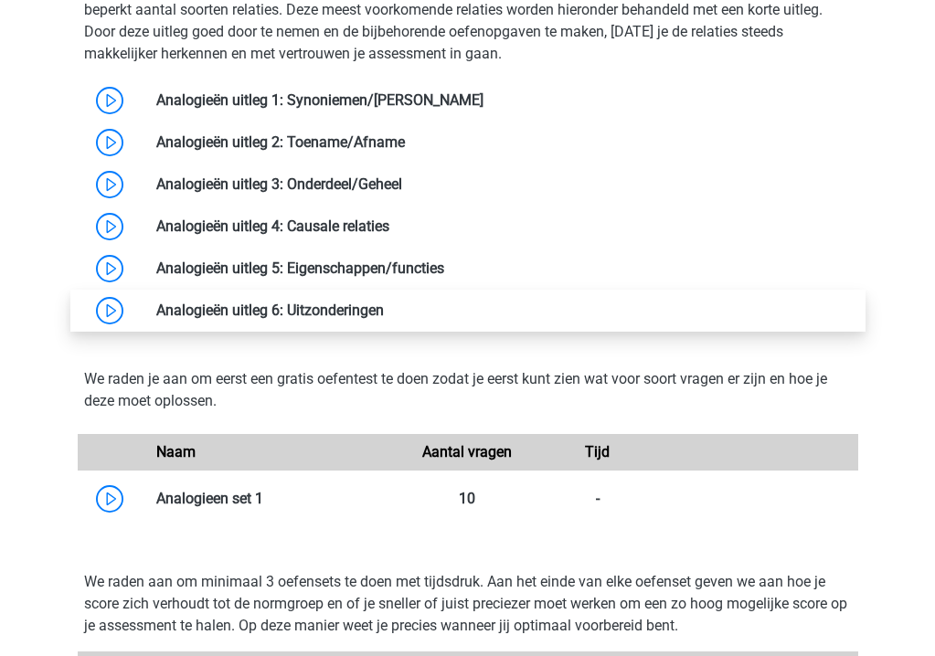
click at [384, 308] on link at bounding box center [384, 310] width 0 height 17
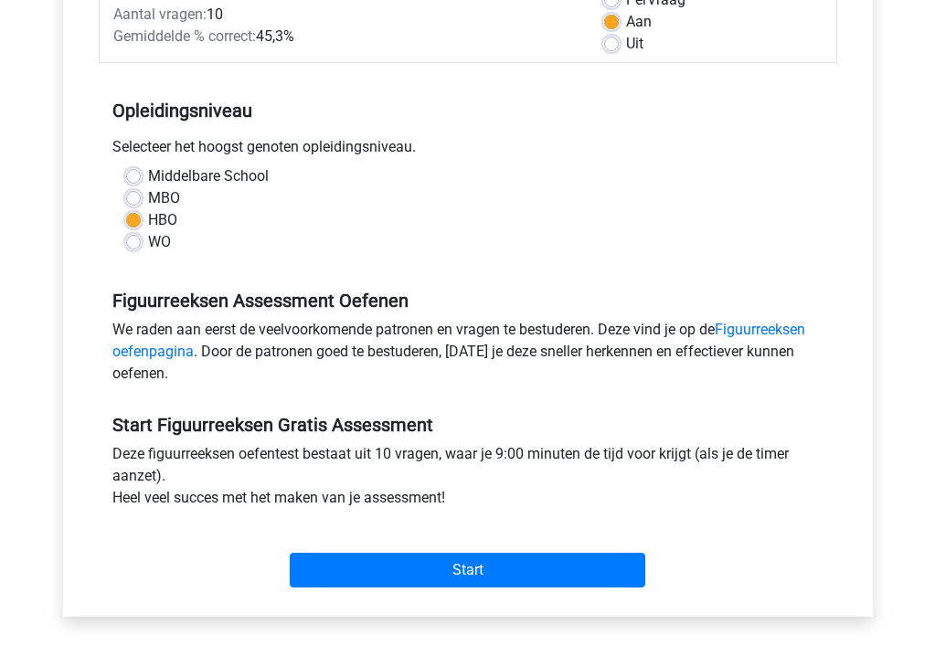
scroll to position [296, 0]
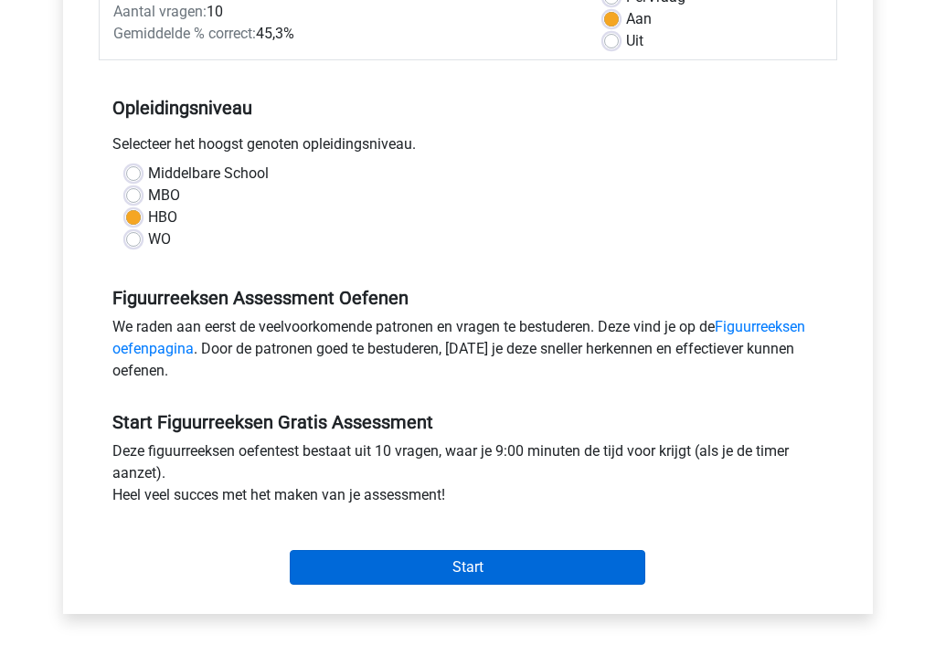
click at [441, 557] on input "Start" at bounding box center [468, 567] width 356 height 35
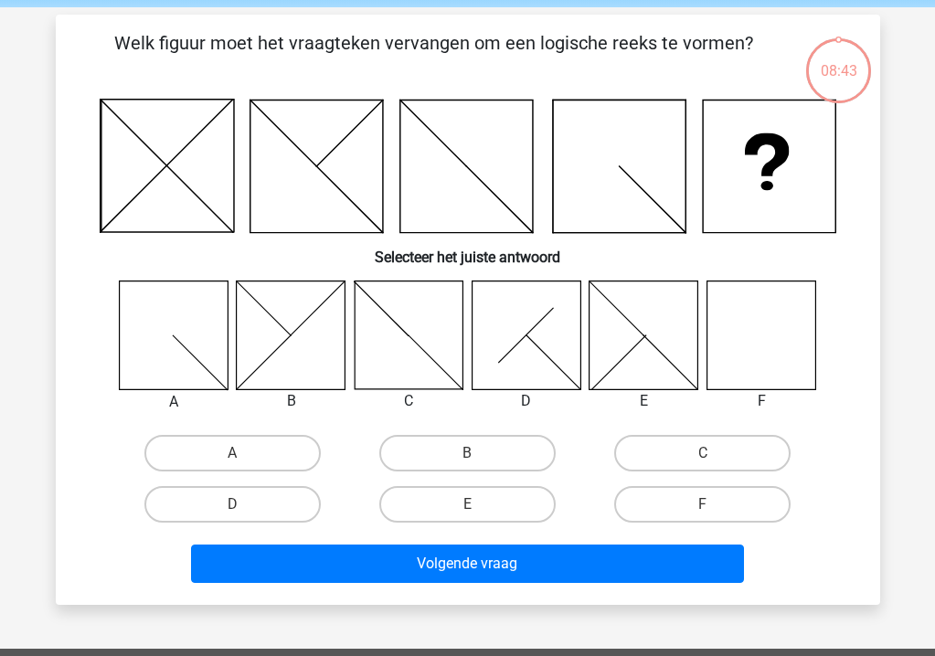
scroll to position [70, 0]
